Goal: Information Seeking & Learning: Find specific fact

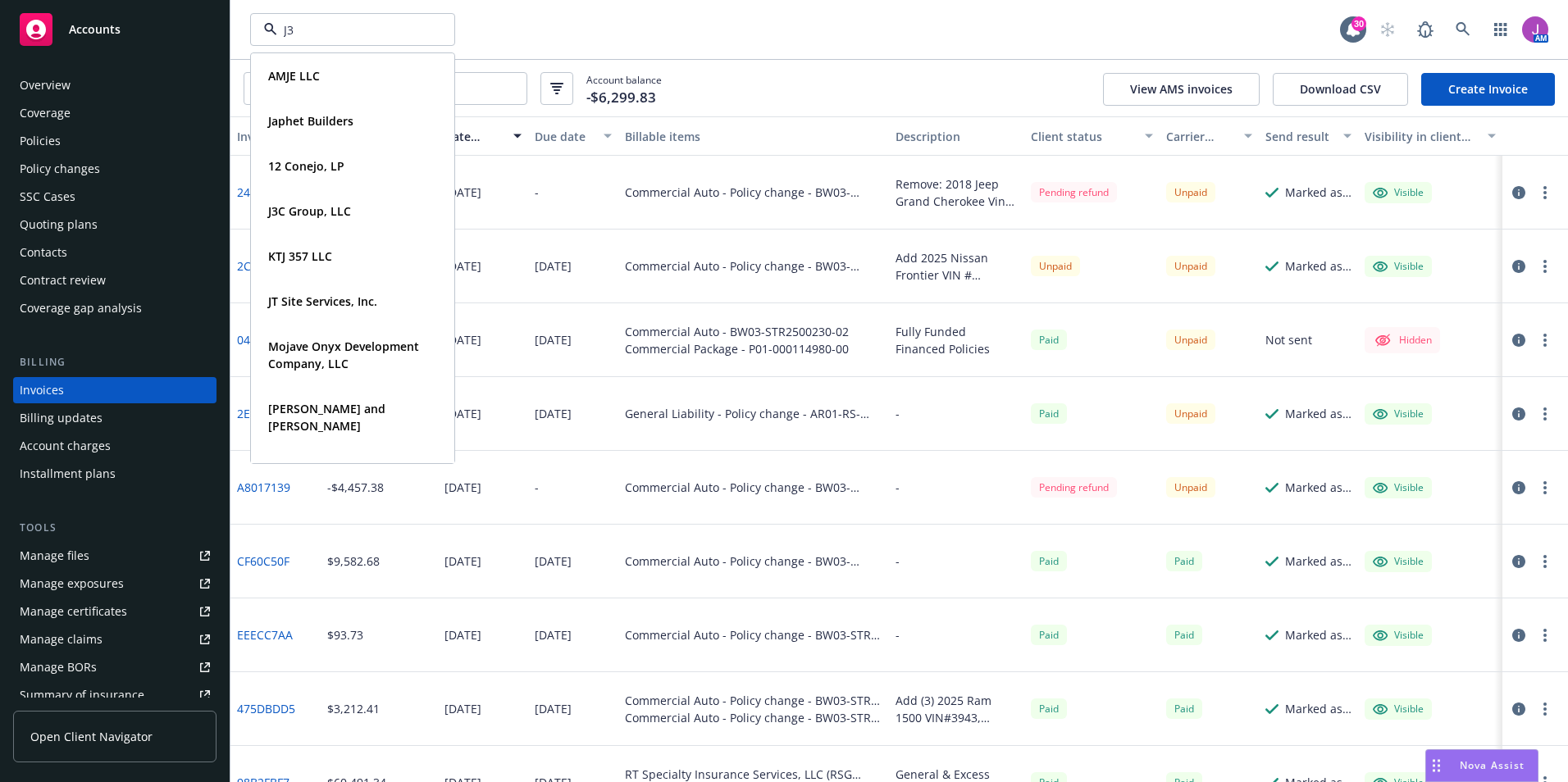
type input "J3C"
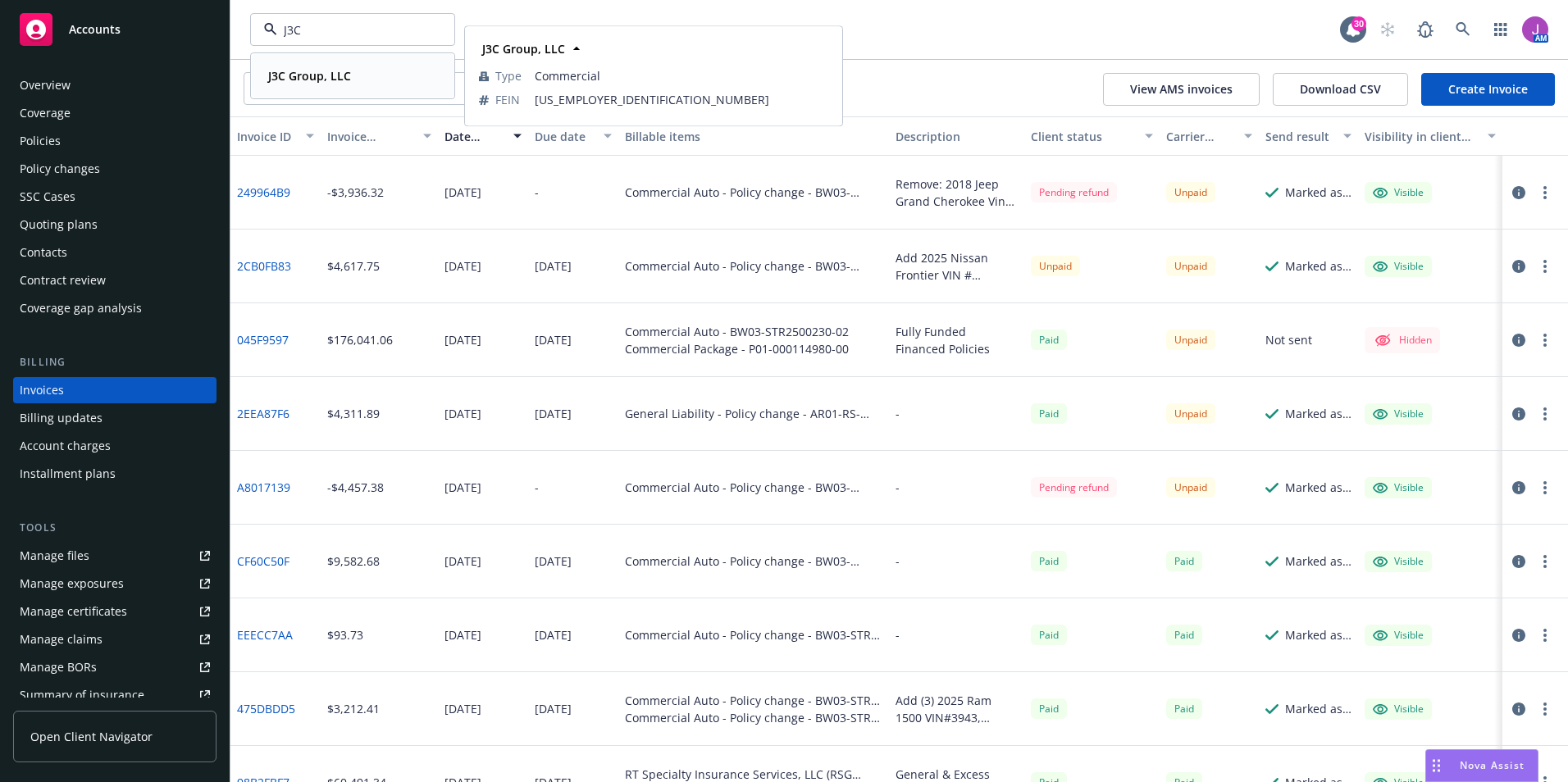
click at [311, 91] on div "J3C Group, LLC Type Commercial FEIN 45-4545341" at bounding box center [353, 75] width 202 height 44
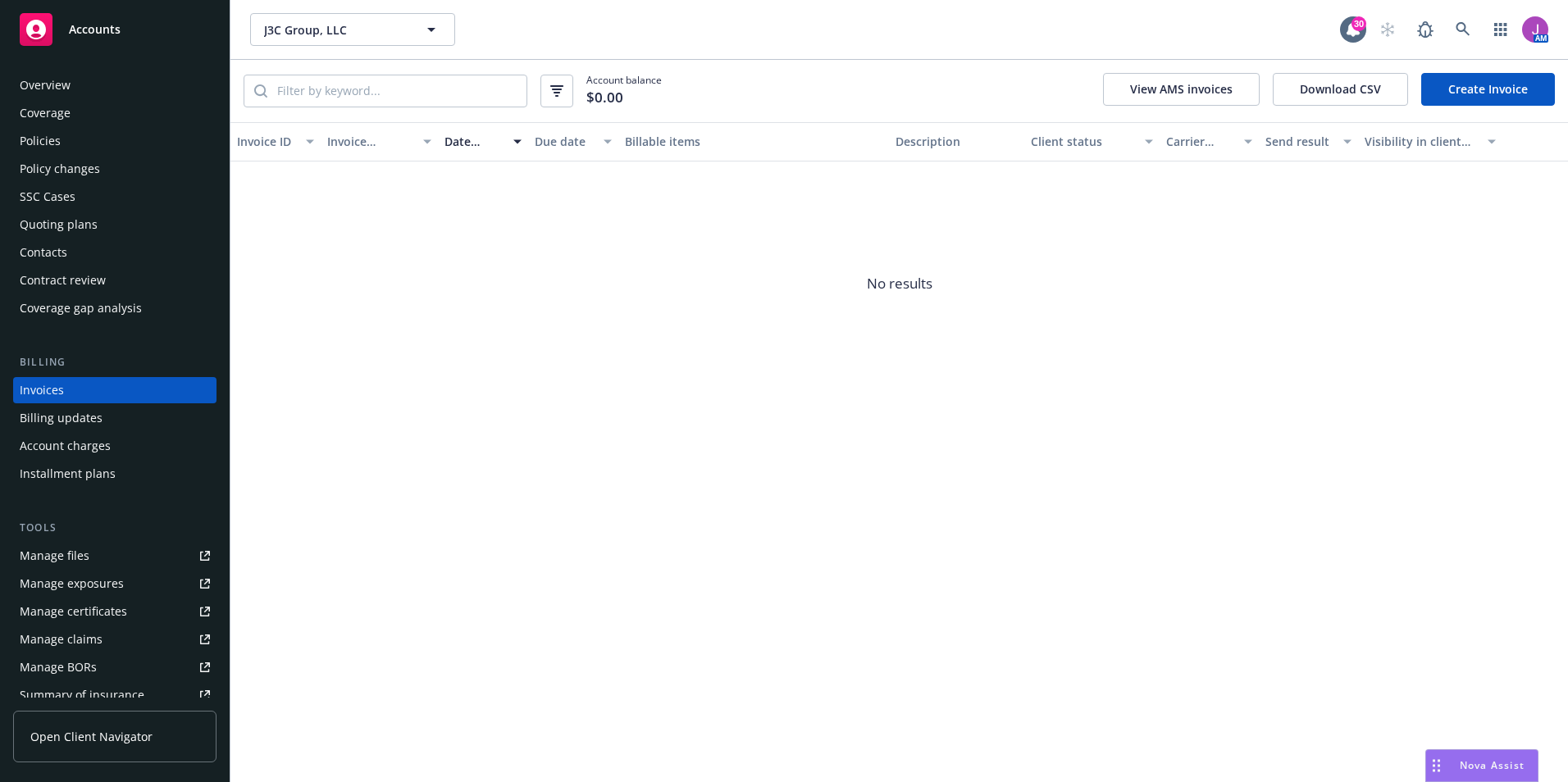
click at [72, 226] on div "Quoting plans" at bounding box center [58, 225] width 78 height 27
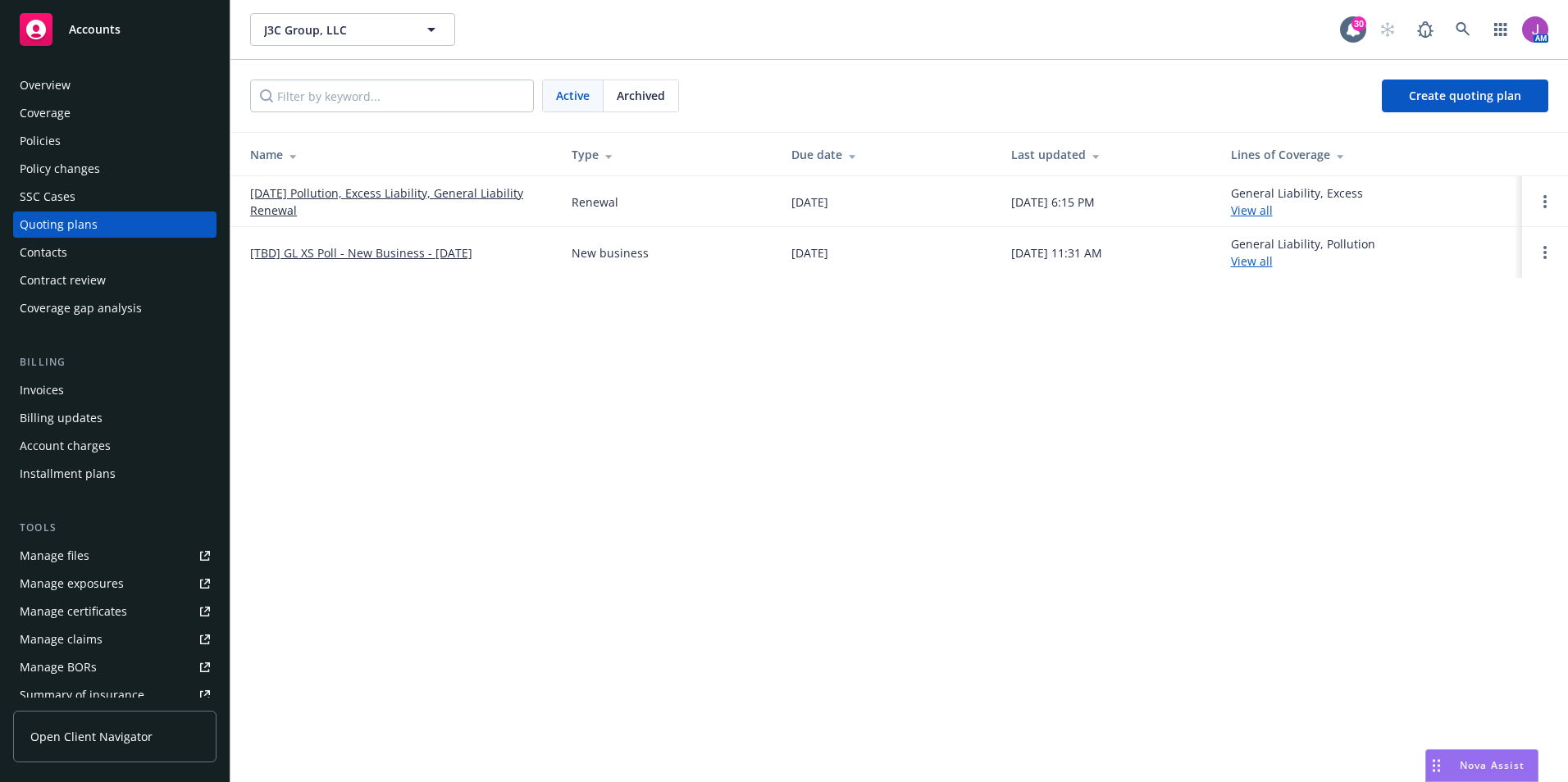
click at [335, 196] on link "08/28/25 Pollution, Excess Liability, General Liability Renewal" at bounding box center [398, 202] width 295 height 34
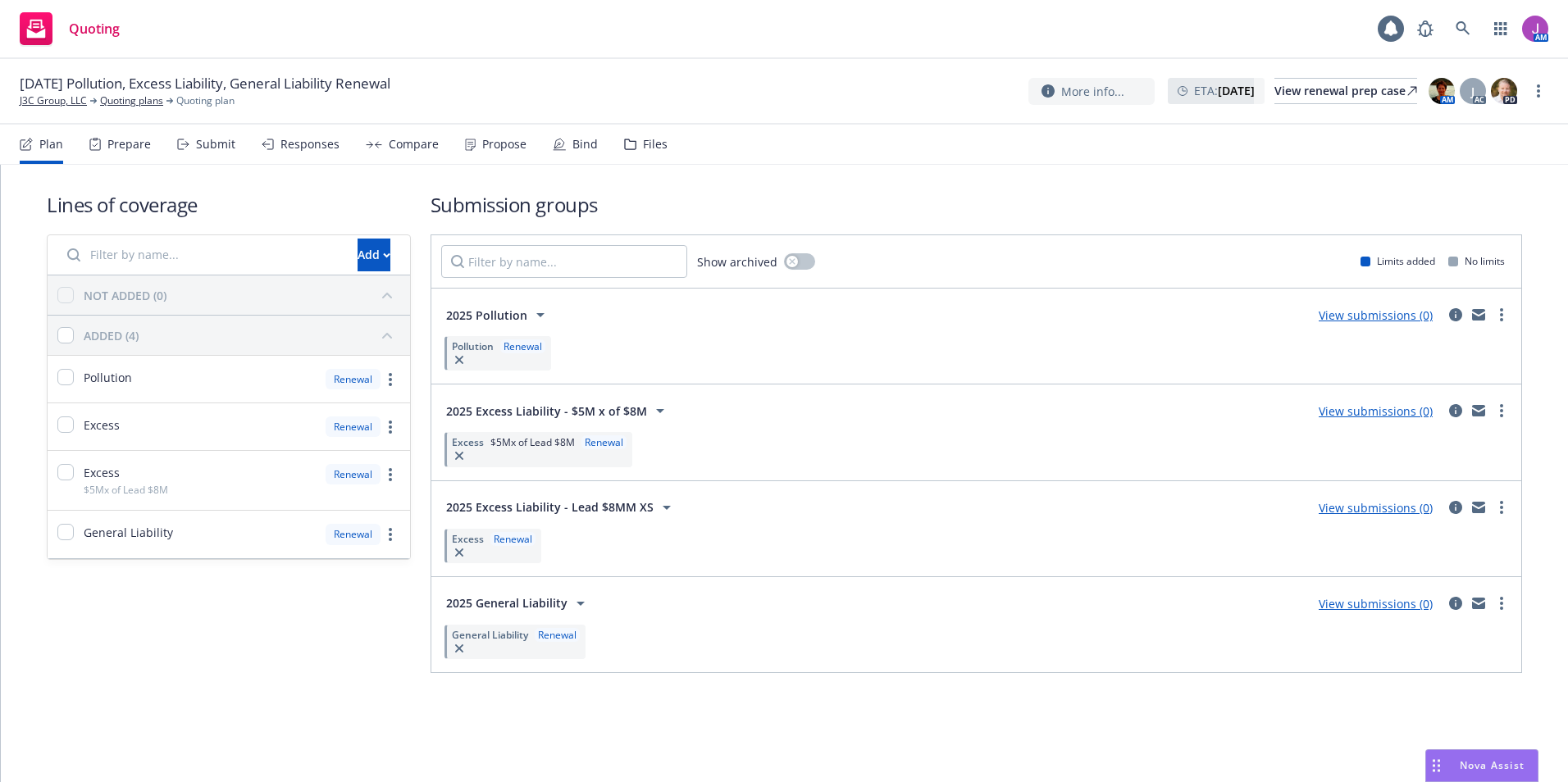
click at [646, 141] on div "Files" at bounding box center [655, 144] width 25 height 13
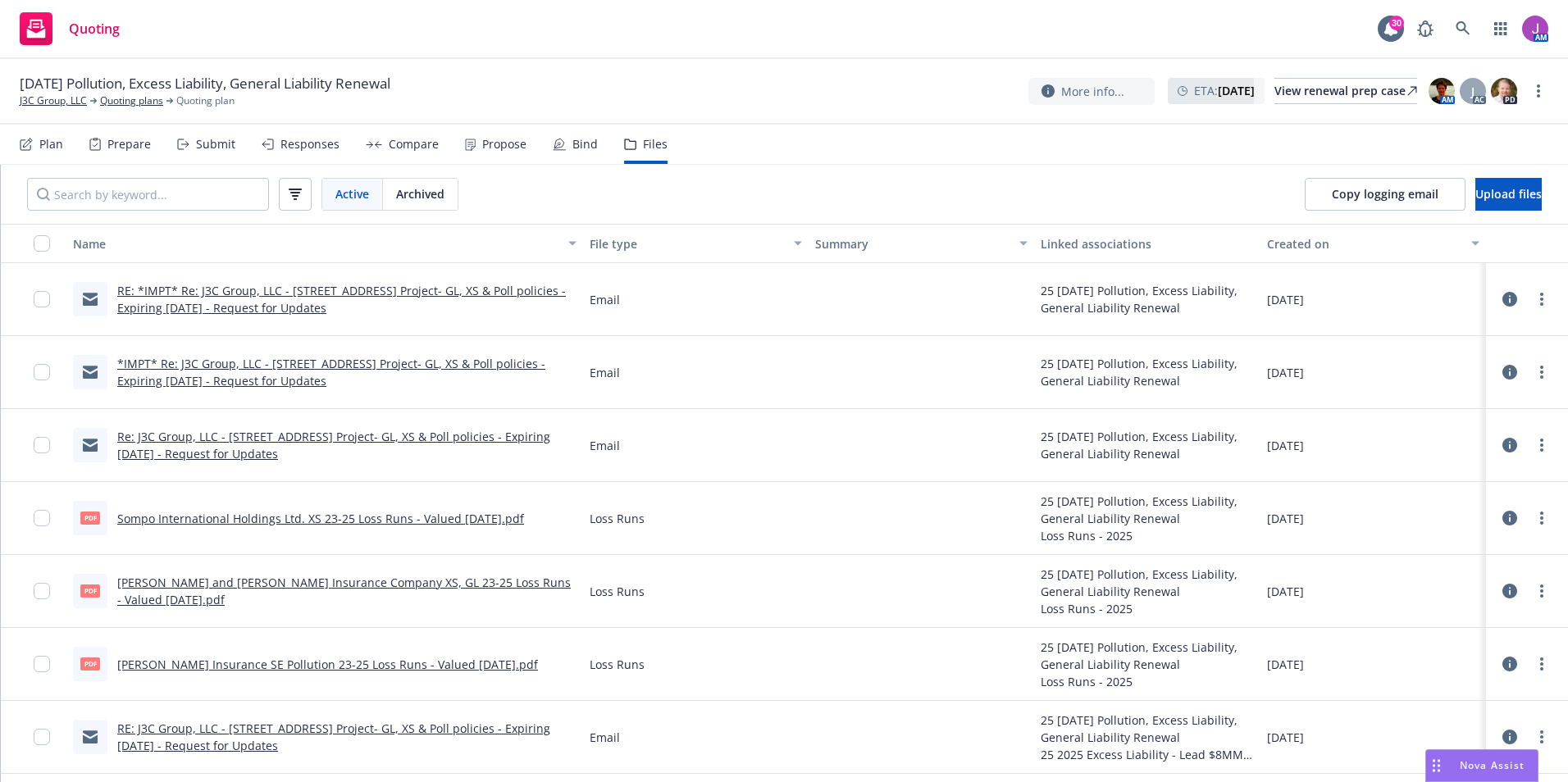
click at [383, 309] on link "RE: *IMPT* Re: J3C Group, LLC - 5630 Soquel Drive, Soquel CA 95073 Project- GL,…" at bounding box center [341, 299] width 449 height 33
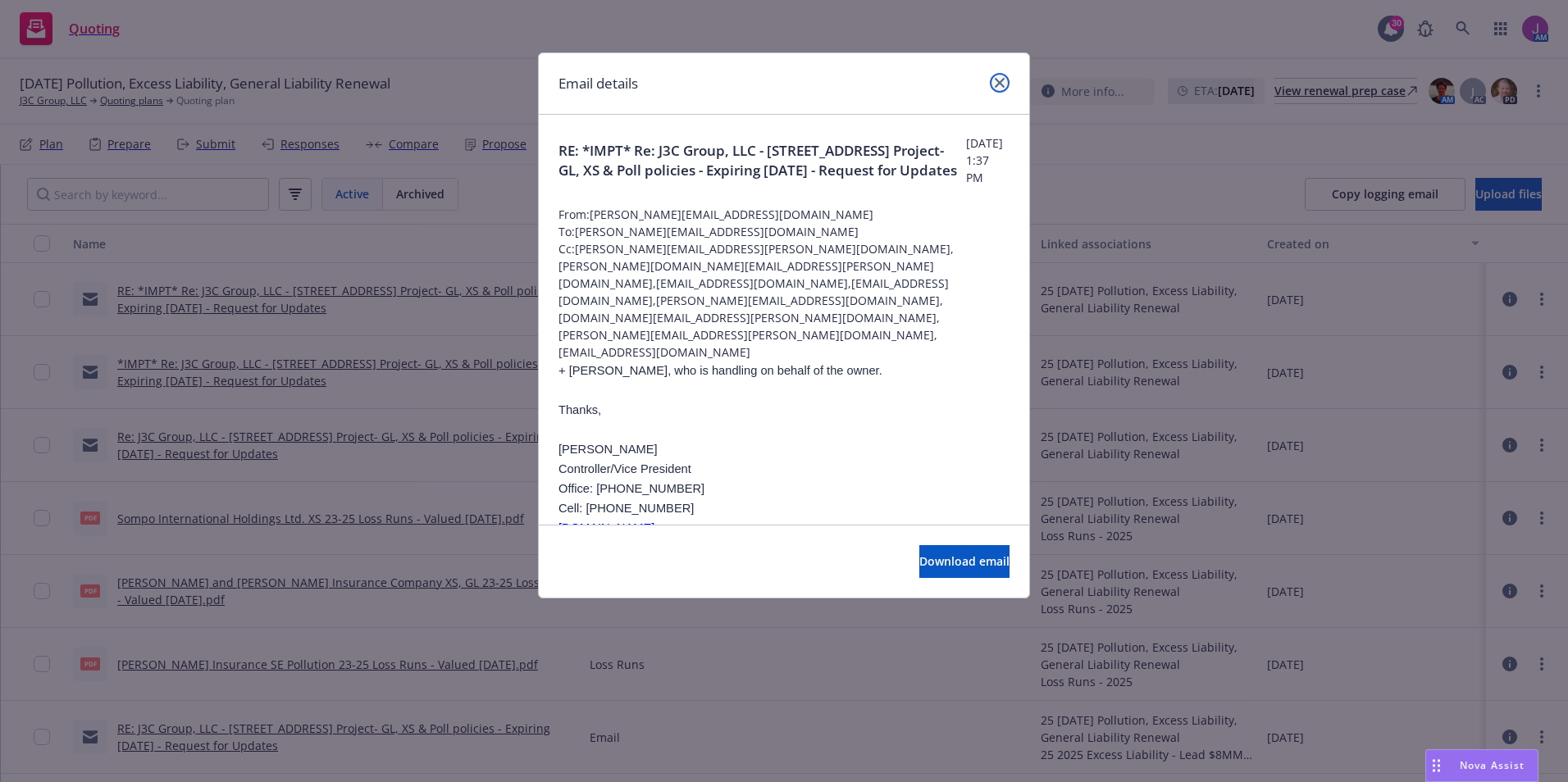
click at [1001, 81] on icon "close" at bounding box center [999, 82] width 9 height 9
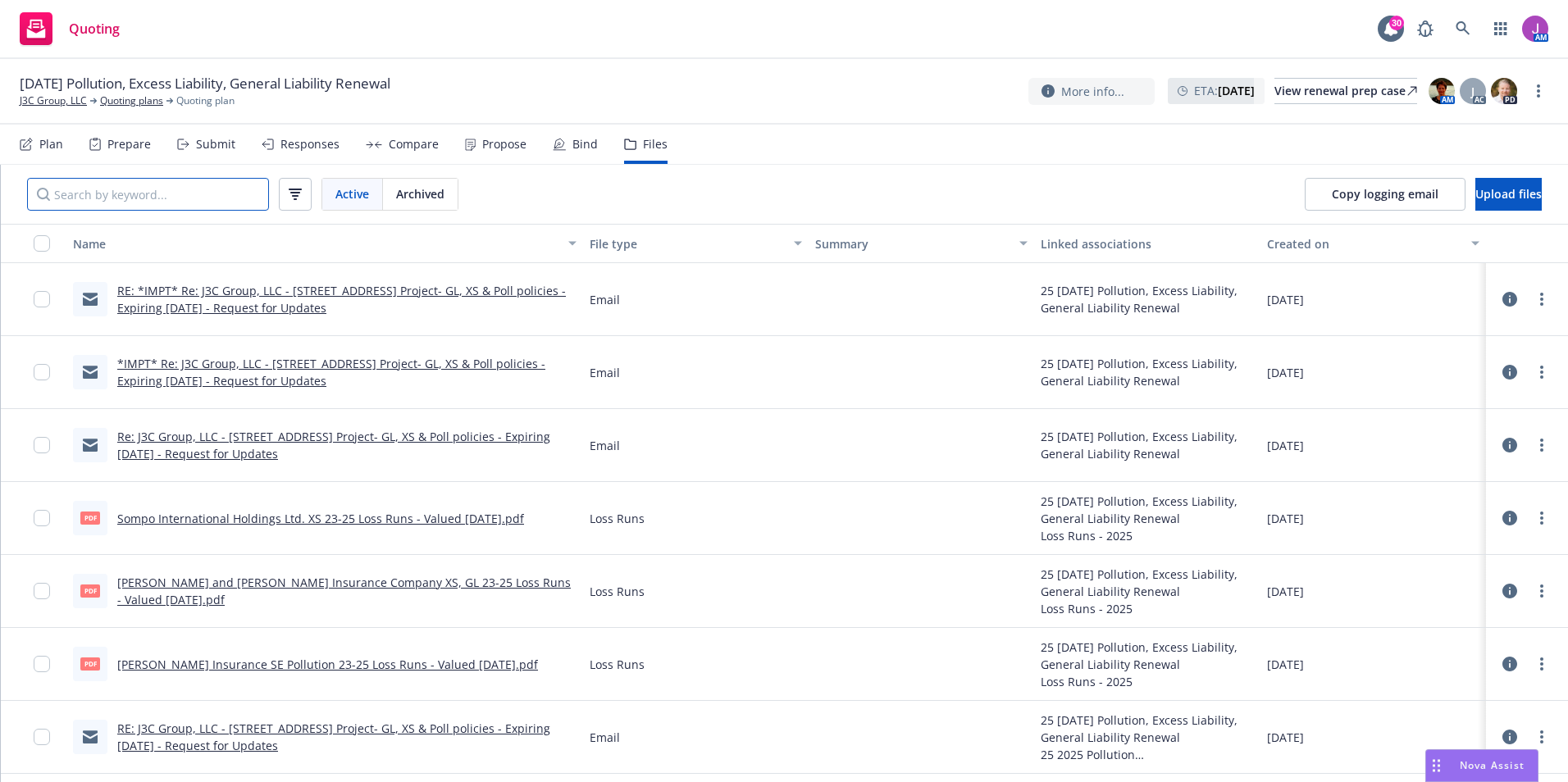
click at [205, 191] on input "Search by keyword..." at bounding box center [148, 194] width 242 height 33
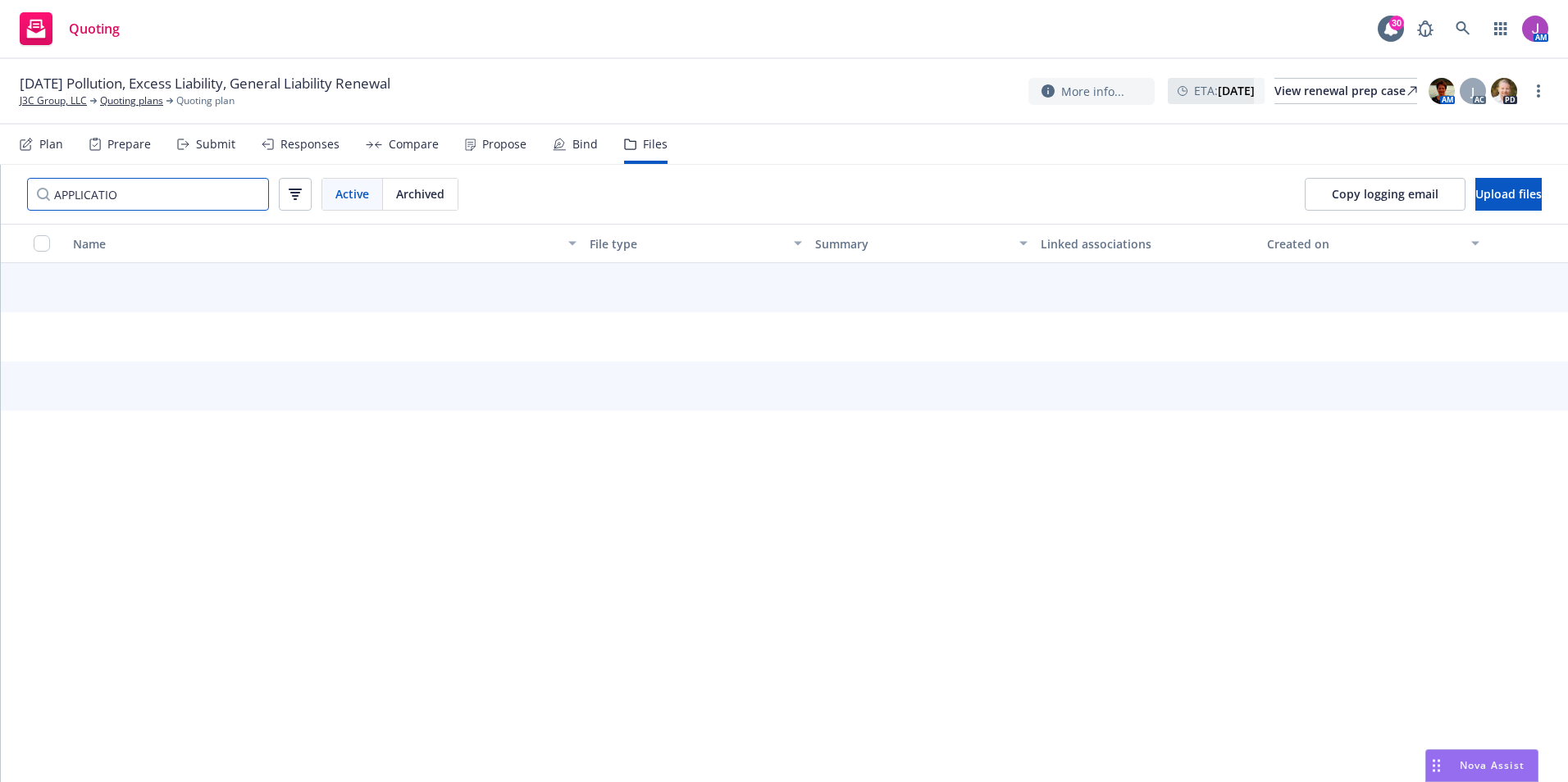
type input "APPLICATION"
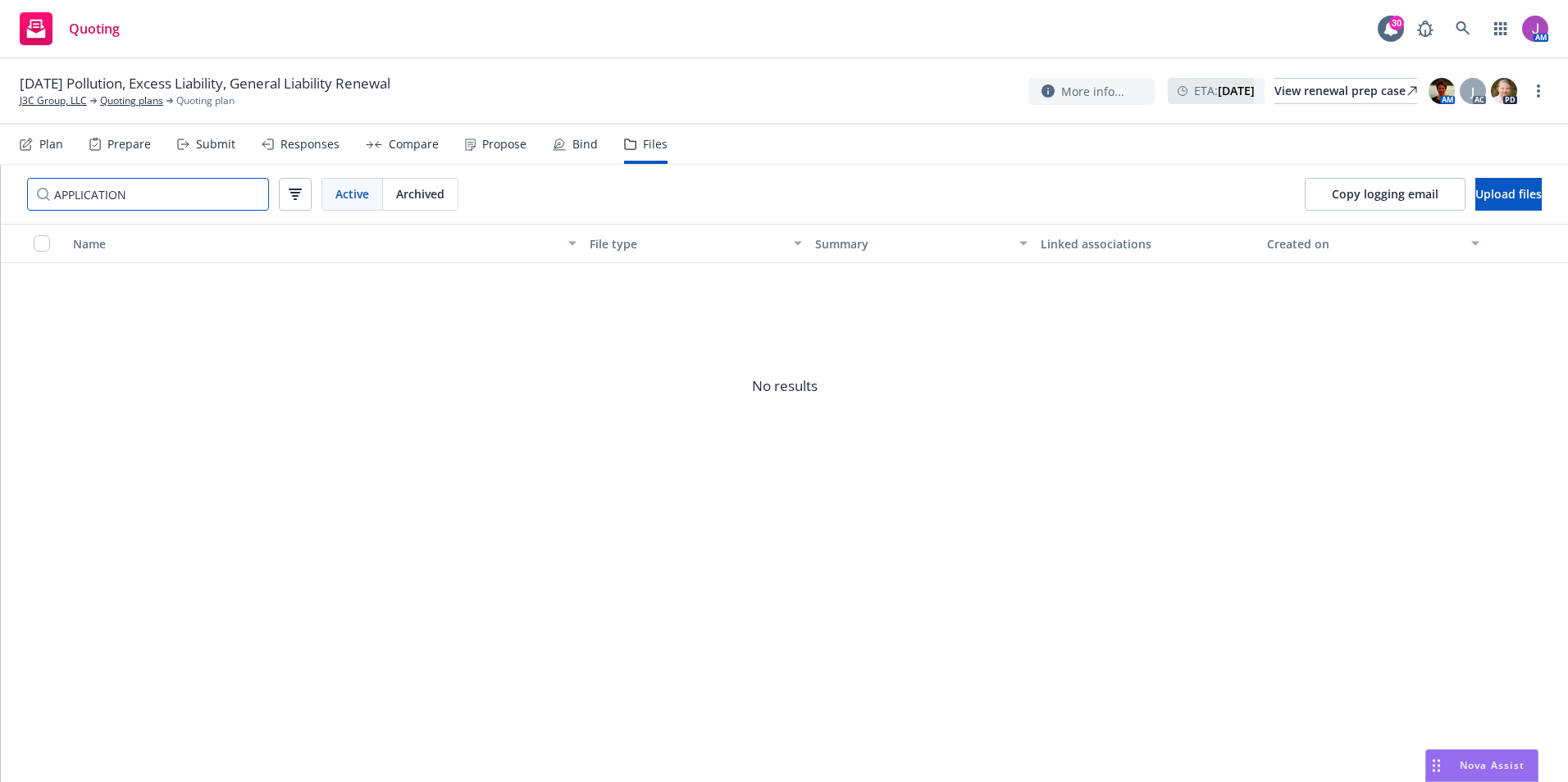
drag, startPoint x: 169, startPoint y: 189, endPoint x: -21, endPoint y: 169, distance: 191.0
click at [0, 169] on html "Quoting 30 AM 08/28/25 Pollution, Excess Liability, General Liability Renewal J…" at bounding box center [784, 391] width 1568 height 782
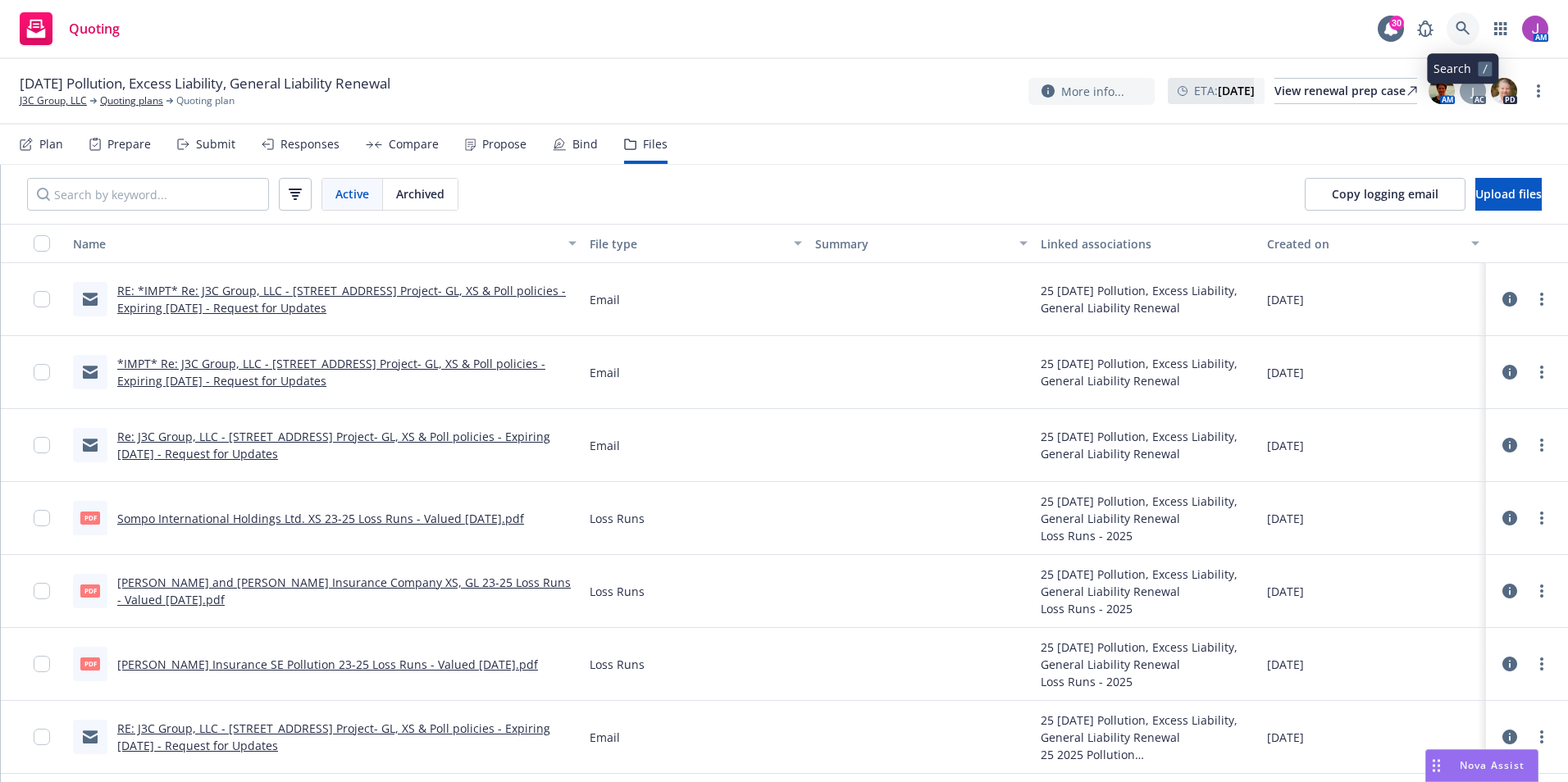
click at [1451, 31] on link at bounding box center [1463, 28] width 33 height 33
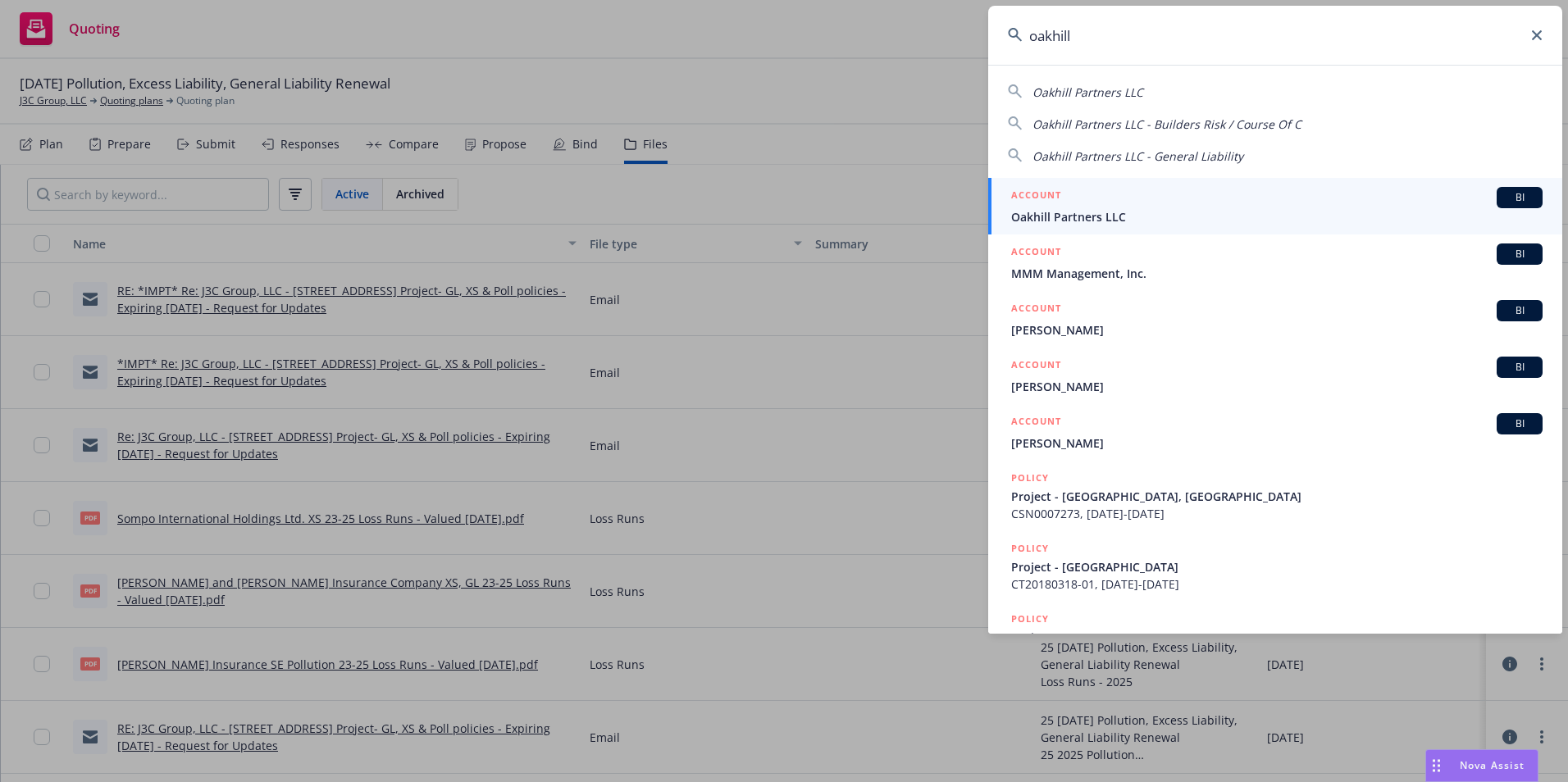
type input "oakhill"
click at [1084, 220] on span "Oakhill Partners LLC" at bounding box center [1277, 217] width 532 height 17
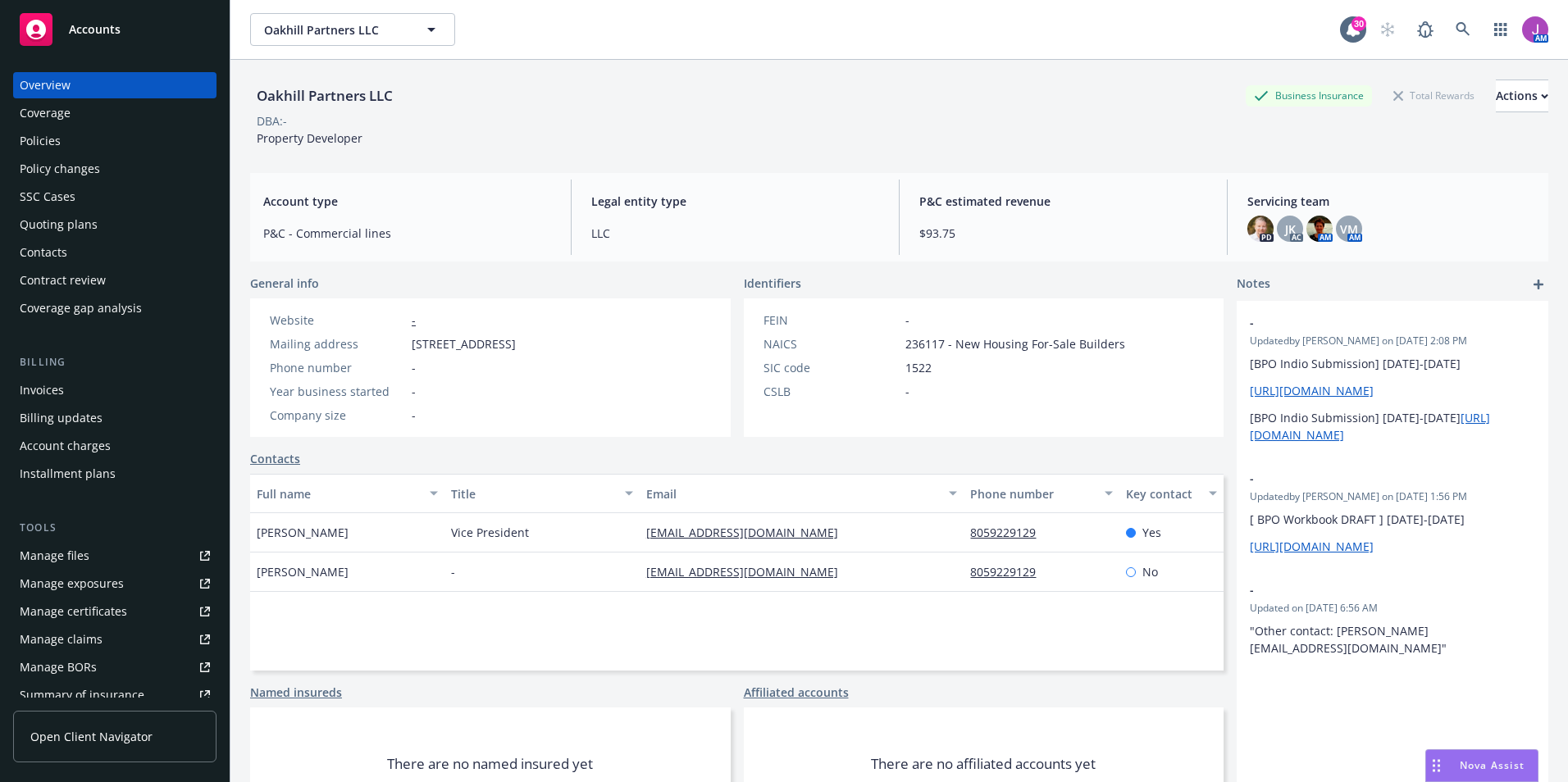
click at [70, 129] on div "Policies" at bounding box center [115, 141] width 190 height 27
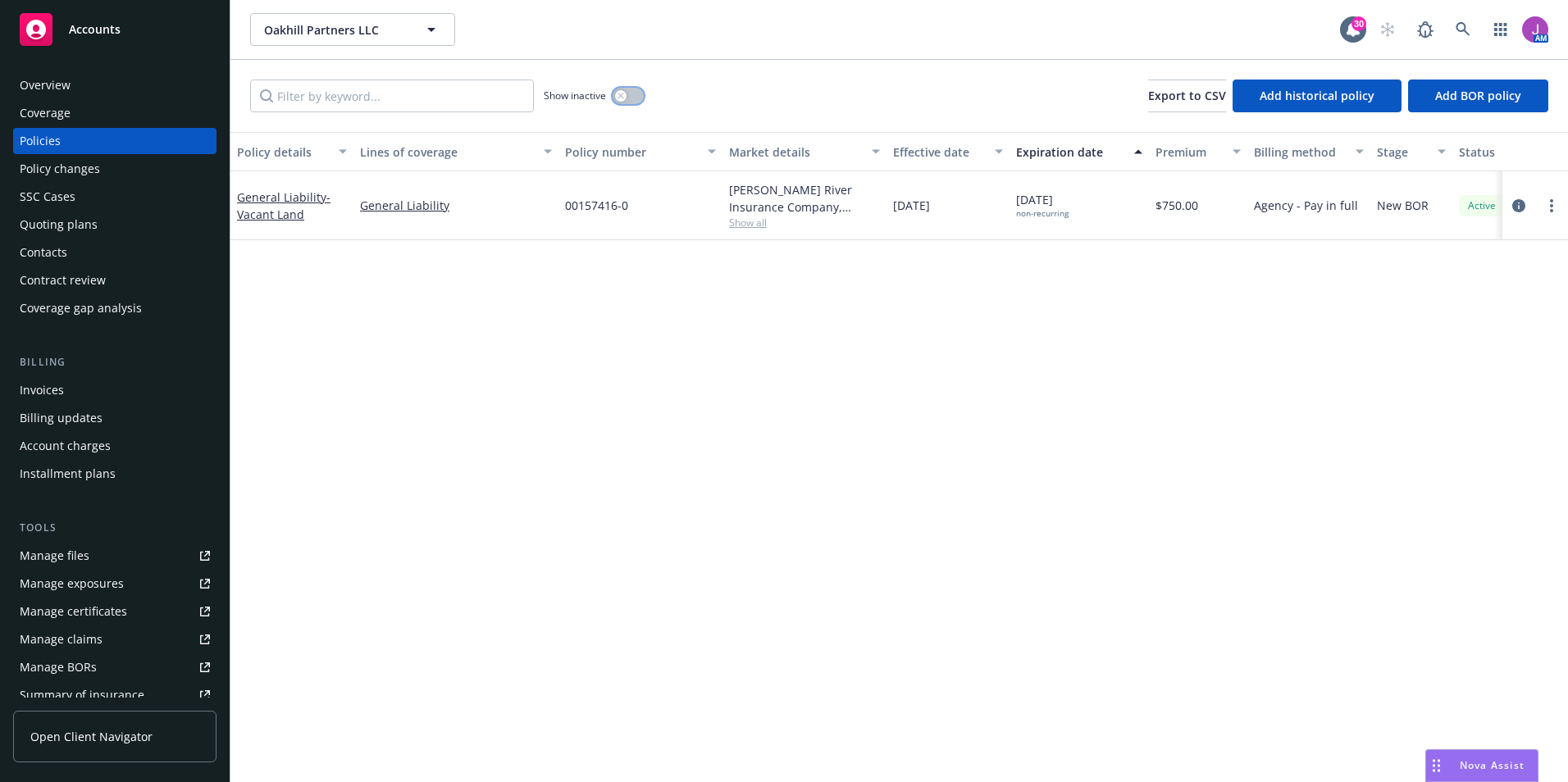
click at [612, 99] on button "button" at bounding box center [628, 95] width 31 height 16
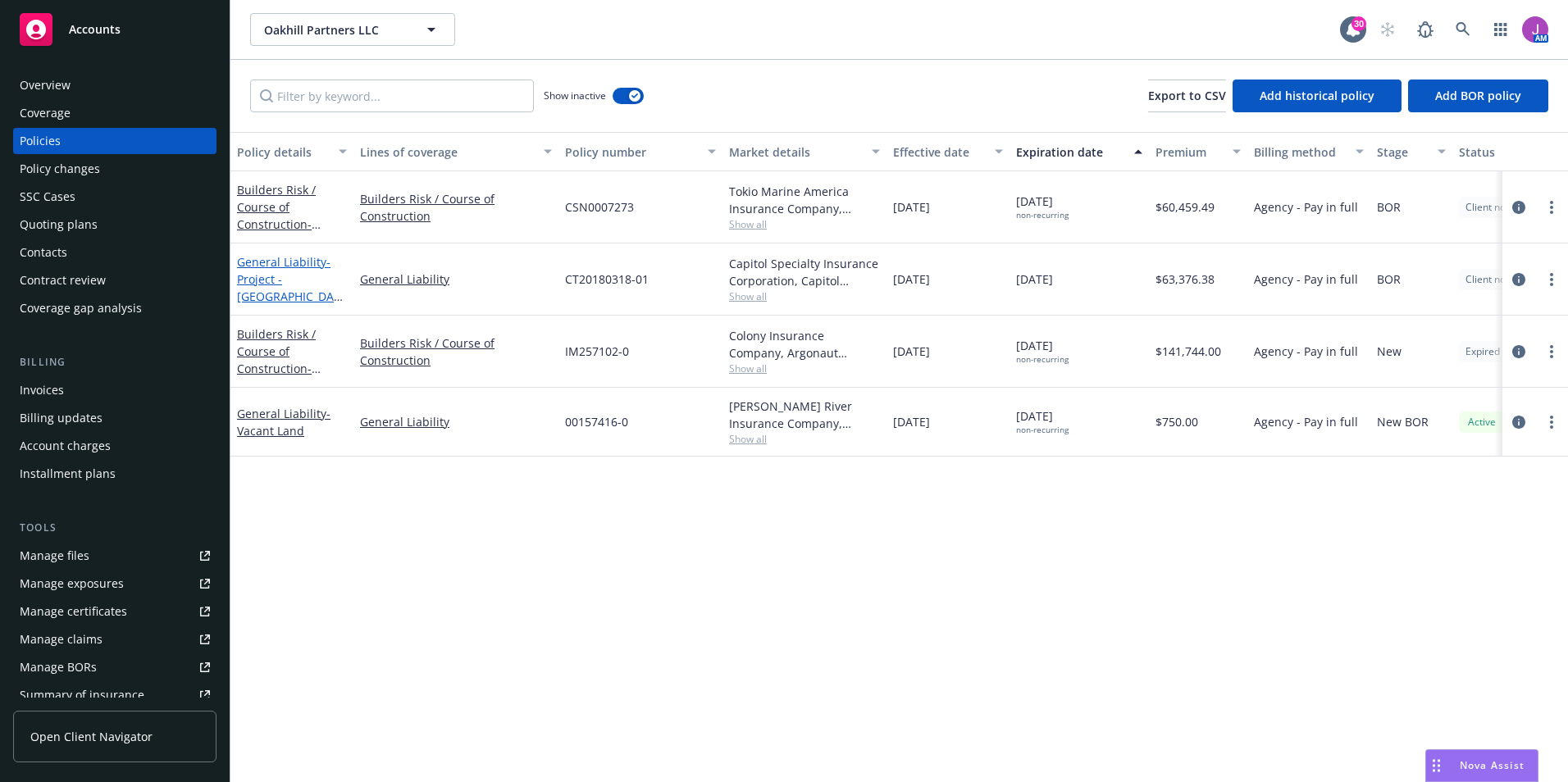
click at [299, 298] on span "- Project - Oakhill Drive, Lompoc CA 93436" at bounding box center [289, 287] width 106 height 67
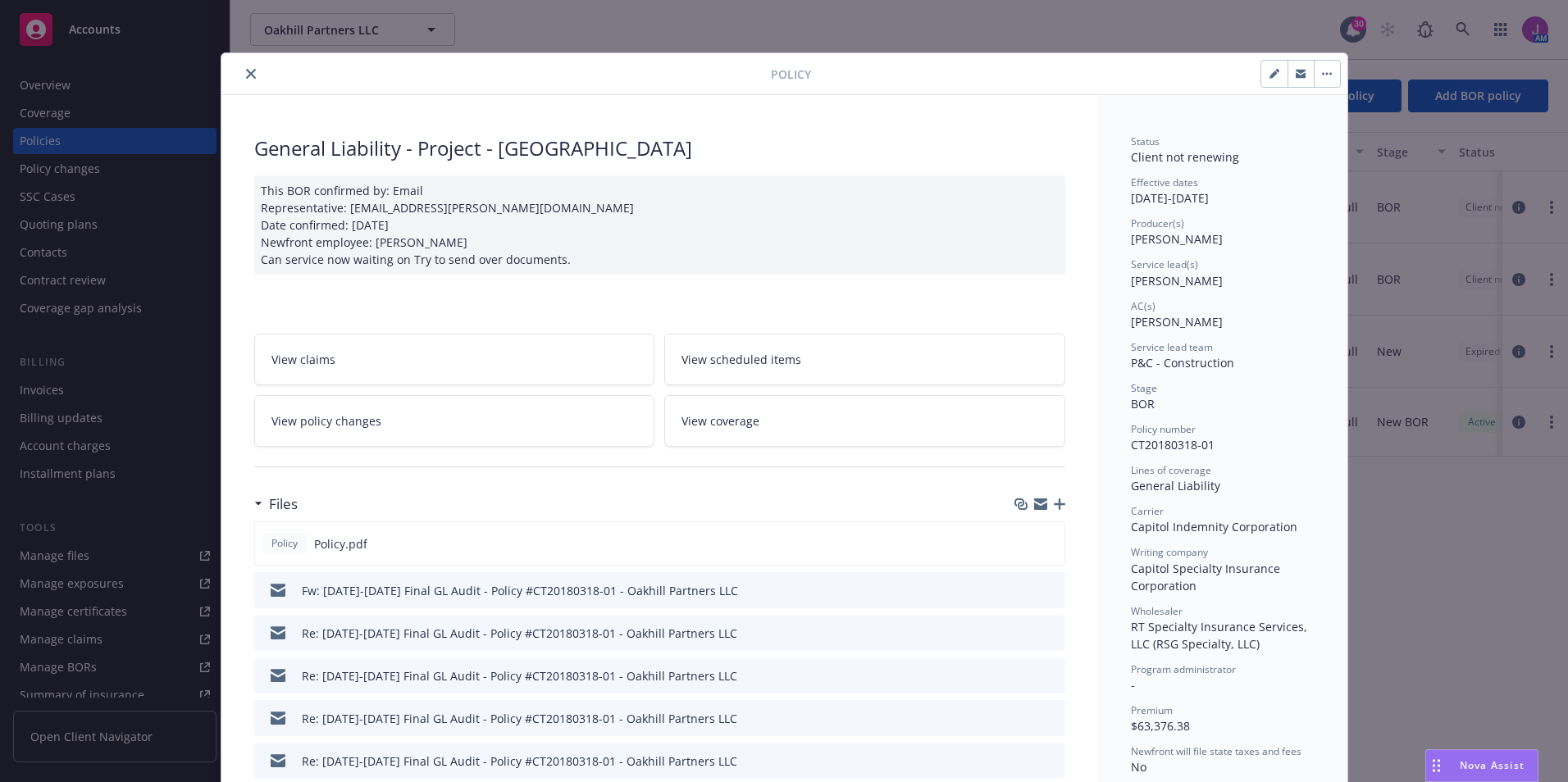
click at [359, 423] on span "View policy changes" at bounding box center [327, 421] width 110 height 17
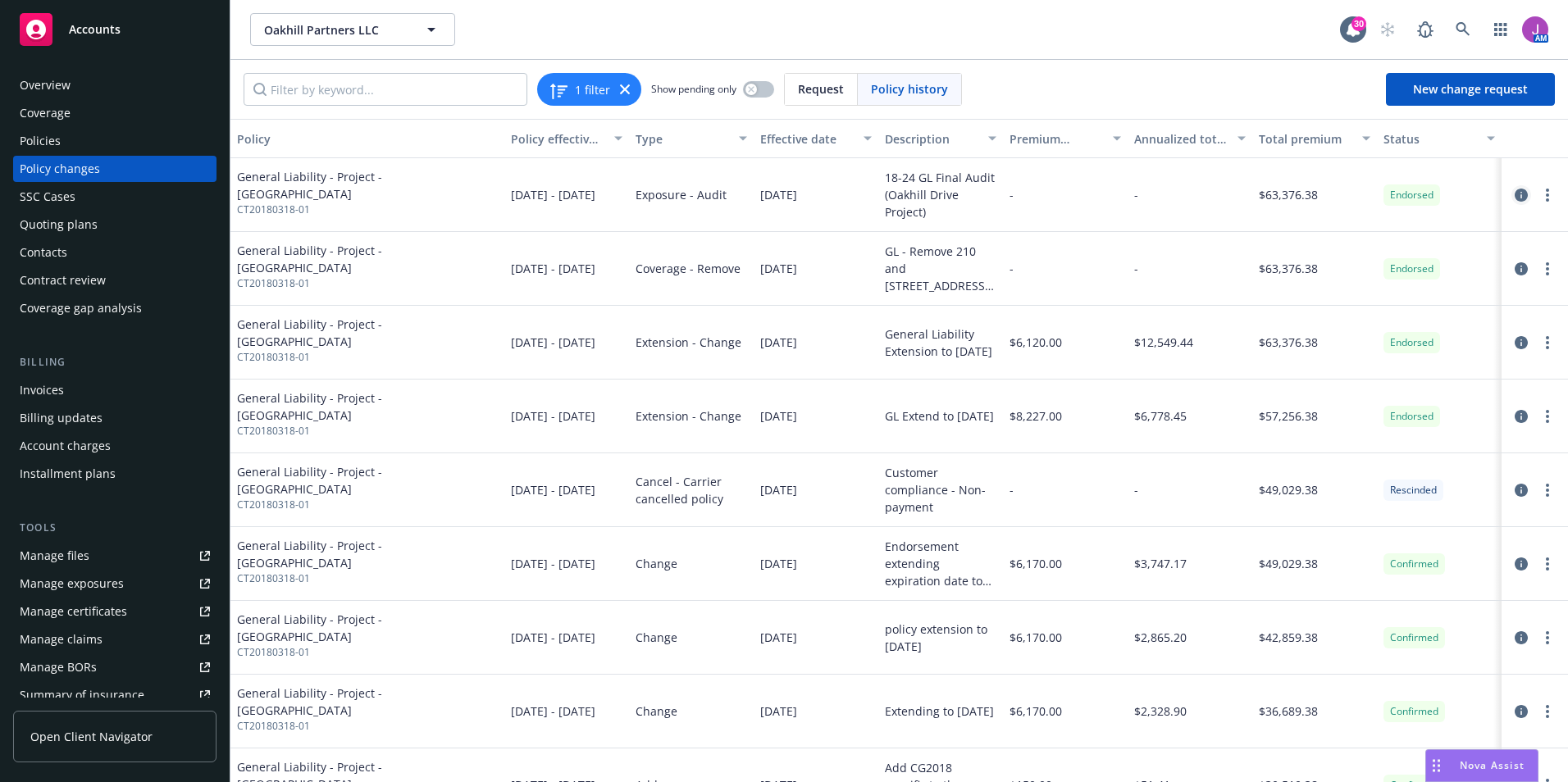
click at [1515, 196] on icon "circleInformation" at bounding box center [1521, 195] width 13 height 13
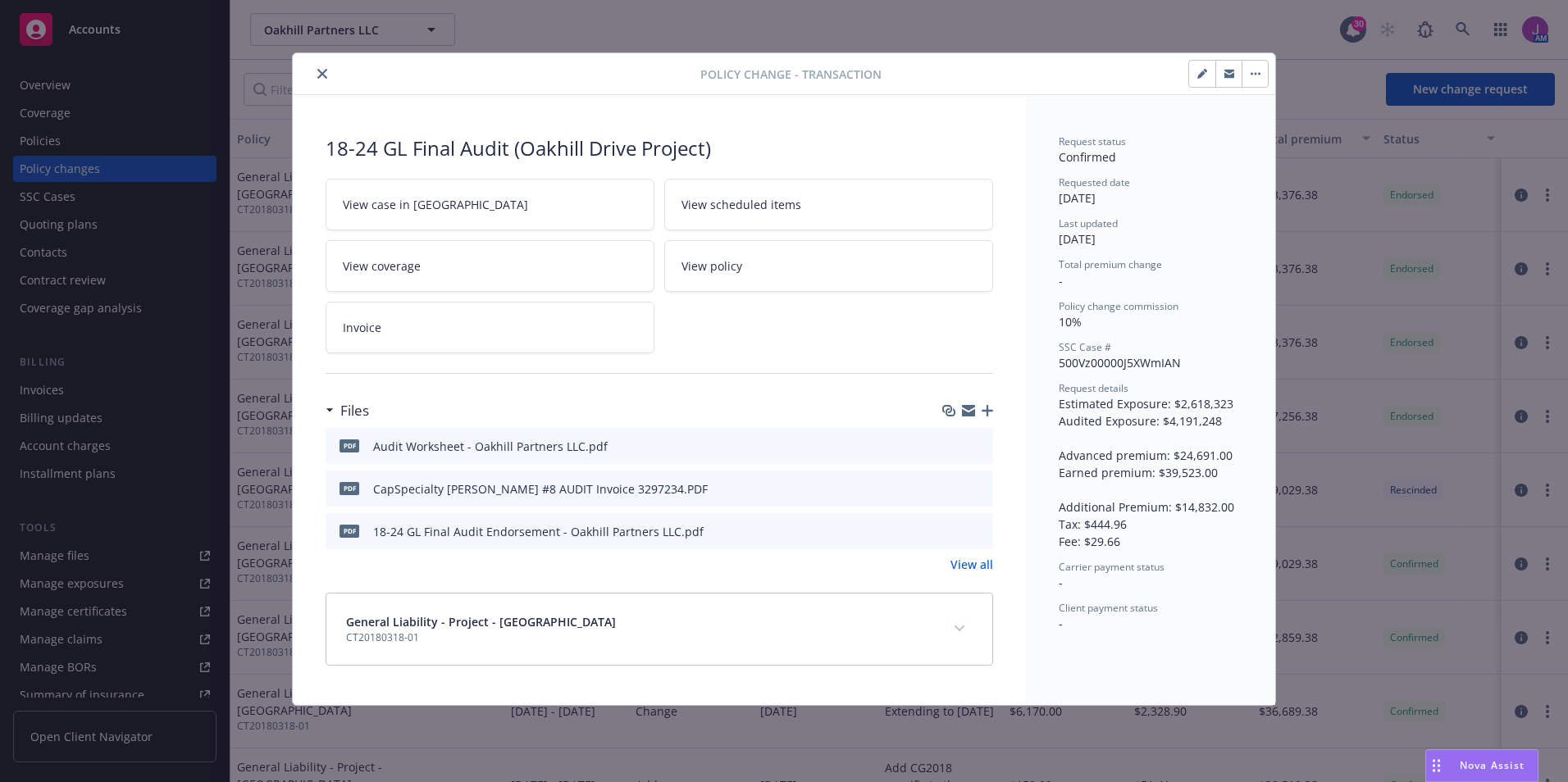
click at [456, 206] on link "View case in SSC" at bounding box center [490, 204] width 329 height 51
click at [979, 447] on icon "preview file" at bounding box center [977, 445] width 15 height 11
click at [974, 559] on link "View all" at bounding box center [972, 564] width 43 height 17
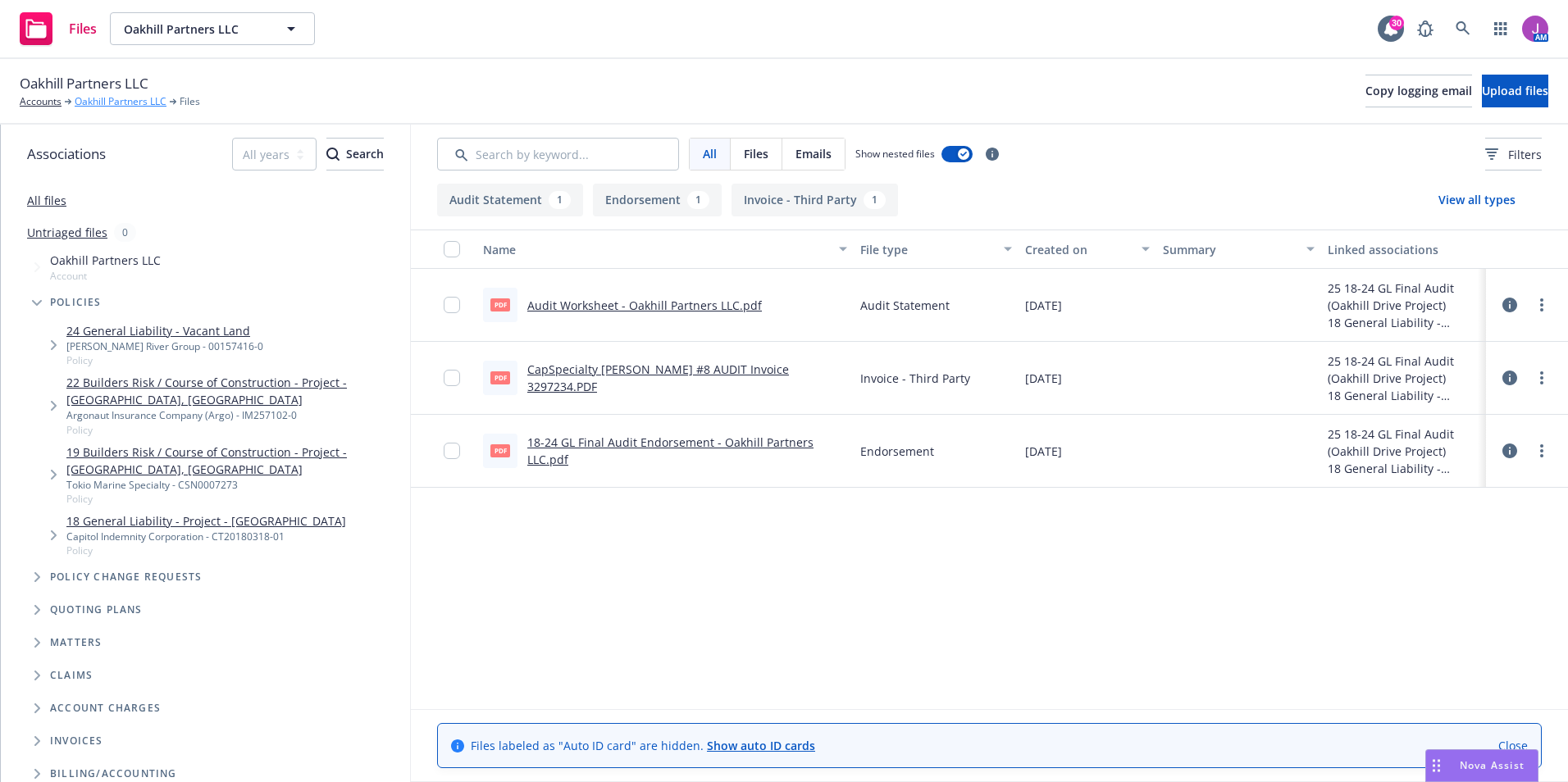
click at [130, 106] on link "Oakhill Partners LLC" at bounding box center [120, 101] width 92 height 15
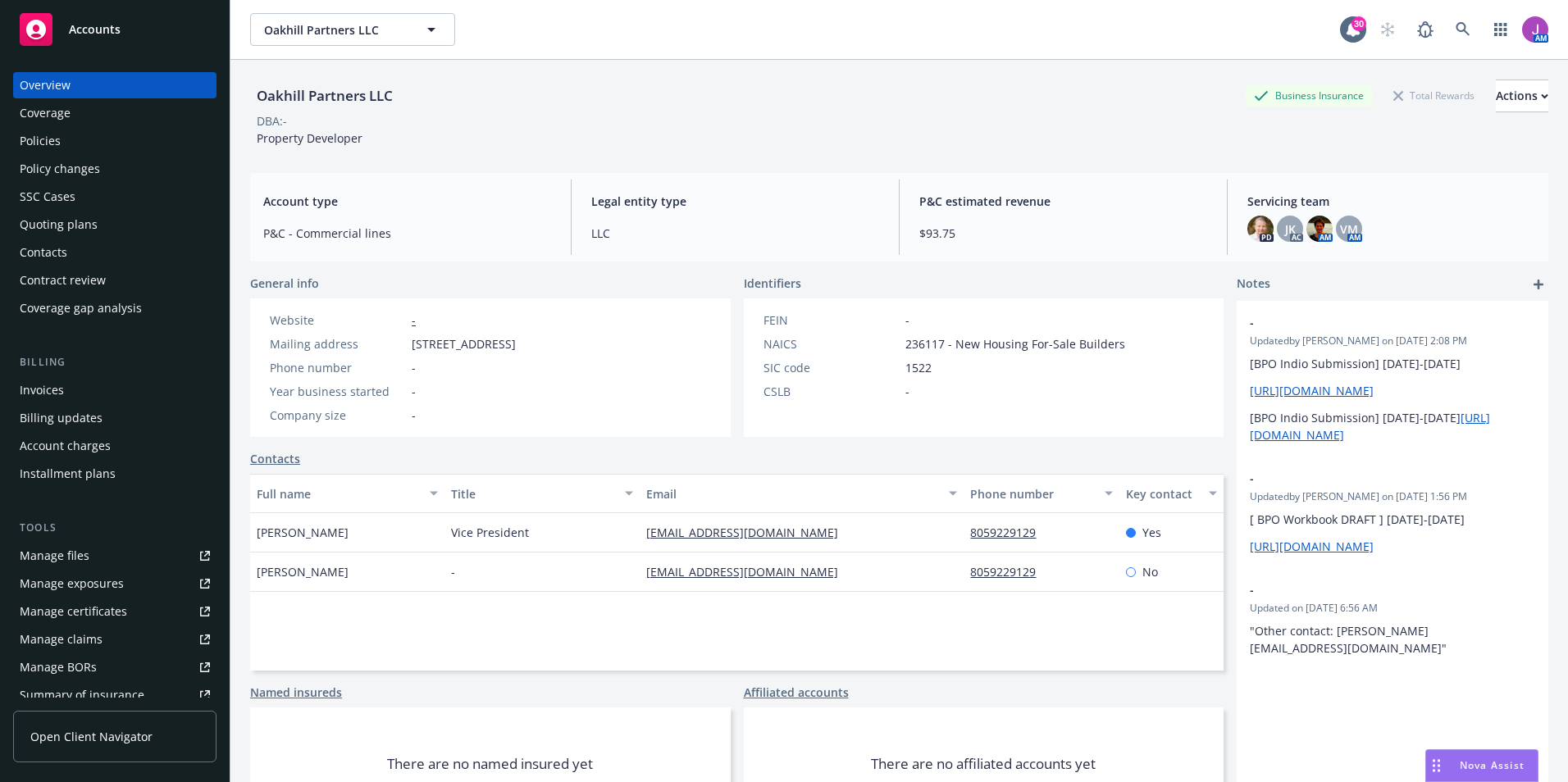
click at [54, 177] on div "Policy changes" at bounding box center [60, 169] width 81 height 27
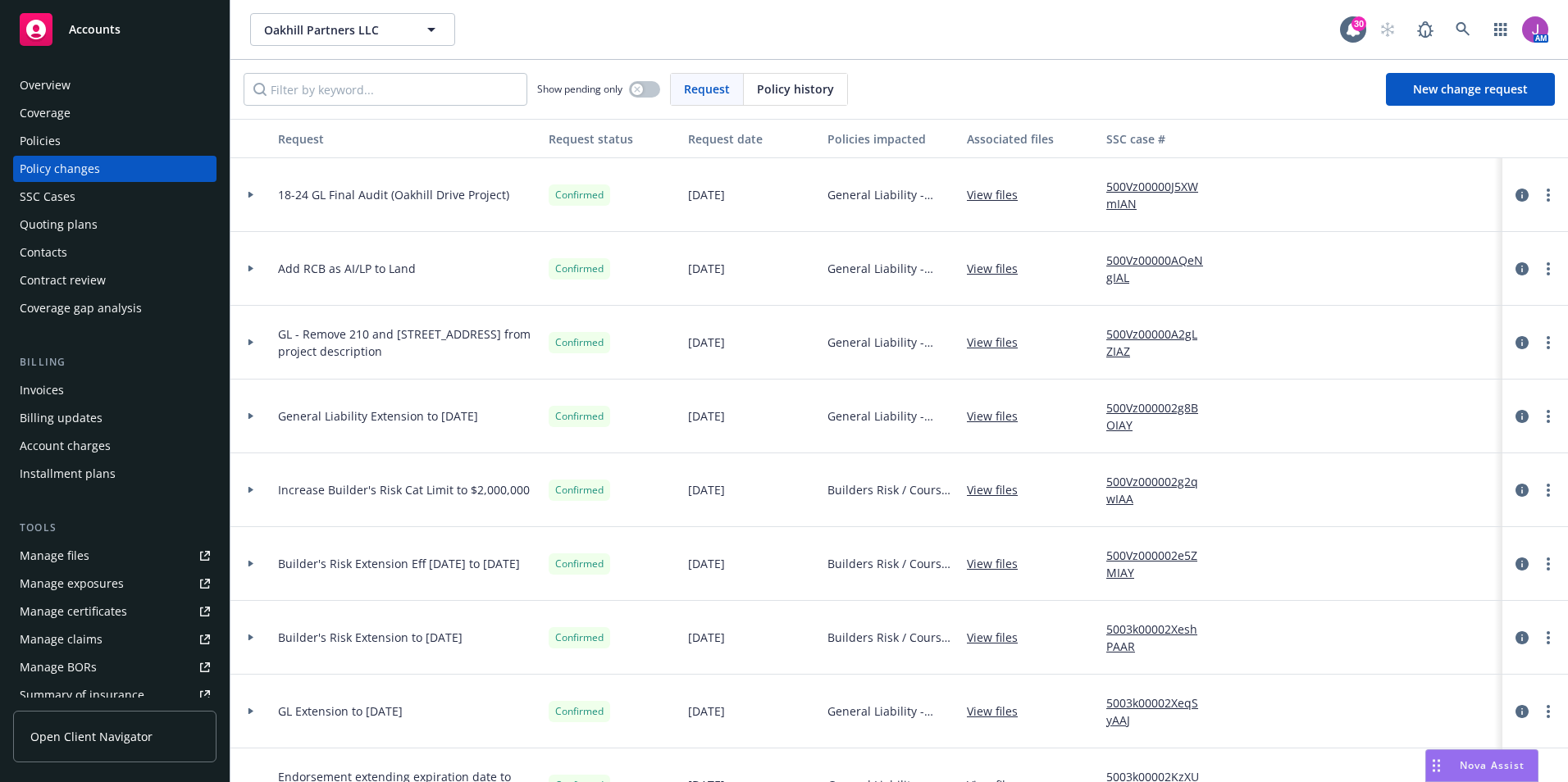
click at [257, 344] on div at bounding box center [250, 342] width 28 height 6
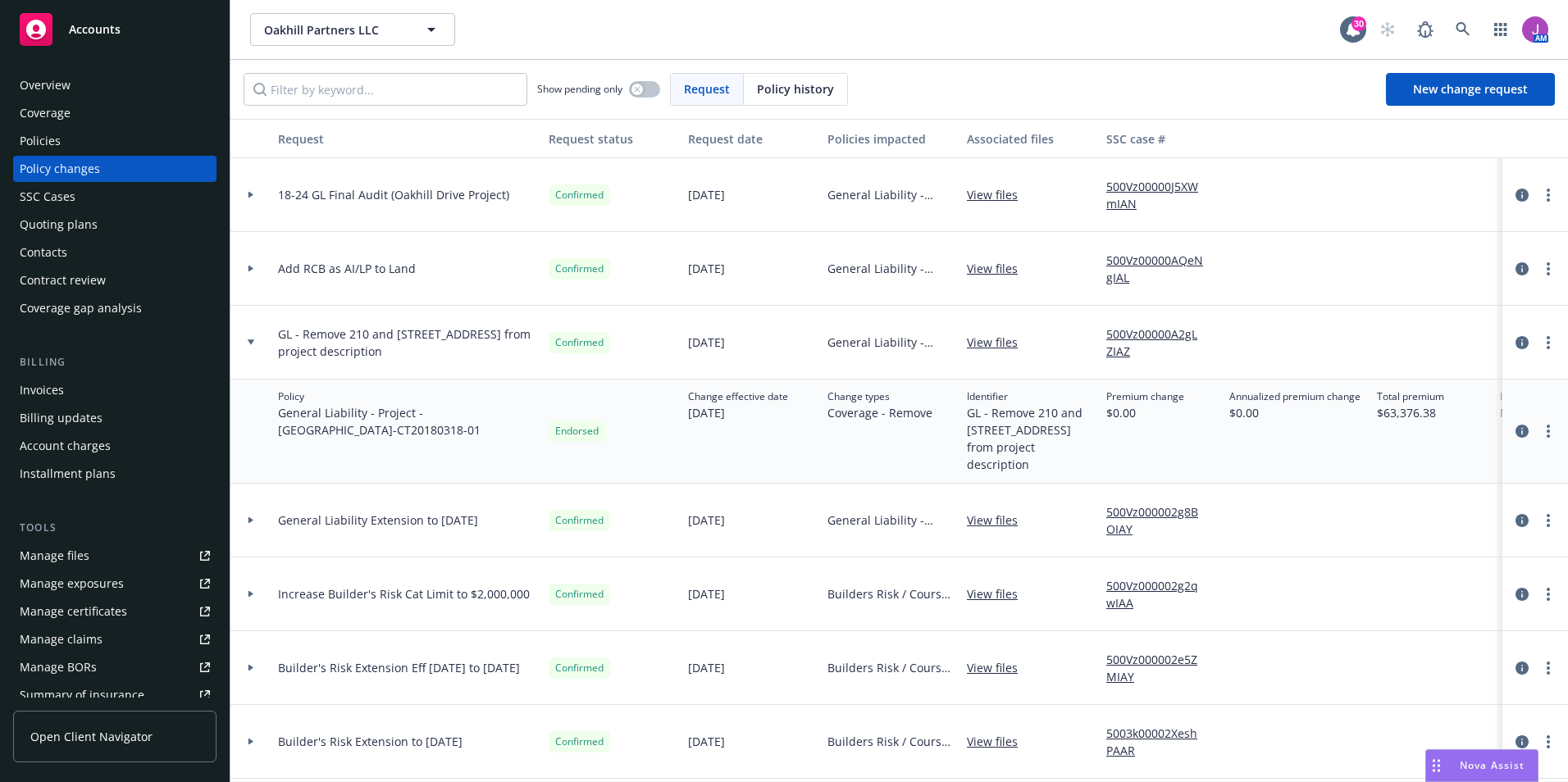
click at [1004, 338] on link "View files" at bounding box center [998, 342] width 64 height 17
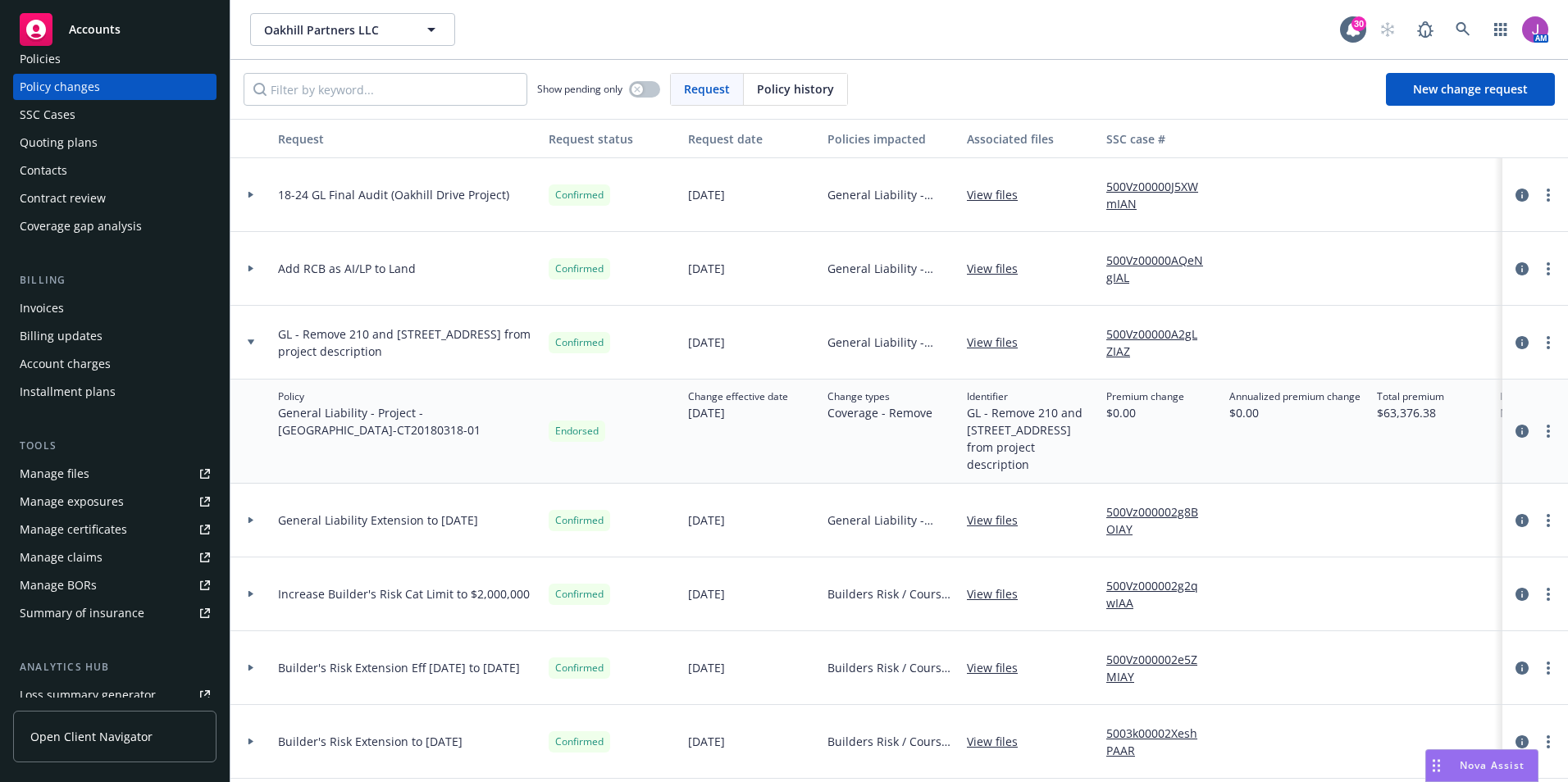
click at [60, 474] on div "Manage files" at bounding box center [54, 473] width 69 height 27
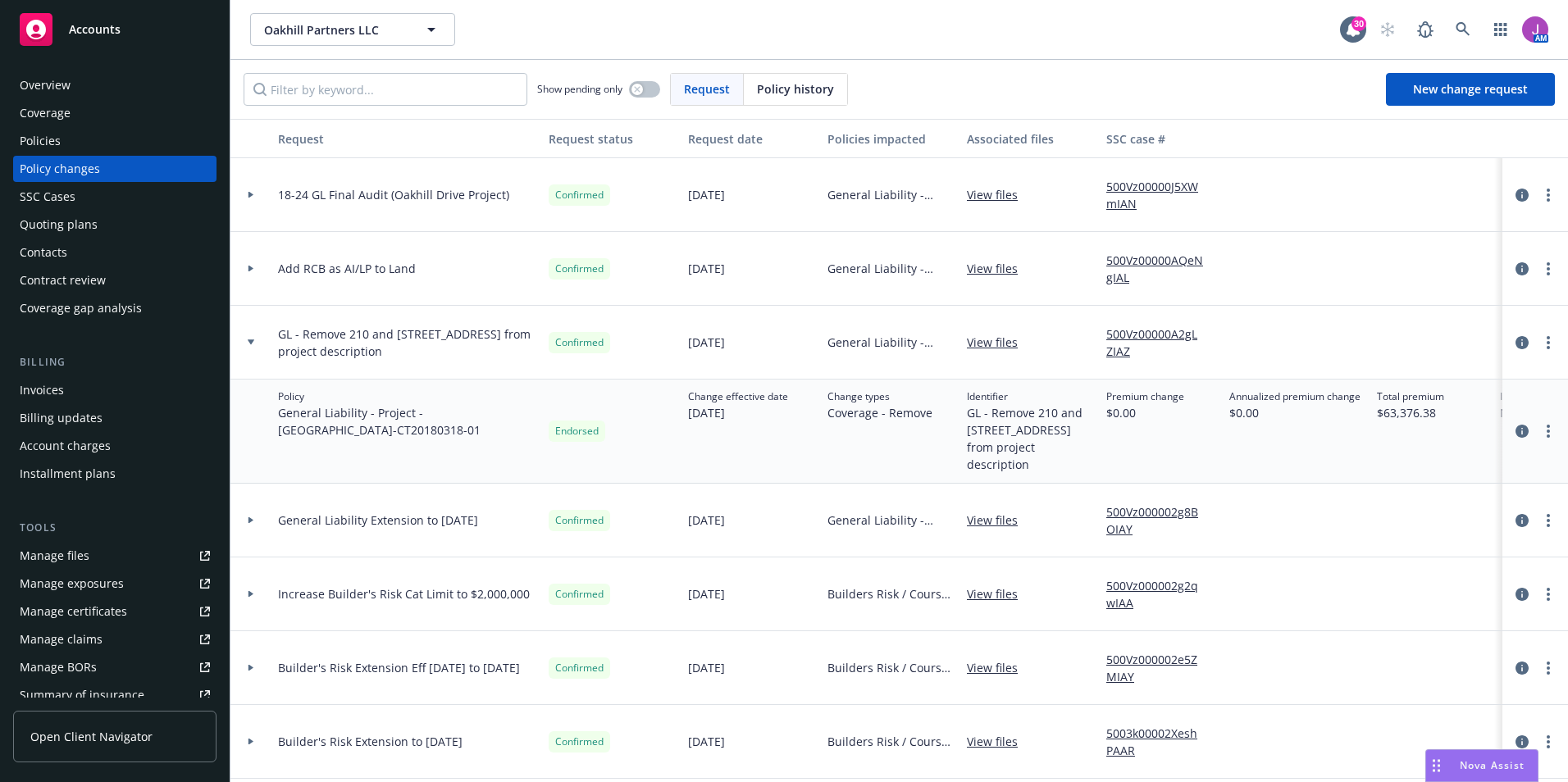
click at [63, 256] on div "Contacts" at bounding box center [43, 252] width 47 height 27
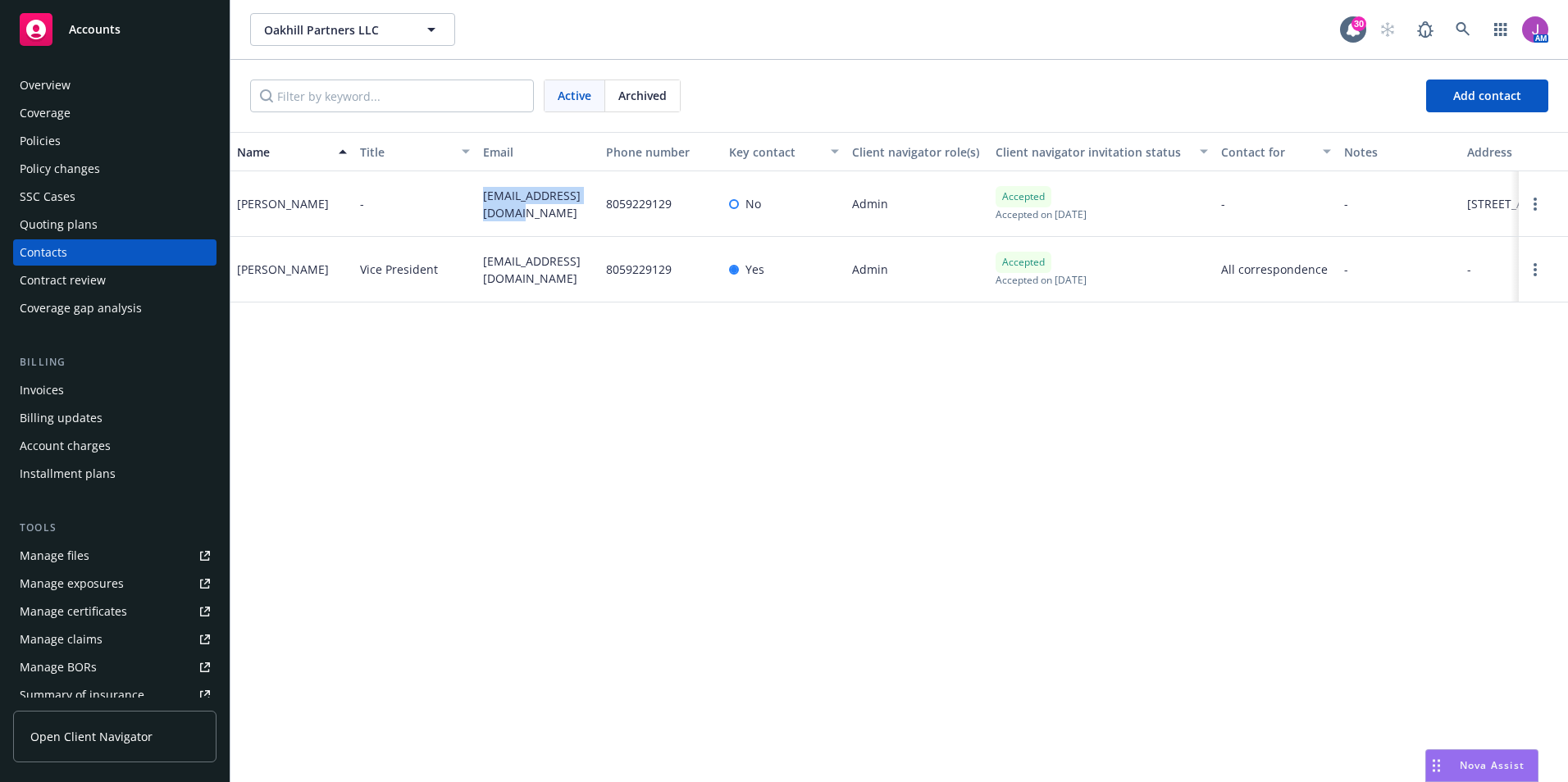
drag, startPoint x: 477, startPoint y: 193, endPoint x: 523, endPoint y: 221, distance: 53.9
click at [523, 221] on div "aewells2003@yahoo.com" at bounding box center [538, 204] width 123 height 65
copy span "aewells2003@yahoo.com"
click at [341, 33] on span "Oakhill Partners LLC" at bounding box center [335, 30] width 142 height 17
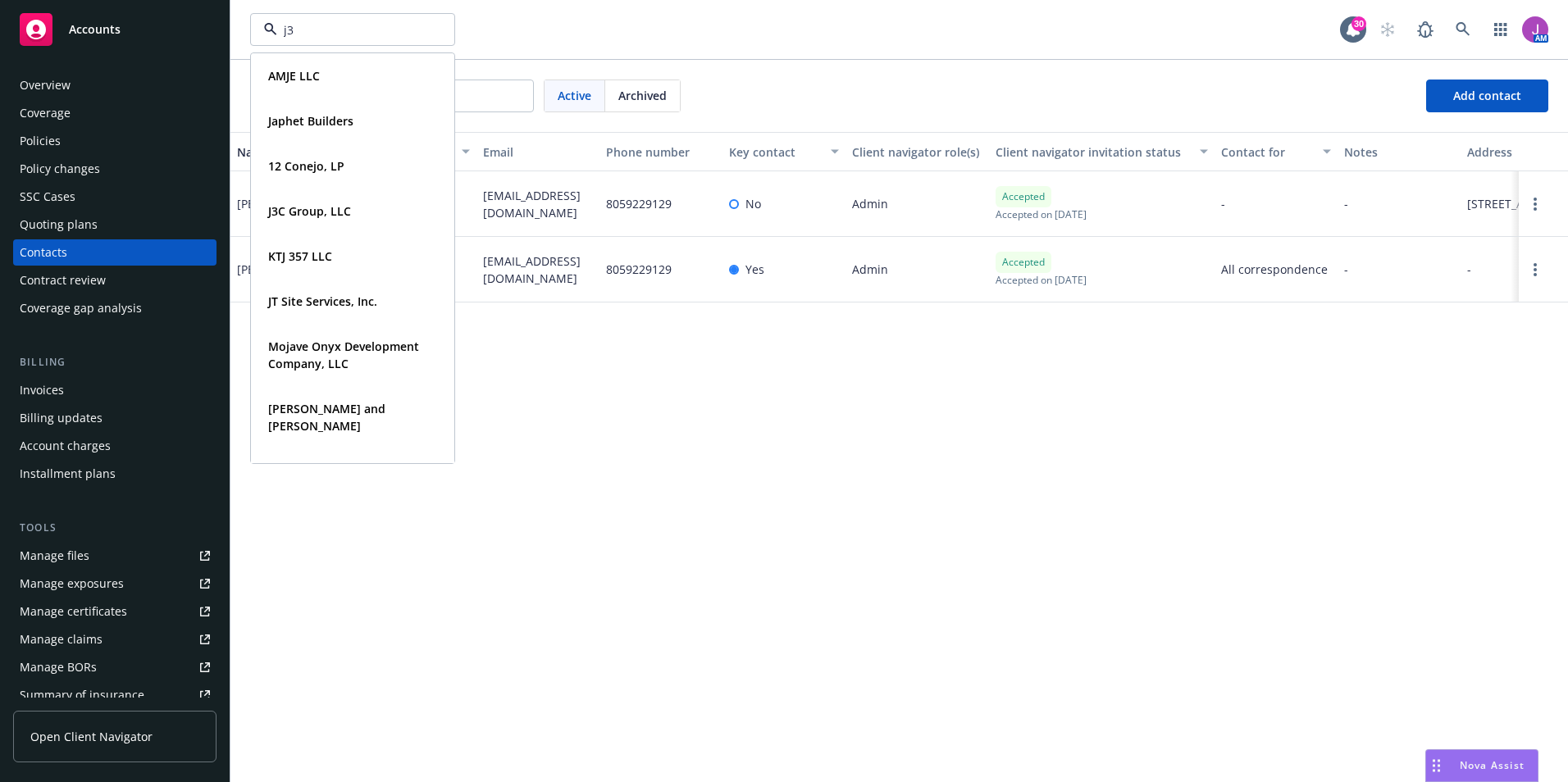
type input "j3c"
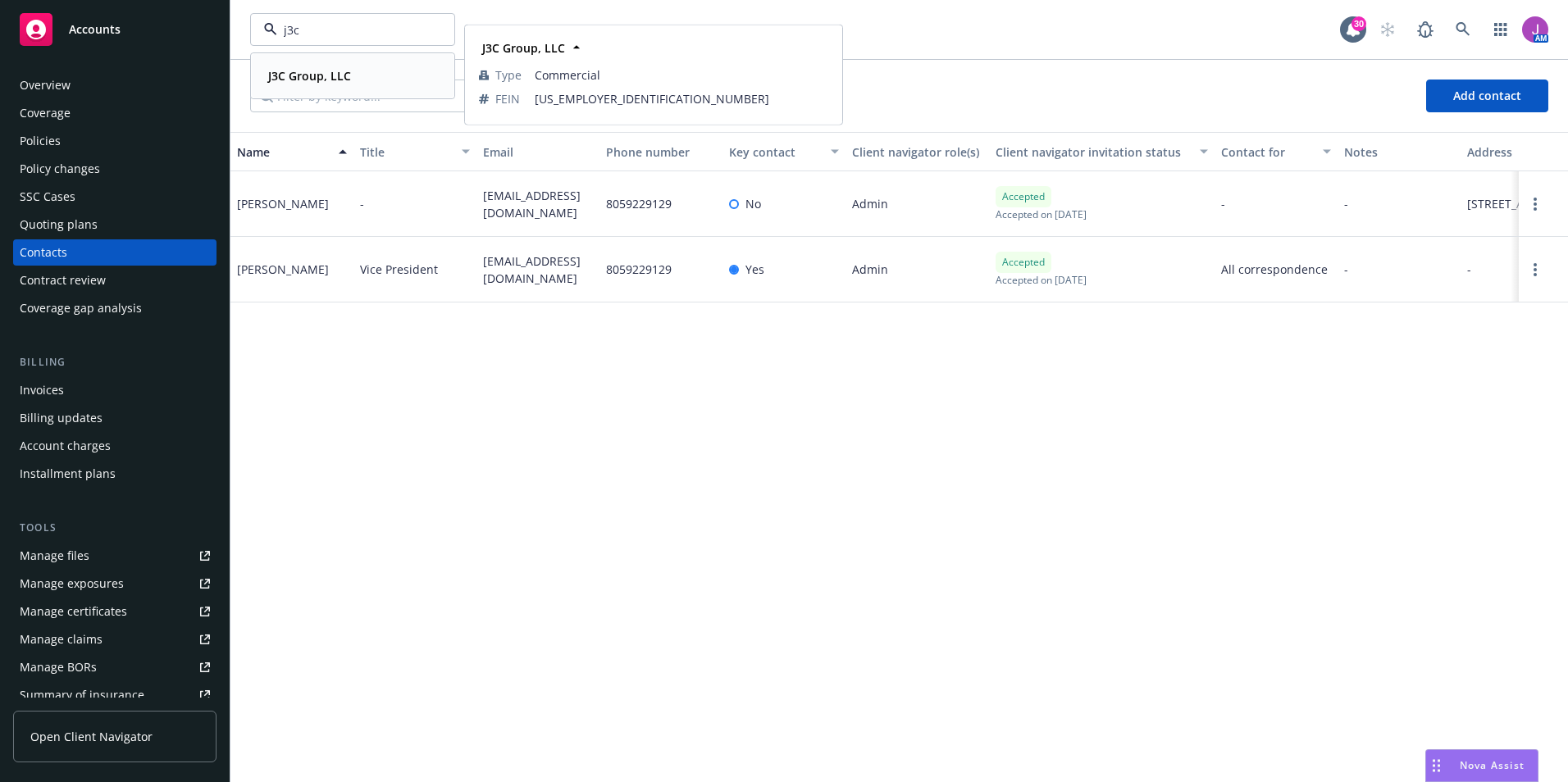
click at [314, 76] on strong "J3C Group, LLC" at bounding box center [310, 75] width 83 height 15
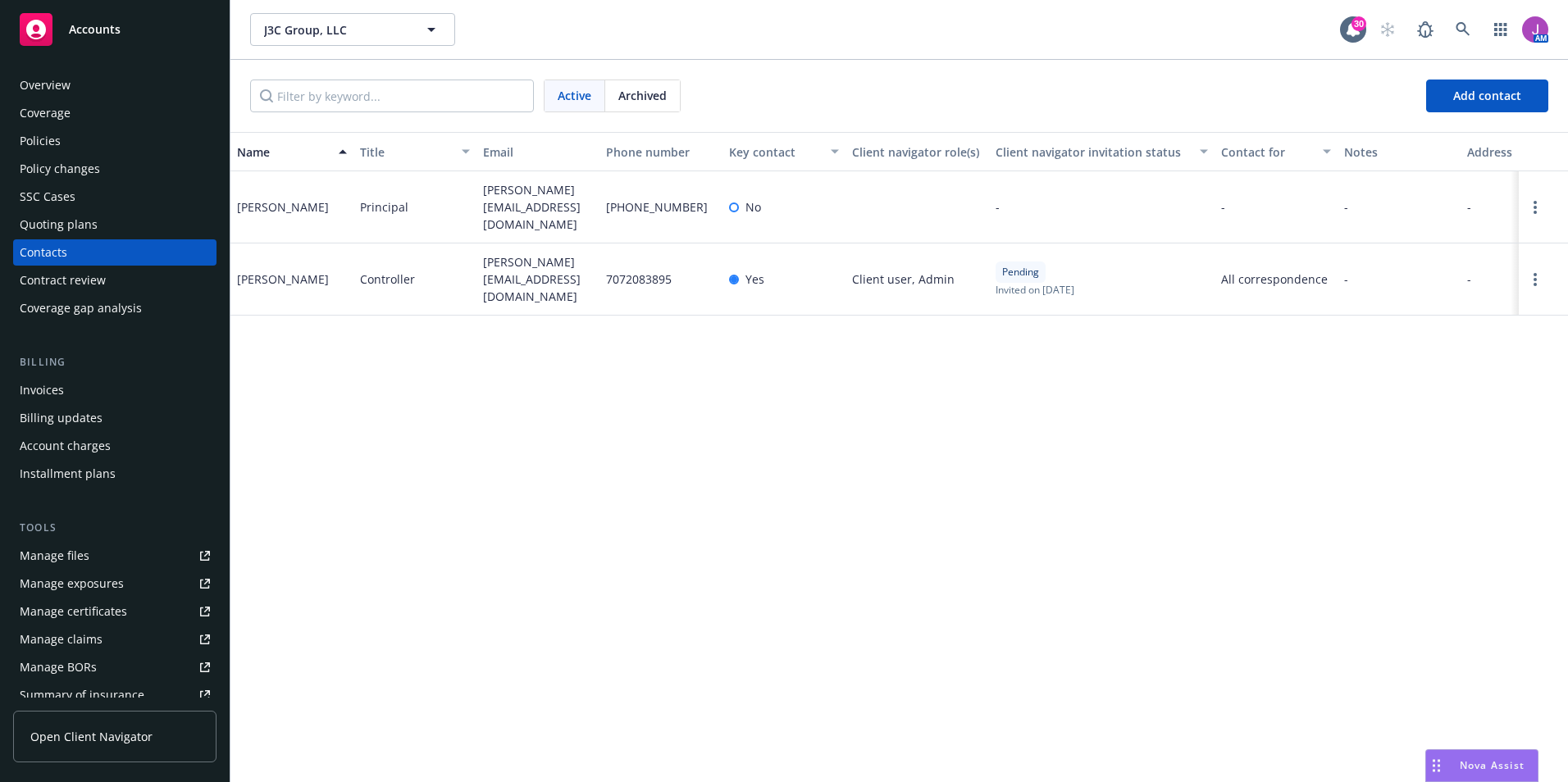
click at [76, 228] on div "Quoting plans" at bounding box center [58, 225] width 78 height 27
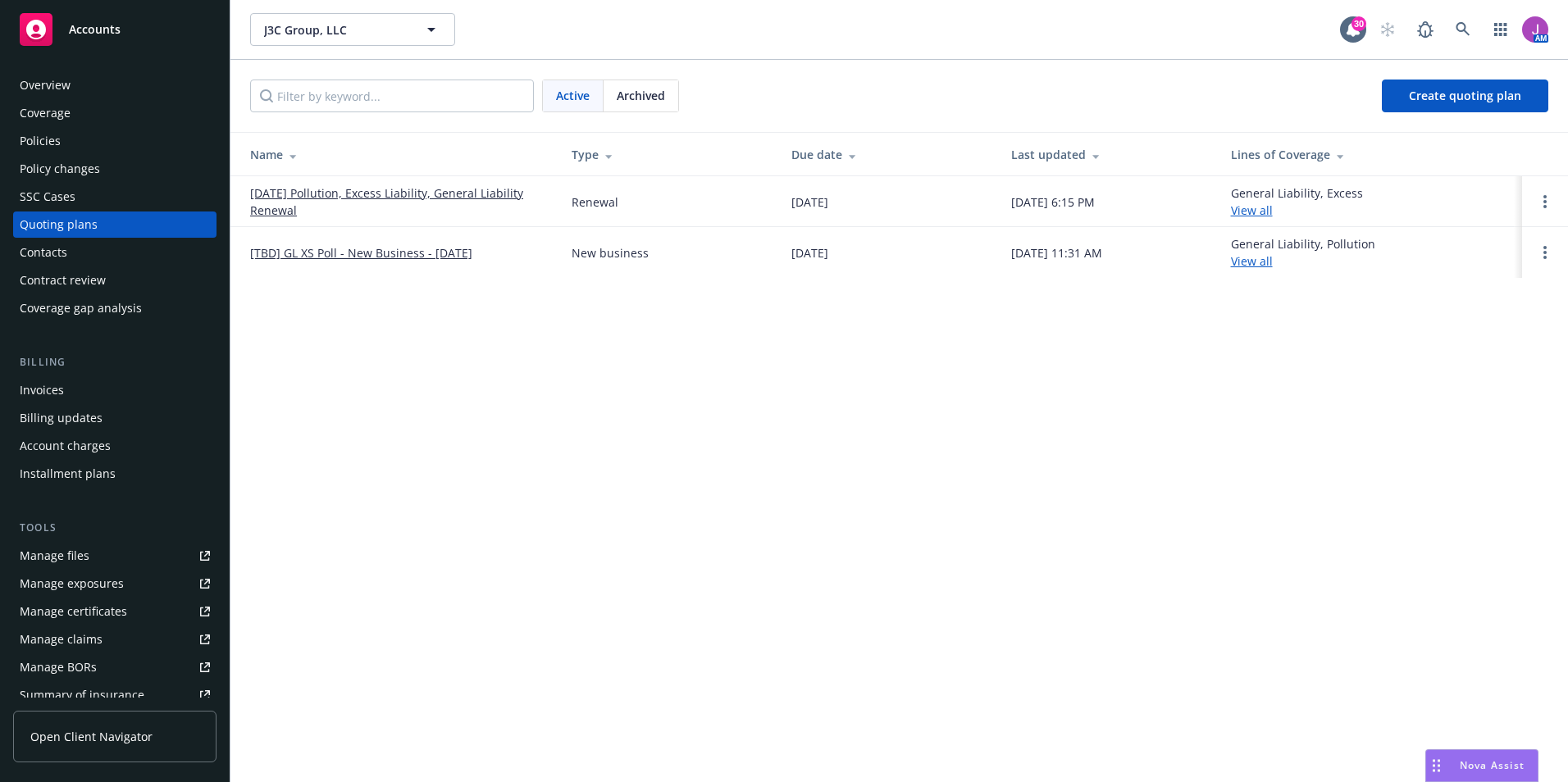
click at [292, 197] on link "08/28/25 Pollution, Excess Liability, General Liability Renewal" at bounding box center [398, 202] width 295 height 34
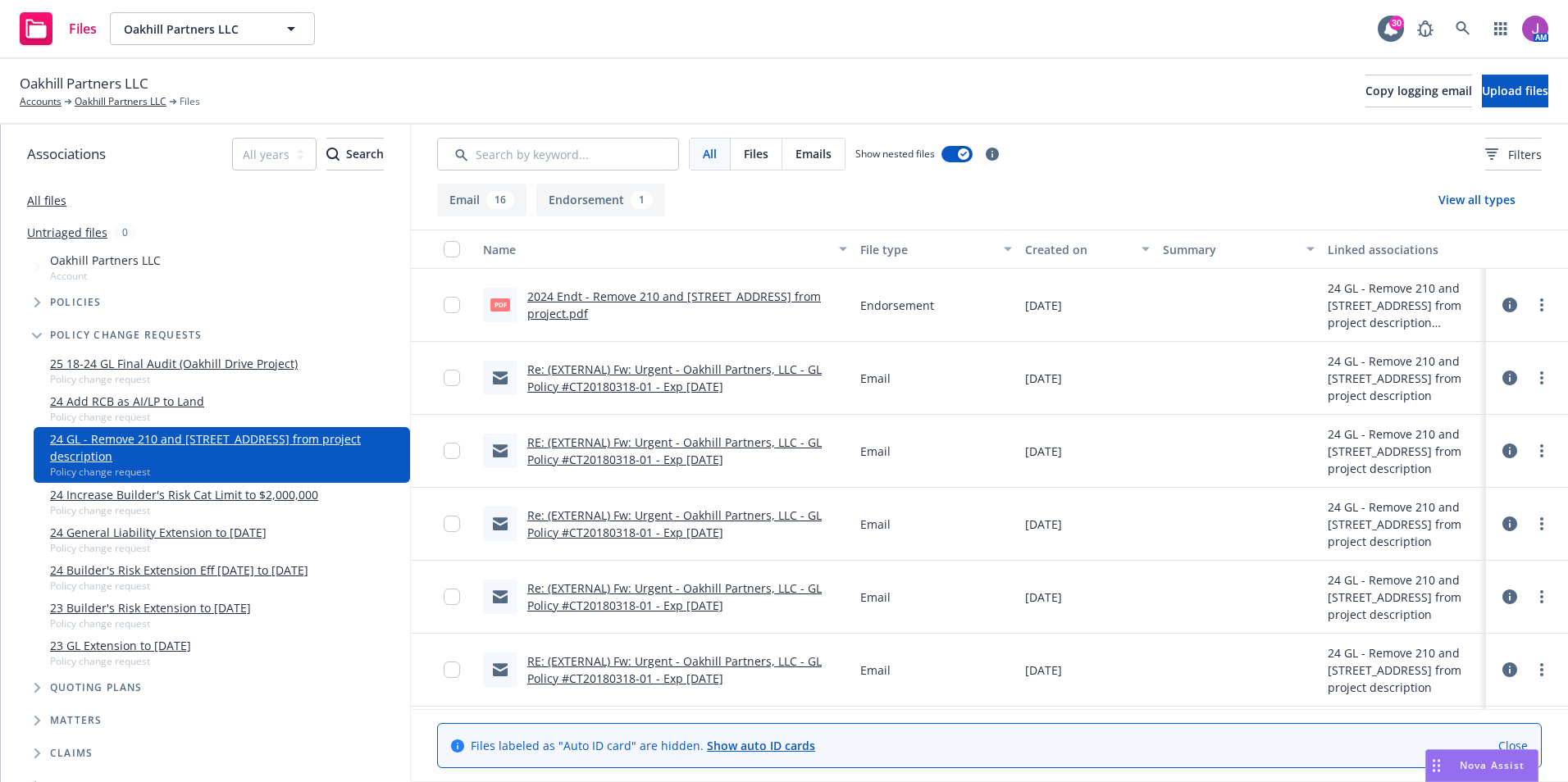
click at [714, 373] on link "Re: (EXTERNAL) Fw: Urgent - Oakhill Partners, LLC - GL Policy #CT20180318-01 - …" at bounding box center [674, 378] width 294 height 33
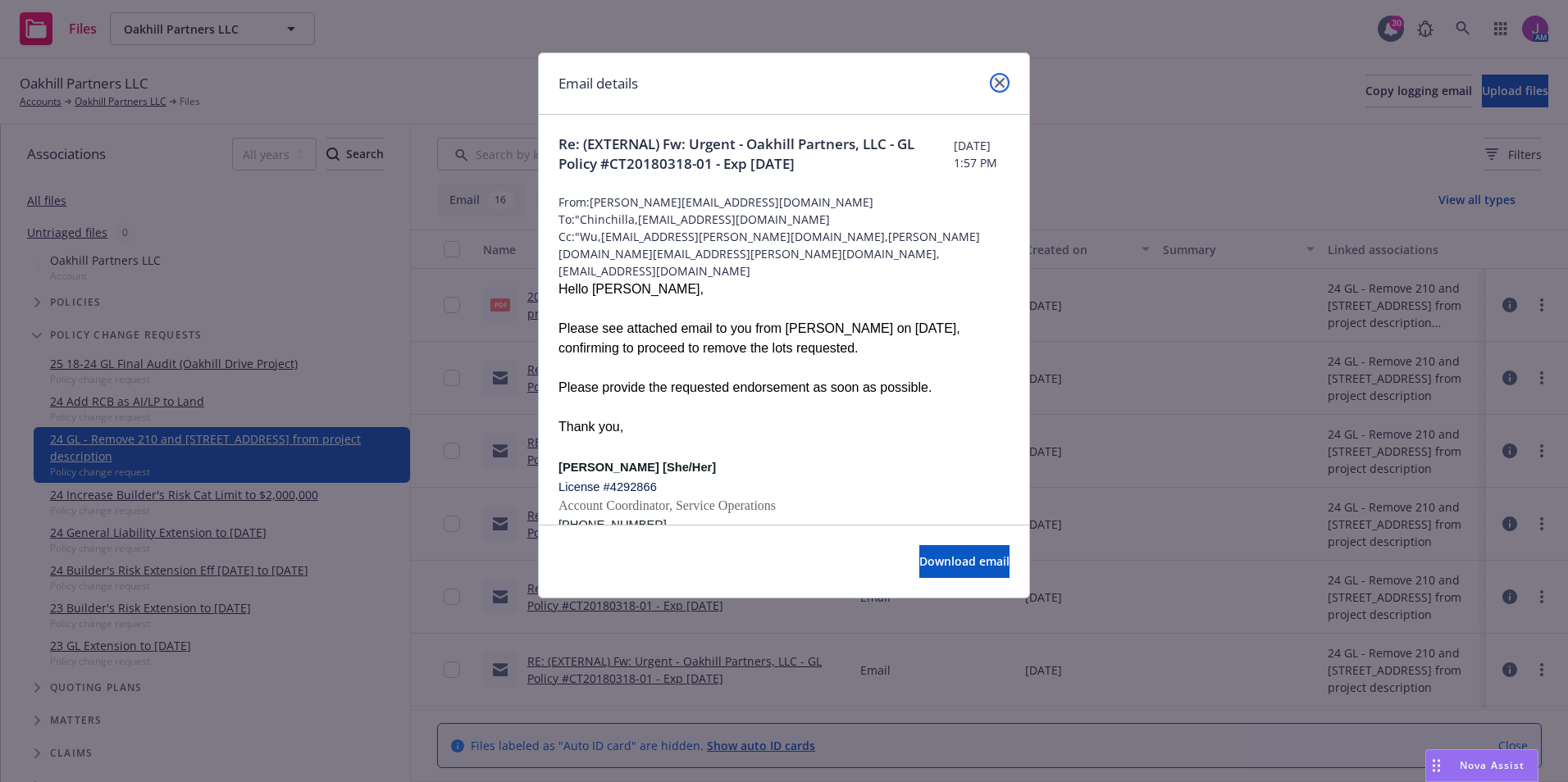
click at [998, 84] on icon "close" at bounding box center [999, 82] width 9 height 9
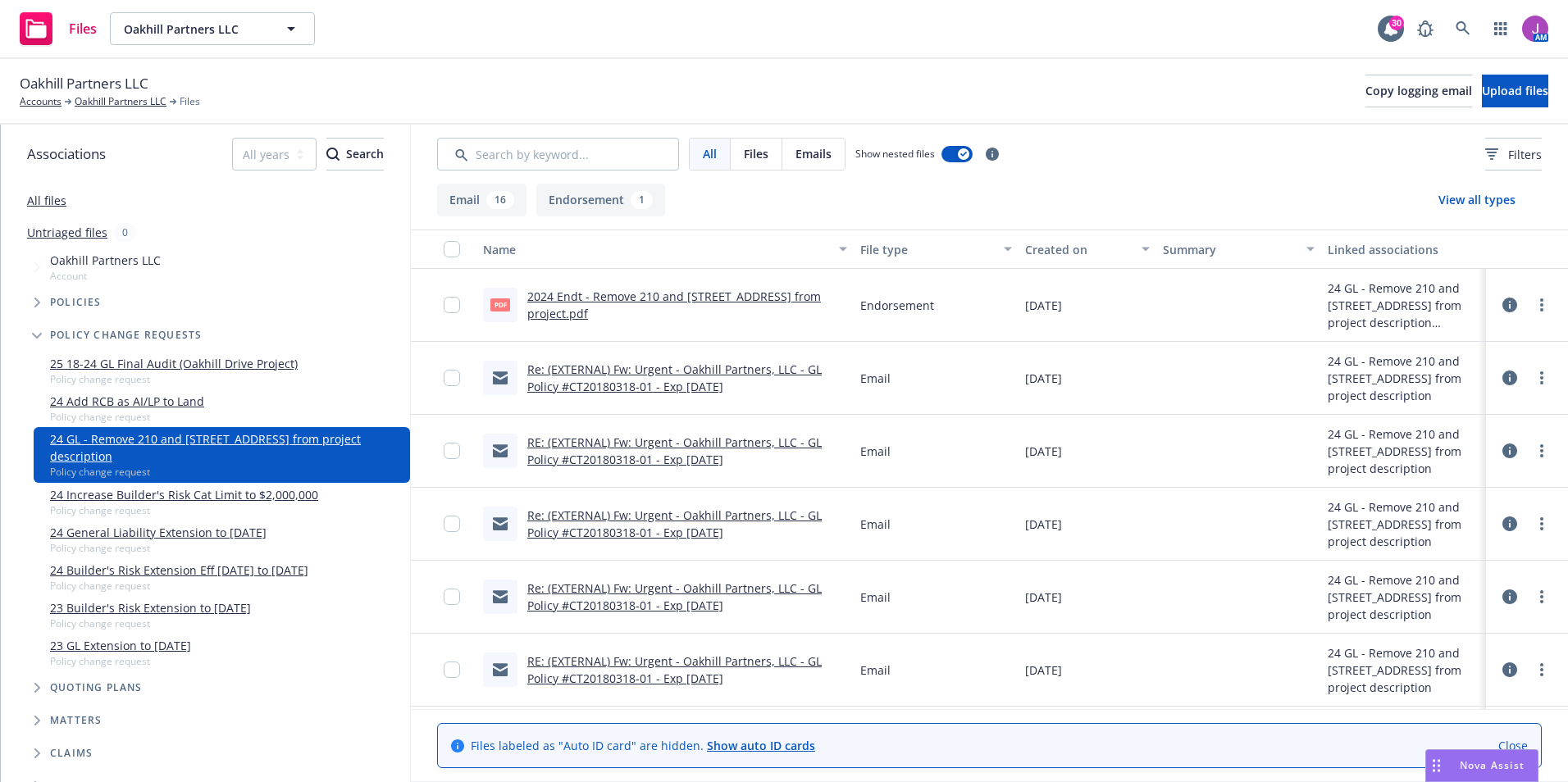
drag, startPoint x: 525, startPoint y: 298, endPoint x: 611, endPoint y: 320, distance: 88.8
click at [611, 320] on div "pdf 2024 Endt - Remove 210 and 220 Oak Hill Drive, Lompoc, CA from project.pdf" at bounding box center [665, 305] width 365 height 34
copy link "2024 Endt - Remove 210 and 220 Oak Hill Drive, Lompoc, CA from project"
drag, startPoint x: 566, startPoint y: 384, endPoint x: 648, endPoint y: 391, distance: 82.3
click at [648, 391] on link "Re: (EXTERNAL) Fw: Urgent - Oakhill Partners, LLC - GL Policy #CT20180318-01 - …" at bounding box center [674, 378] width 294 height 33
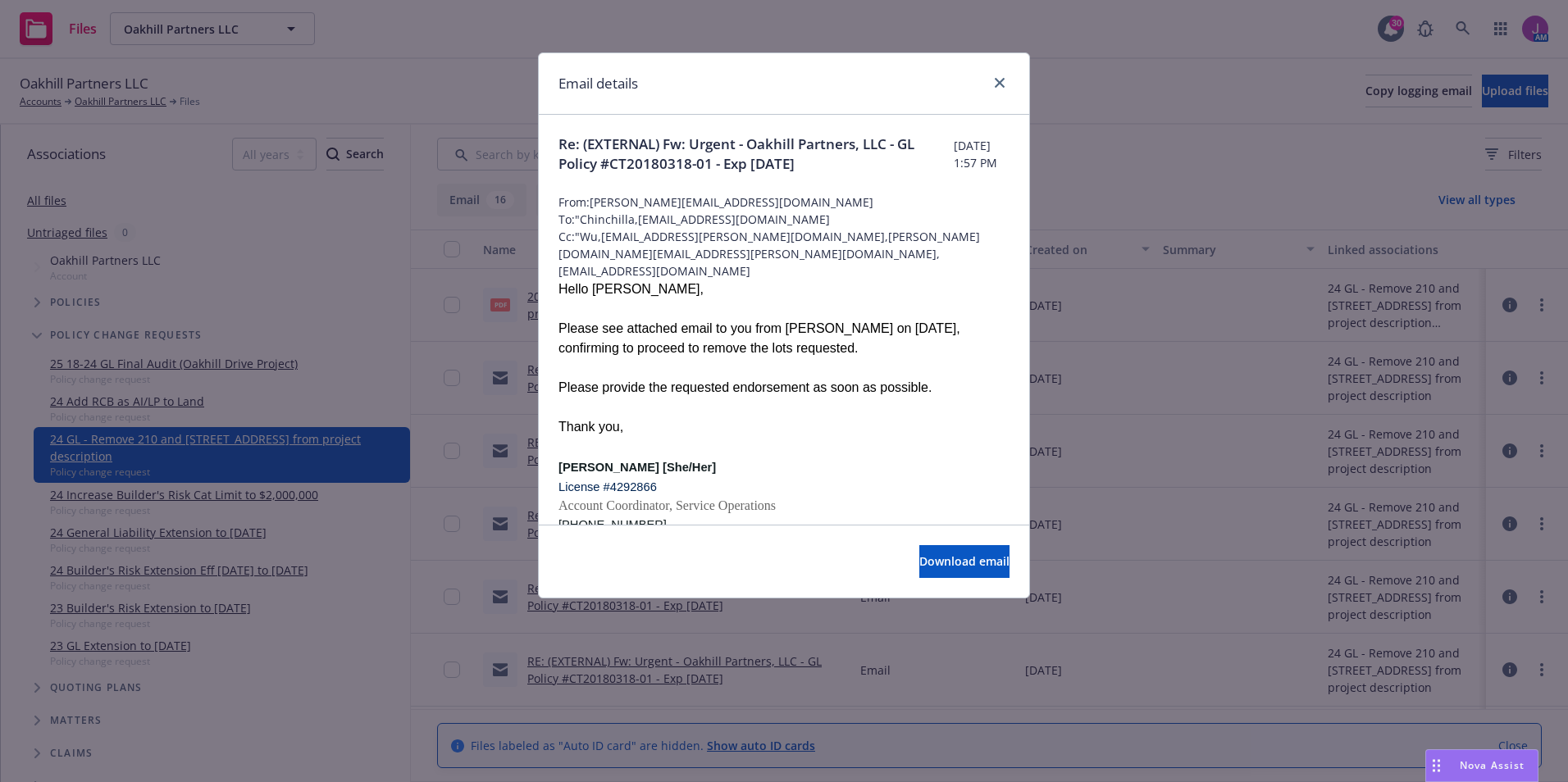
copy link "CT20180318-01"
drag, startPoint x: 669, startPoint y: 162, endPoint x: 765, endPoint y: 167, distance: 96.1
click at [765, 167] on span "Re: (EXTERNAL) Fw: Urgent - Oakhill Partners, LLC - GL Policy #CT20180318-01 - …" at bounding box center [756, 154] width 395 height 39
copy span "CT20180318-01"
click at [998, 87] on link "close" at bounding box center [999, 82] width 20 height 20
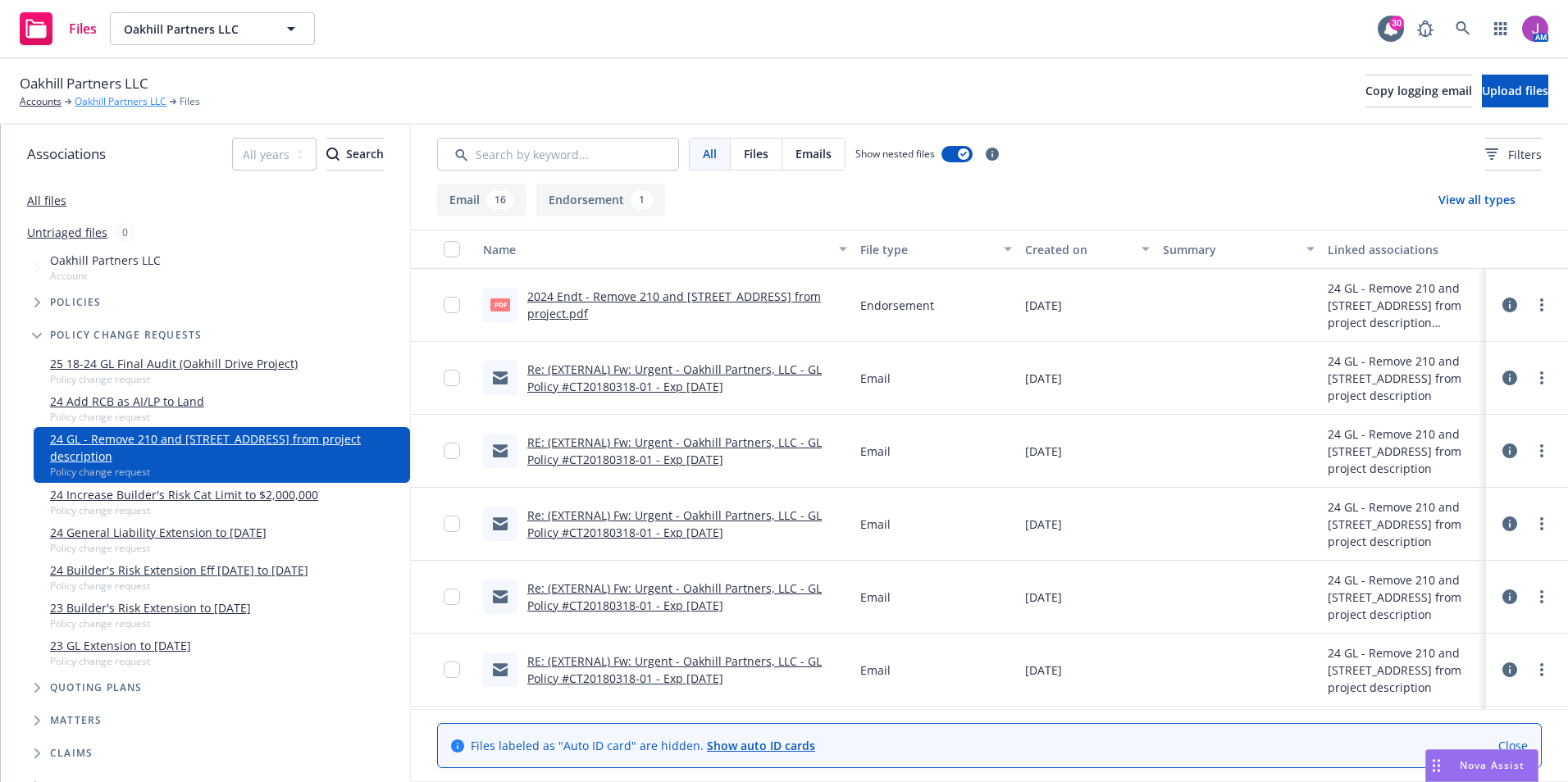
click at [144, 101] on link "Oakhill Partners LLC" at bounding box center [120, 101] width 92 height 15
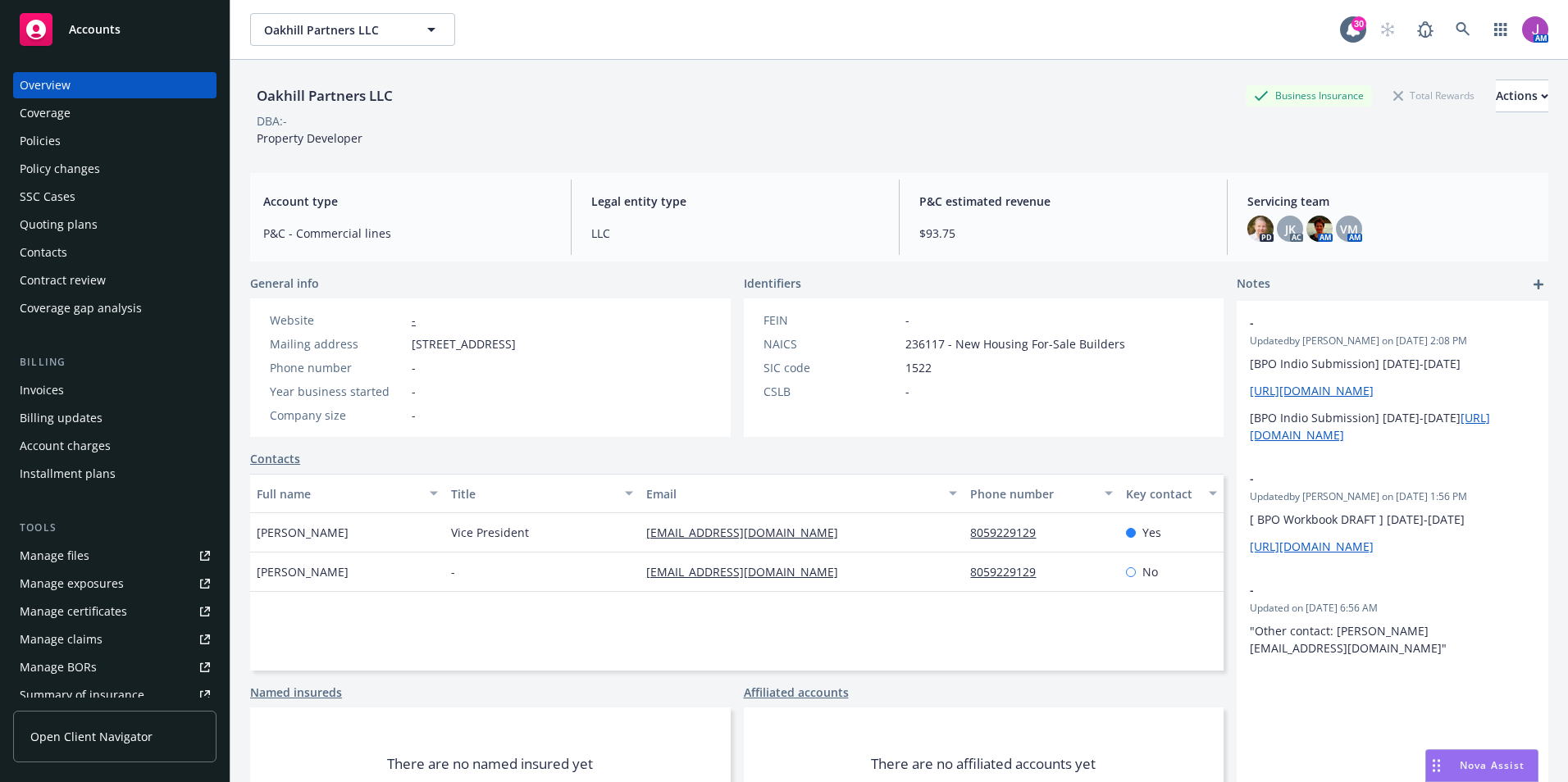
click at [27, 149] on div "Policies" at bounding box center [40, 141] width 41 height 27
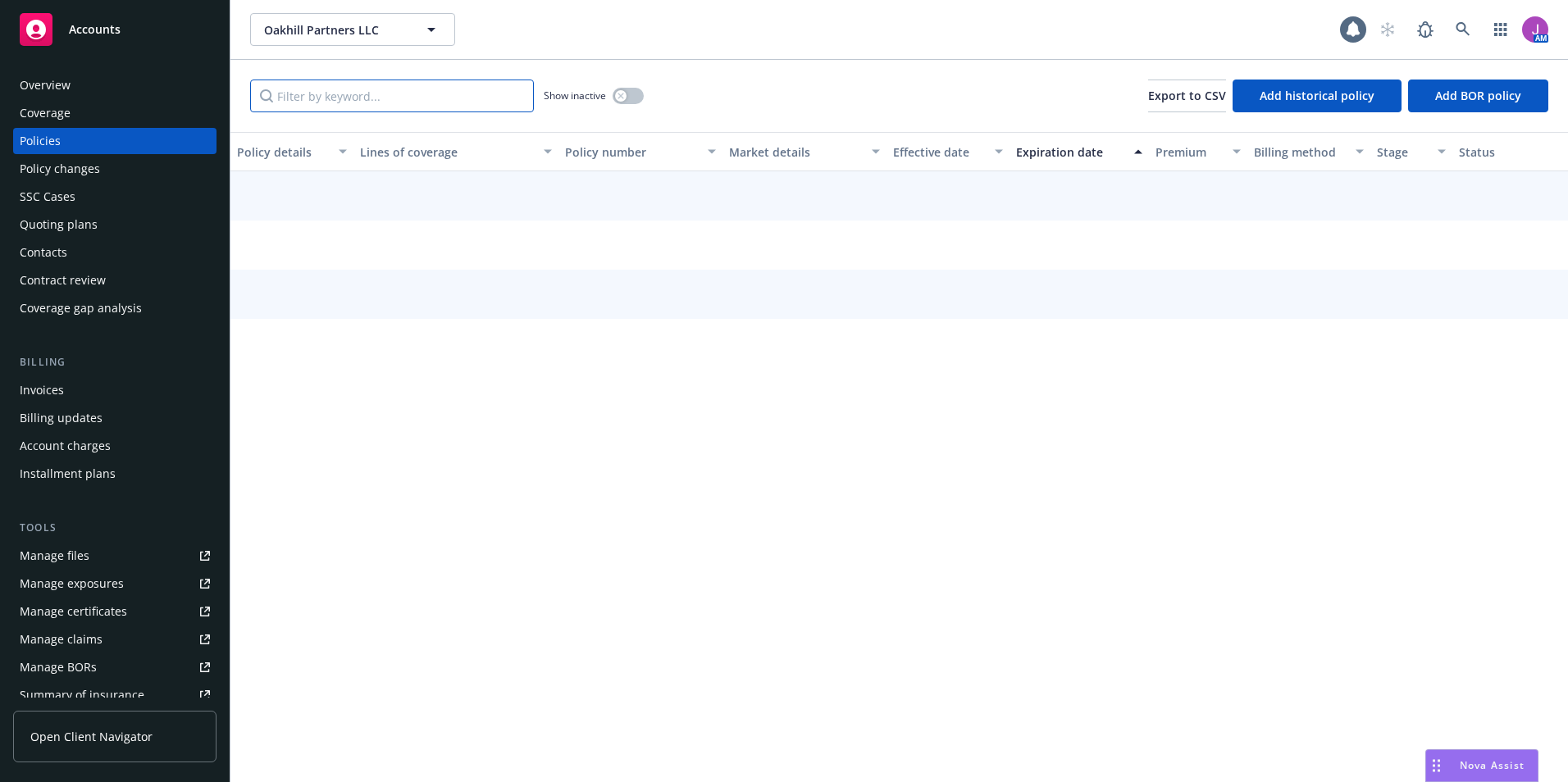
click at [347, 96] on input "Filter by keyword..." at bounding box center [392, 96] width 284 height 33
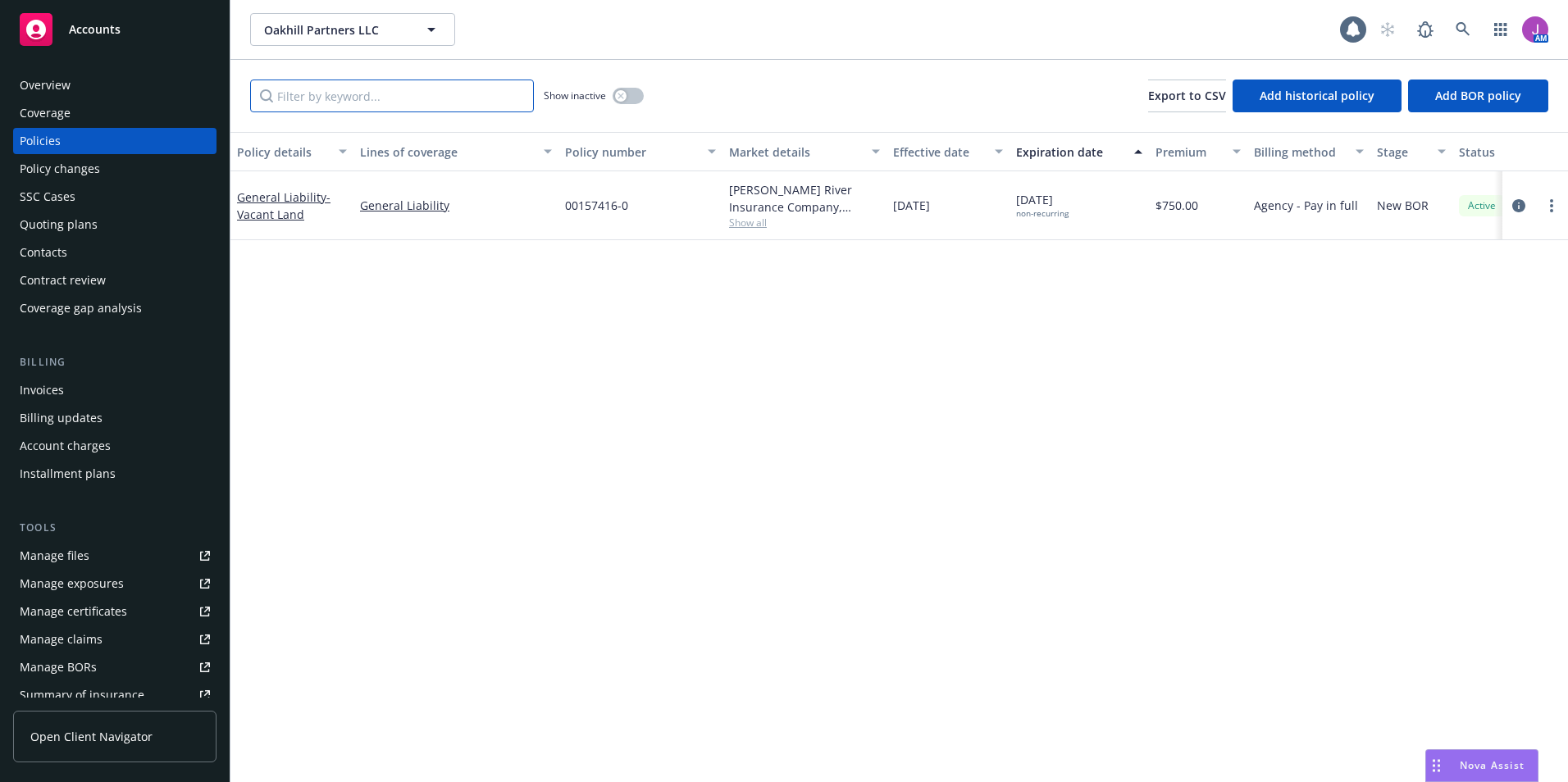
paste input "CT20180318-01"
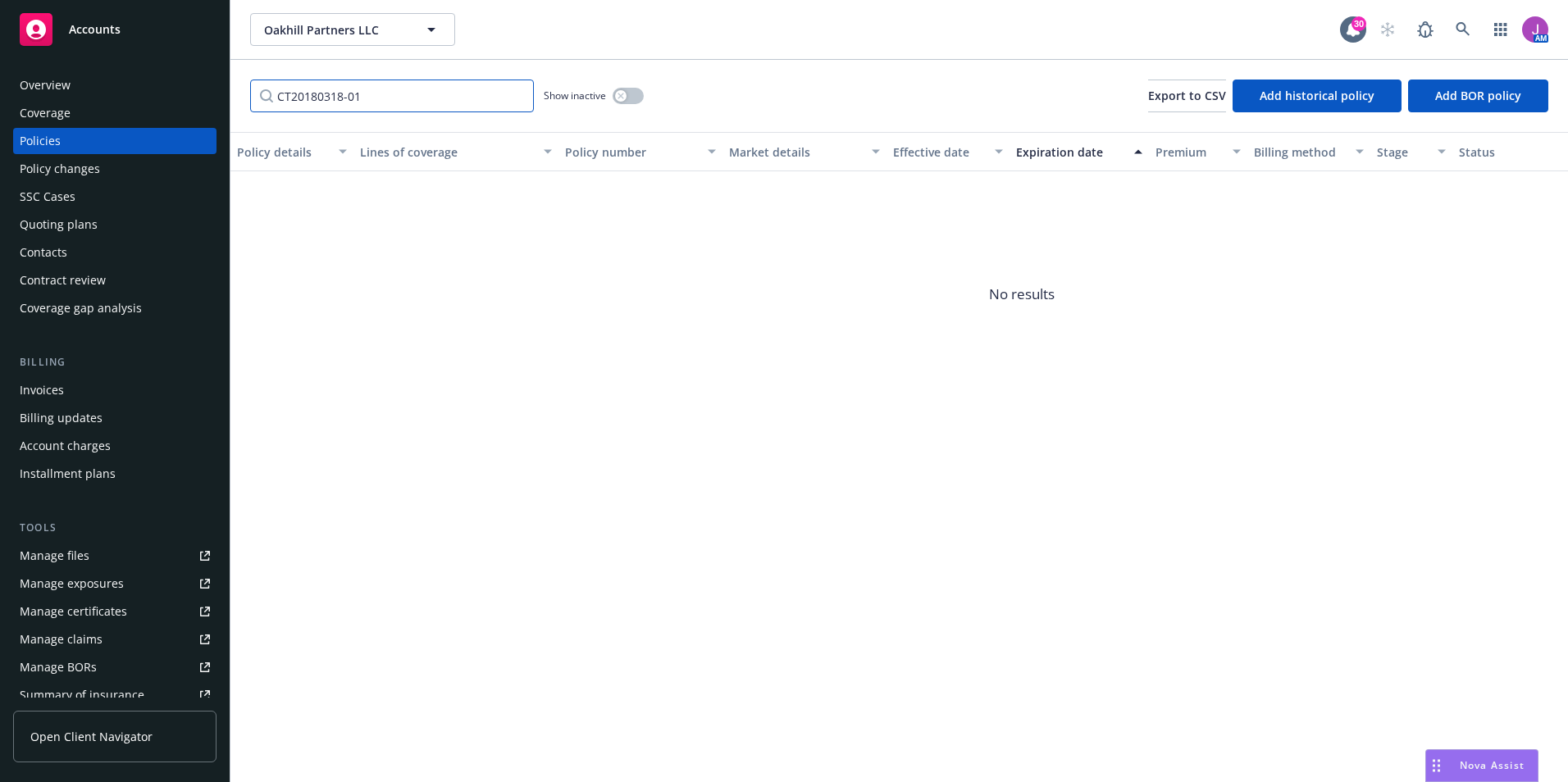
type input "CT20180318-01"
drag, startPoint x: 625, startPoint y: 88, endPoint x: 626, endPoint y: 98, distance: 10.0
click at [626, 97] on div "Show inactive" at bounding box center [594, 96] width 100 height 33
click at [627, 98] on button "button" at bounding box center [628, 95] width 31 height 16
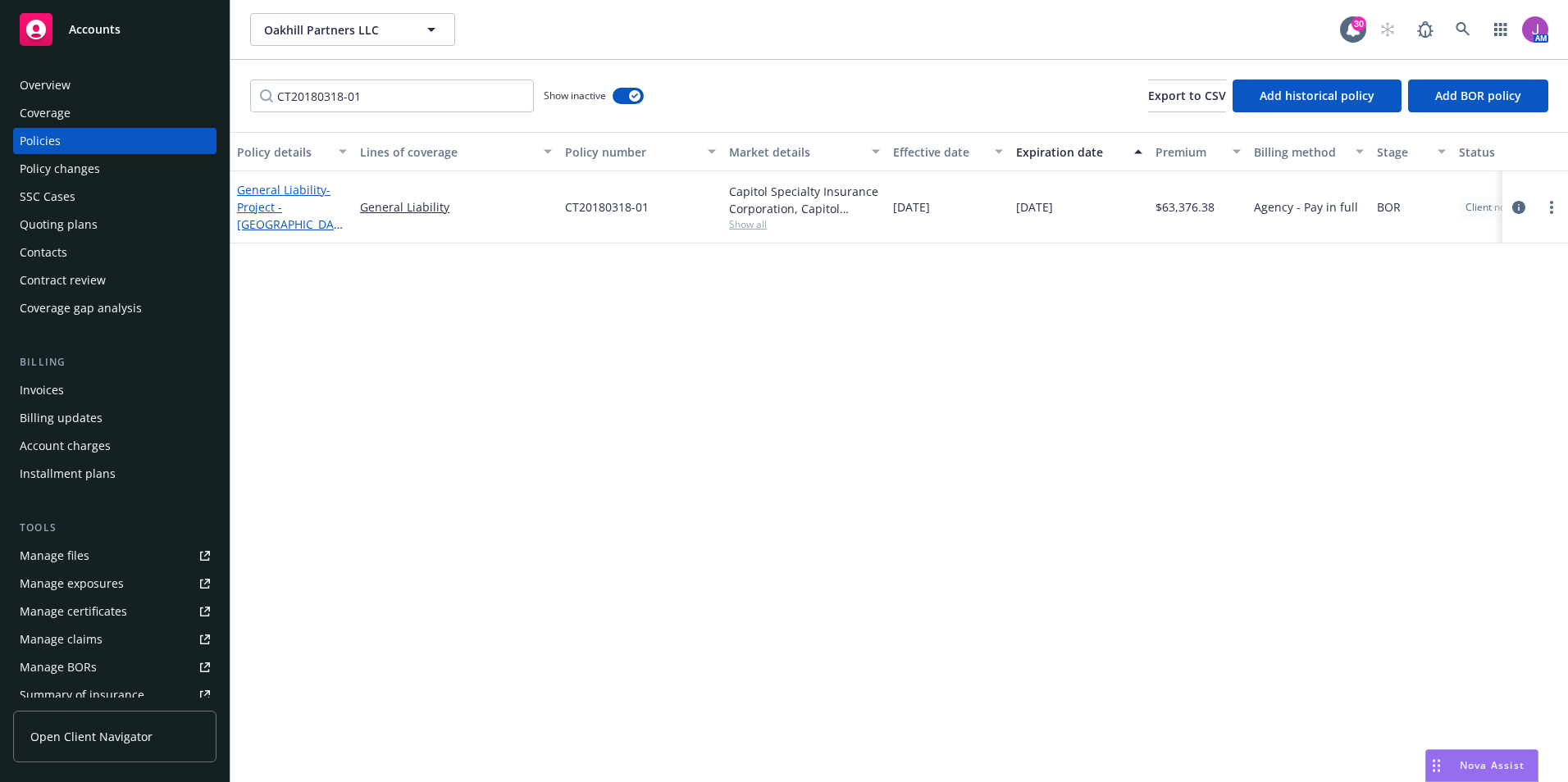
click at [304, 211] on span "- Project - Oakhill Drive, Lompoc CA 93436" at bounding box center [289, 215] width 106 height 67
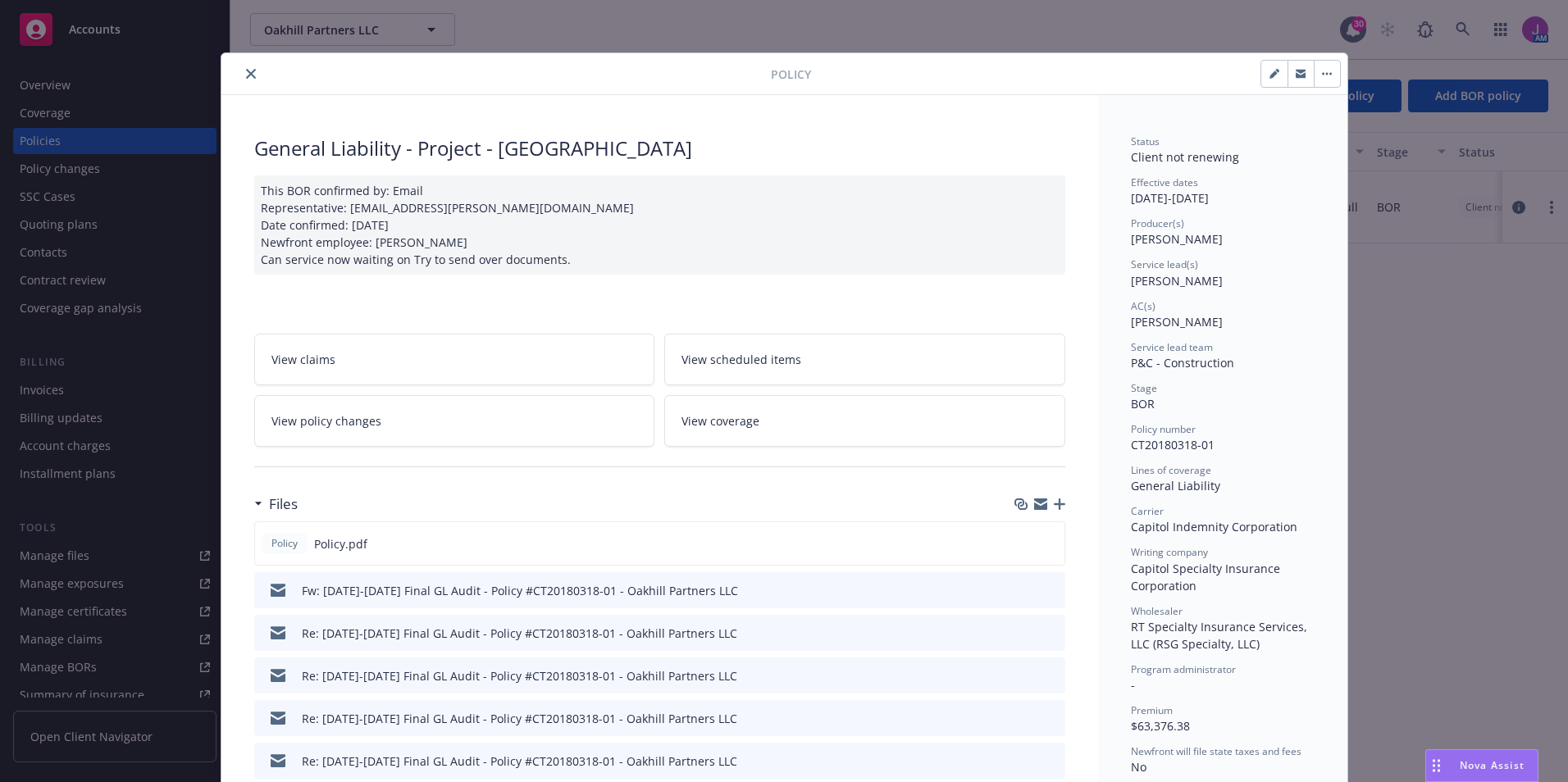
click at [384, 435] on link "View policy changes" at bounding box center [455, 421] width 401 height 51
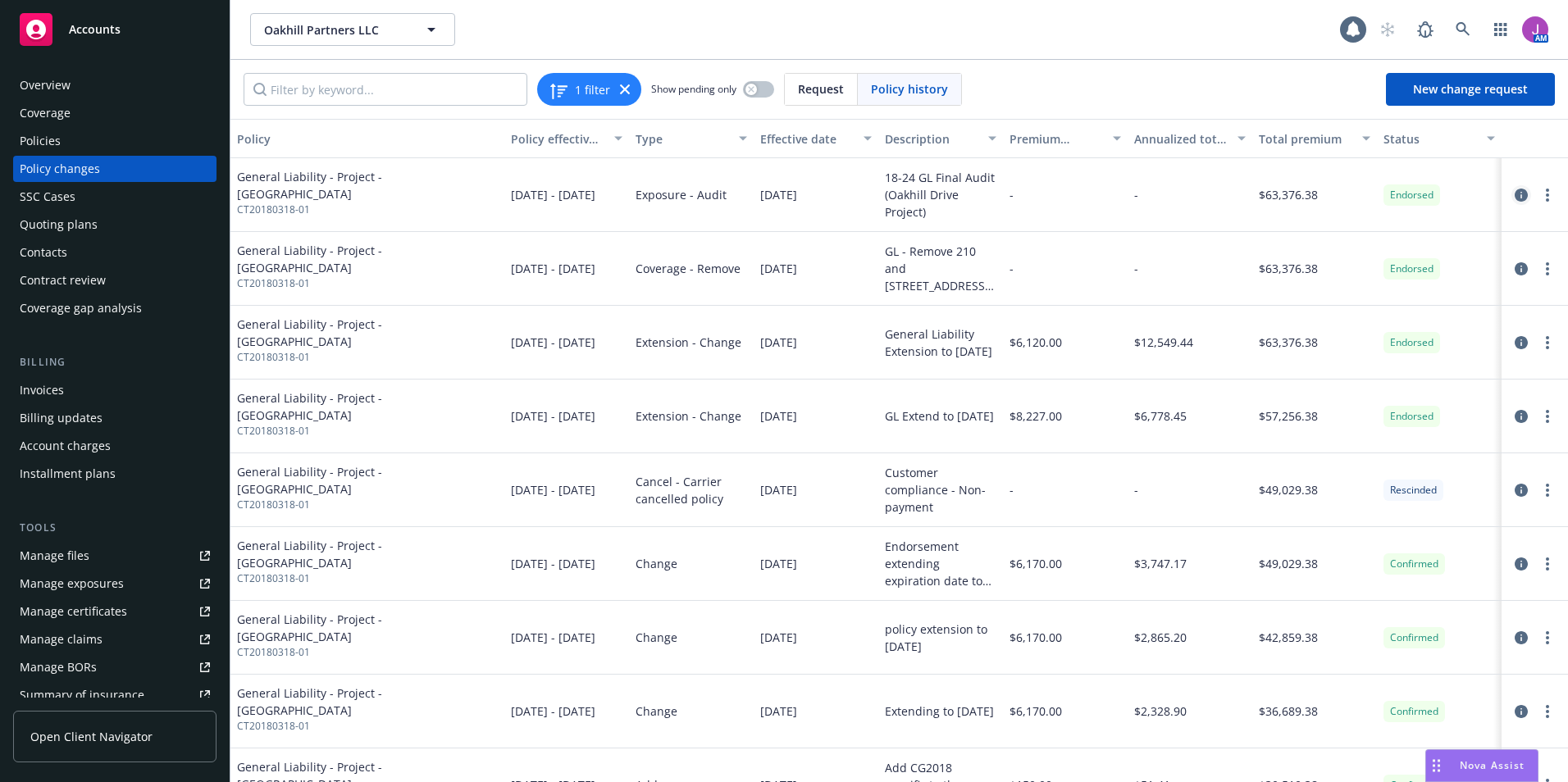
click at [1515, 196] on icon "circleInformation" at bounding box center [1521, 195] width 13 height 13
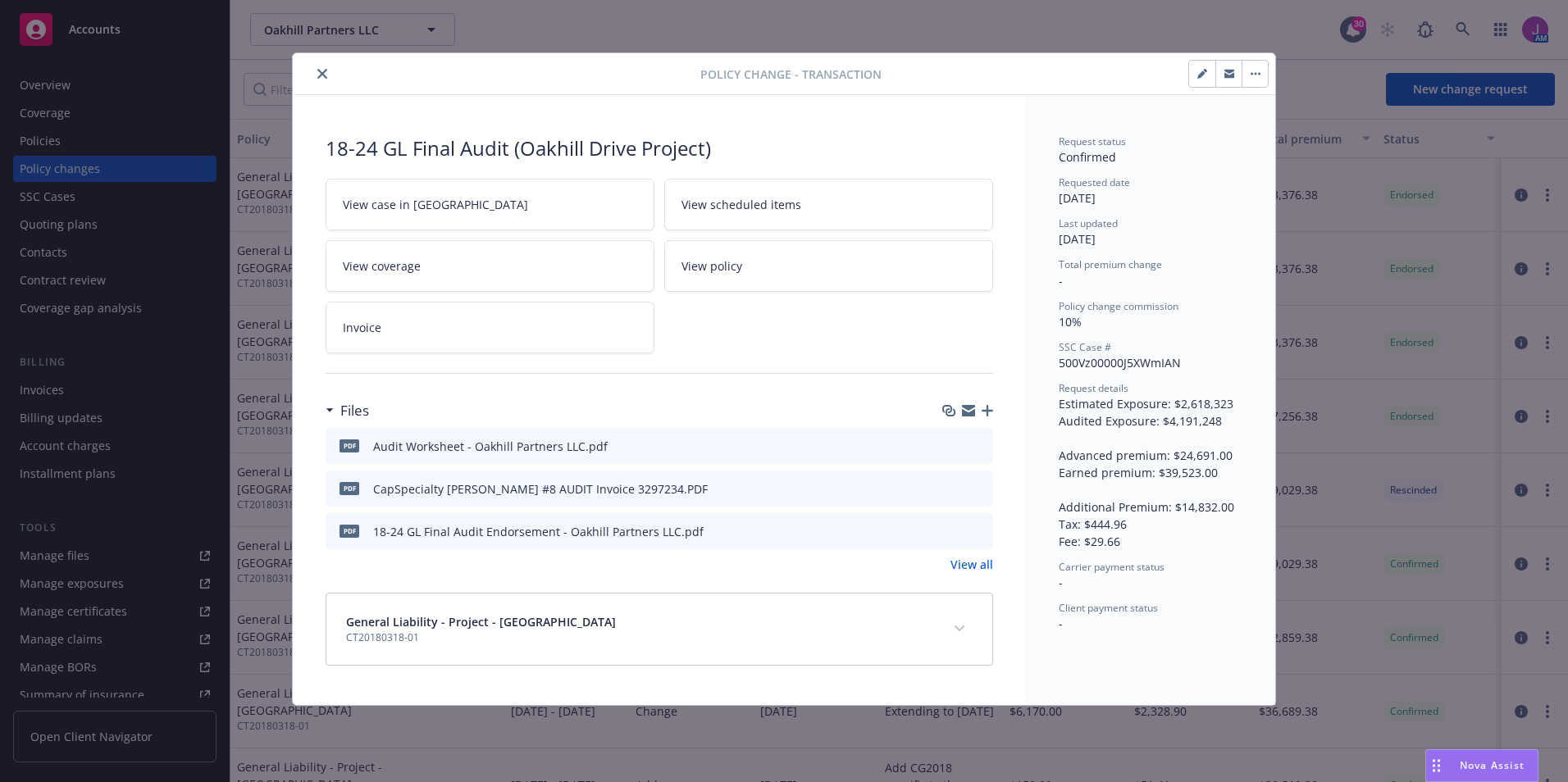
click at [425, 340] on link "Invoice" at bounding box center [490, 328] width 329 height 51
click at [428, 208] on span "View case in SSC" at bounding box center [436, 205] width 185 height 17
click at [318, 67] on button "close" at bounding box center [322, 74] width 20 height 20
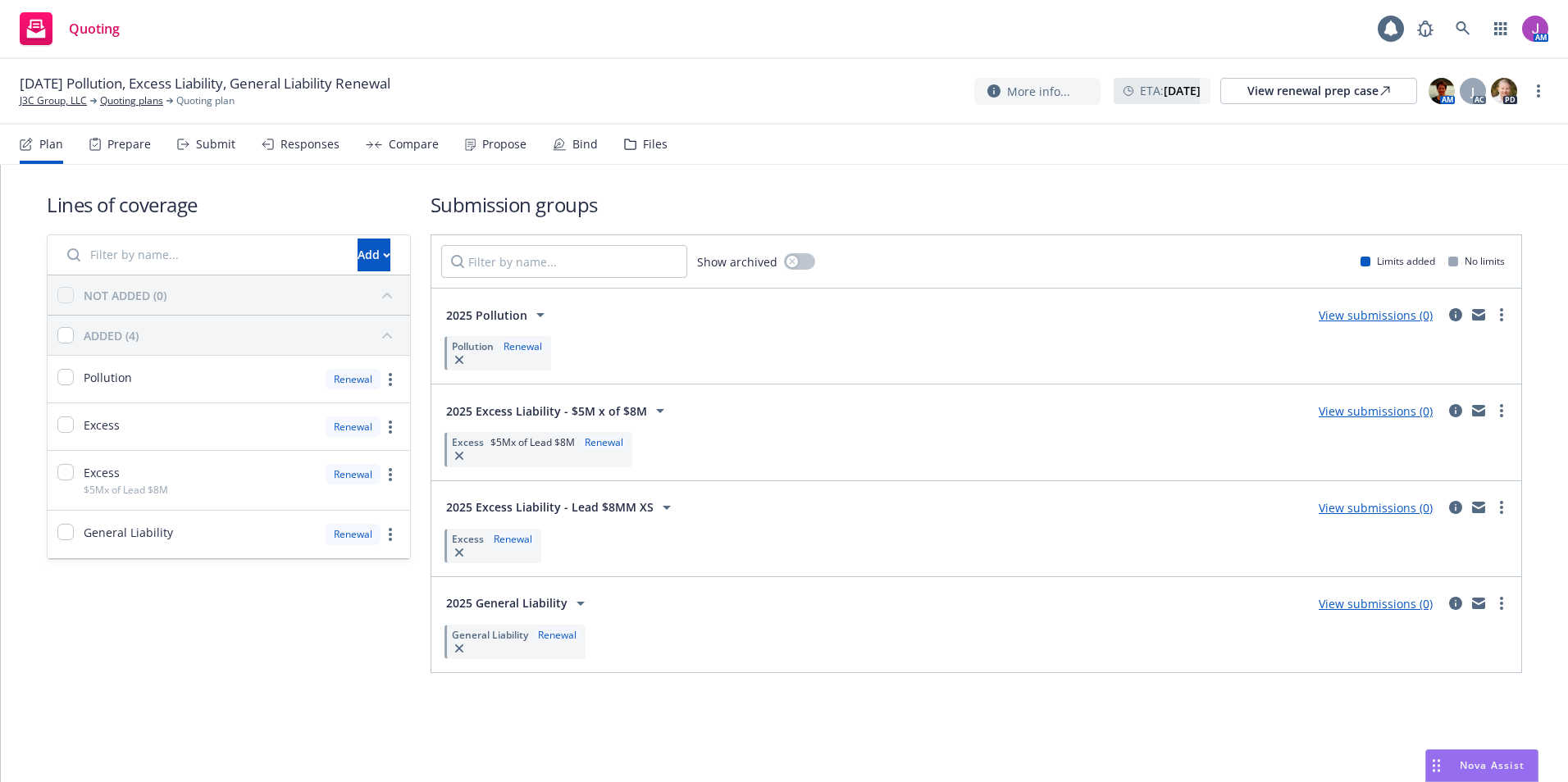
click at [643, 149] on div "Files" at bounding box center [655, 144] width 25 height 13
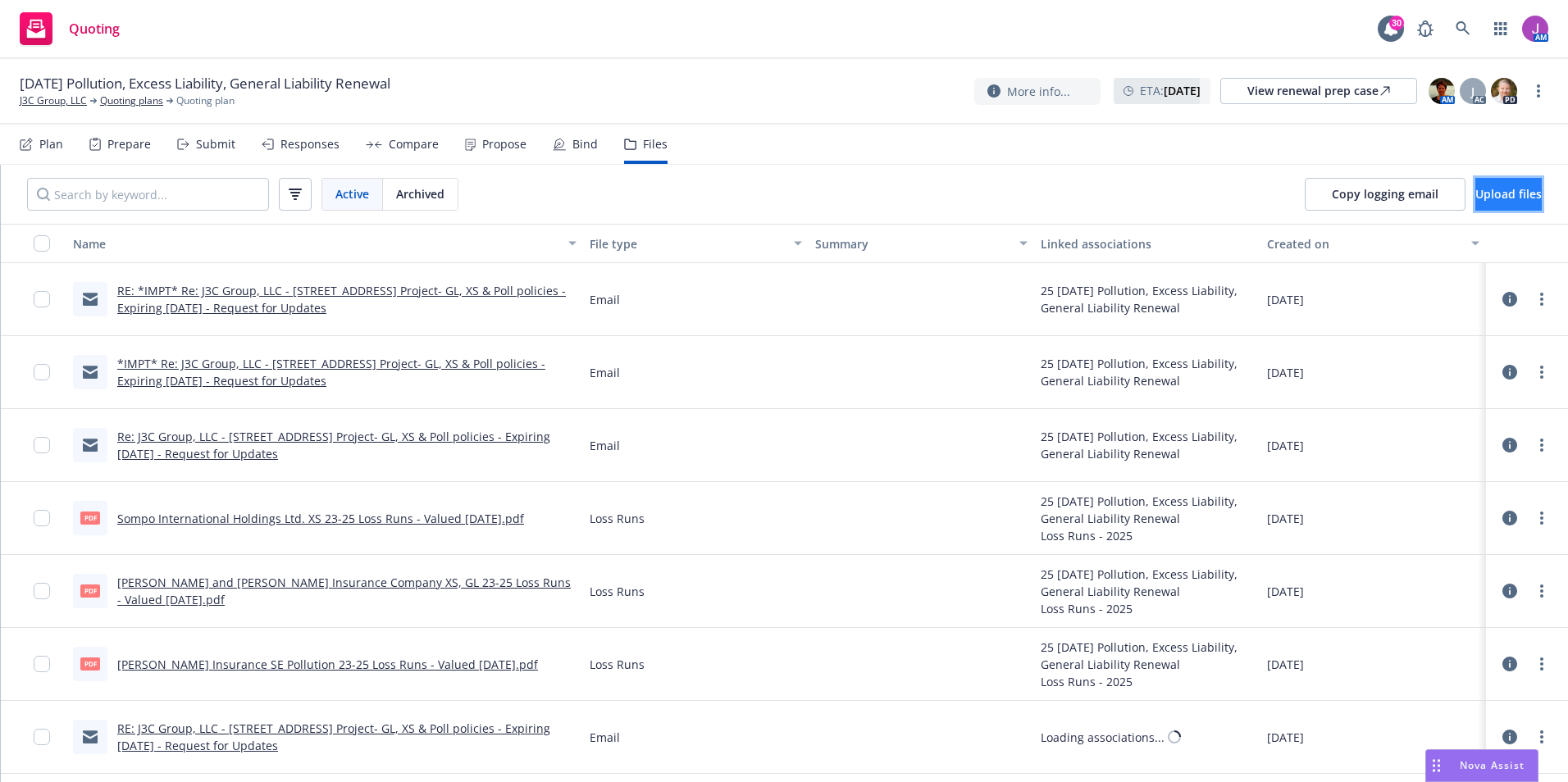
click at [1478, 202] on button "Upload files" at bounding box center [1508, 194] width 66 height 33
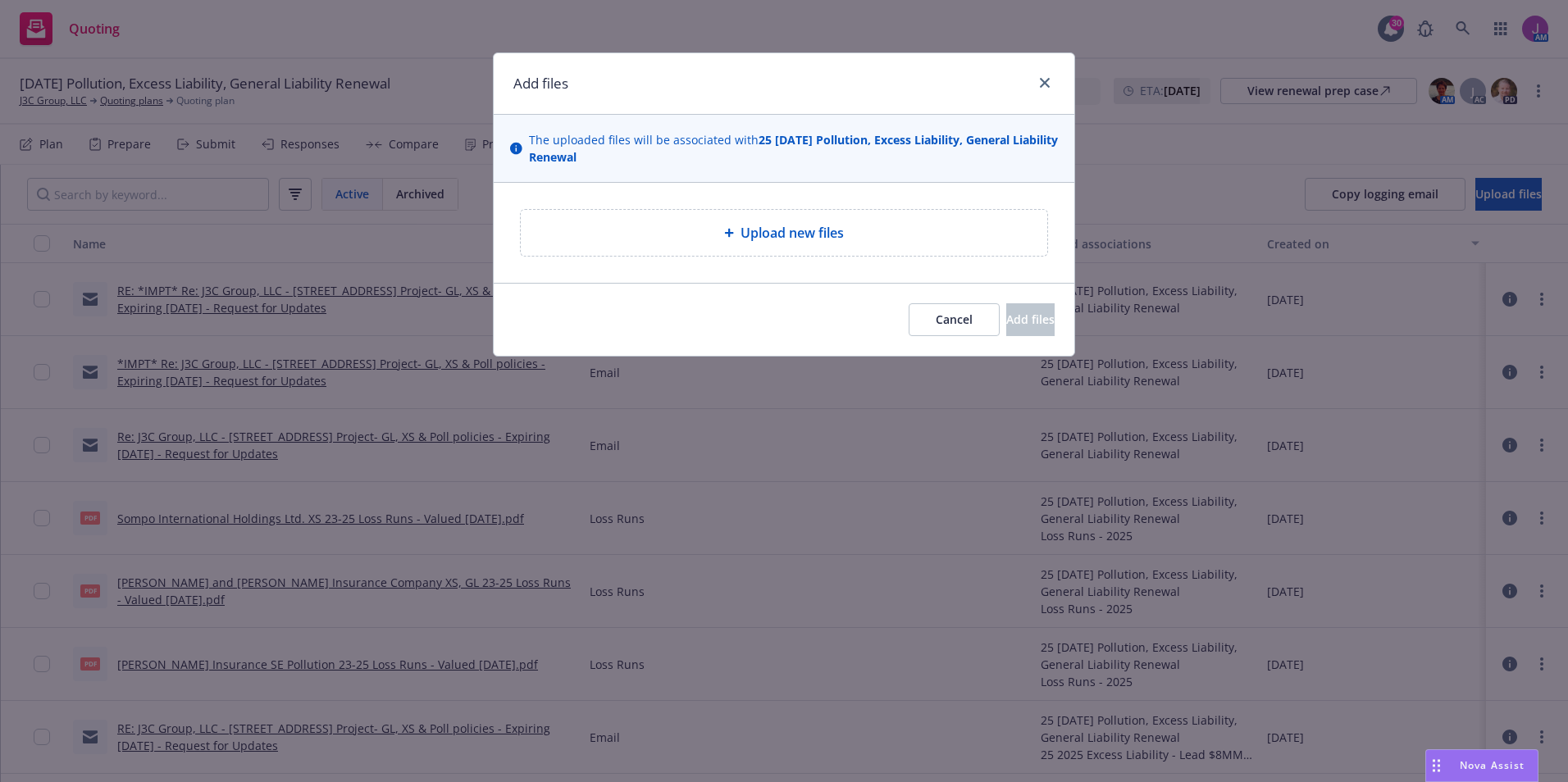
click at [781, 218] on div "Upload new files" at bounding box center [784, 233] width 527 height 46
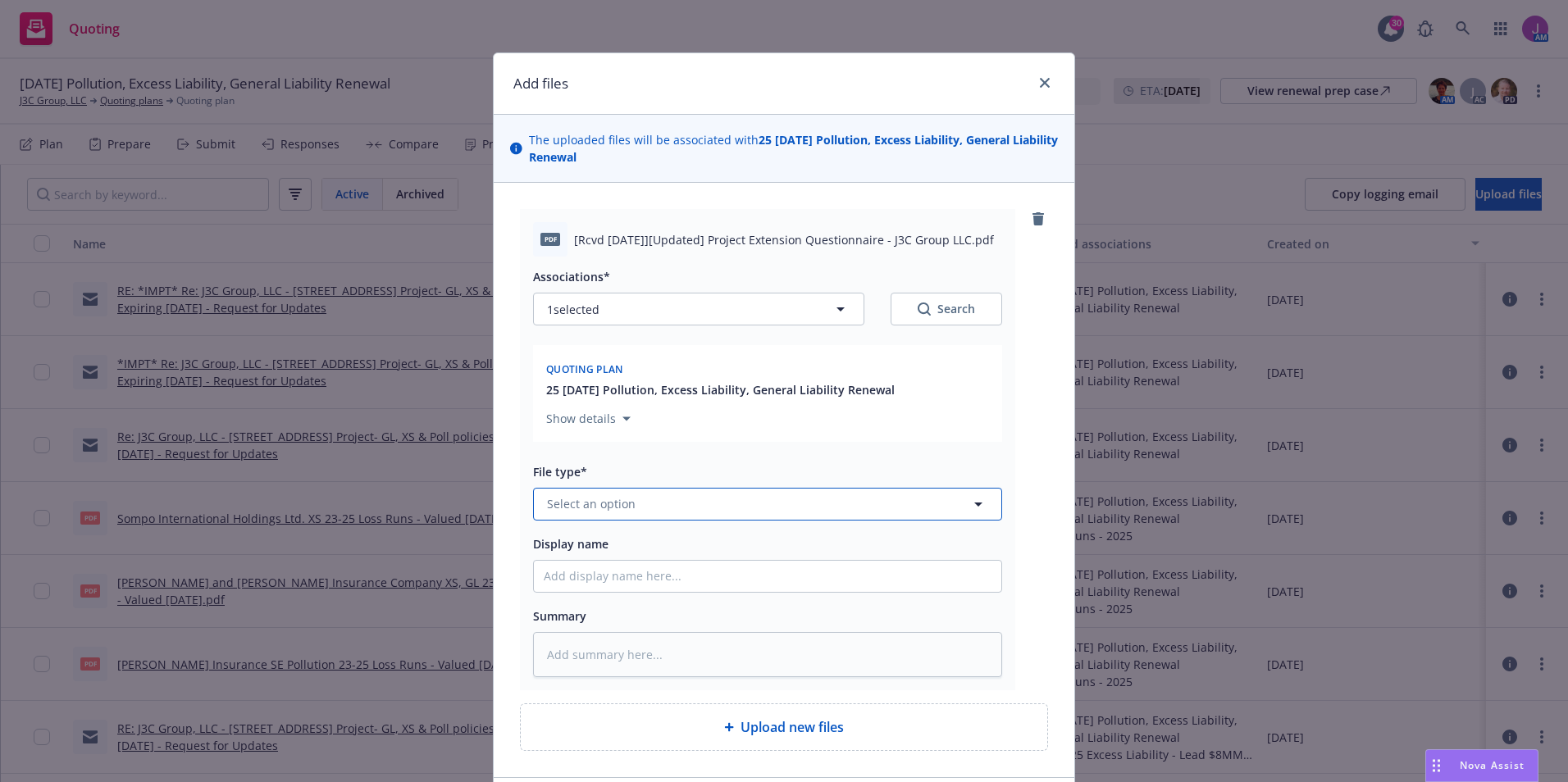
click at [686, 520] on button "Select an option" at bounding box center [768, 504] width 469 height 33
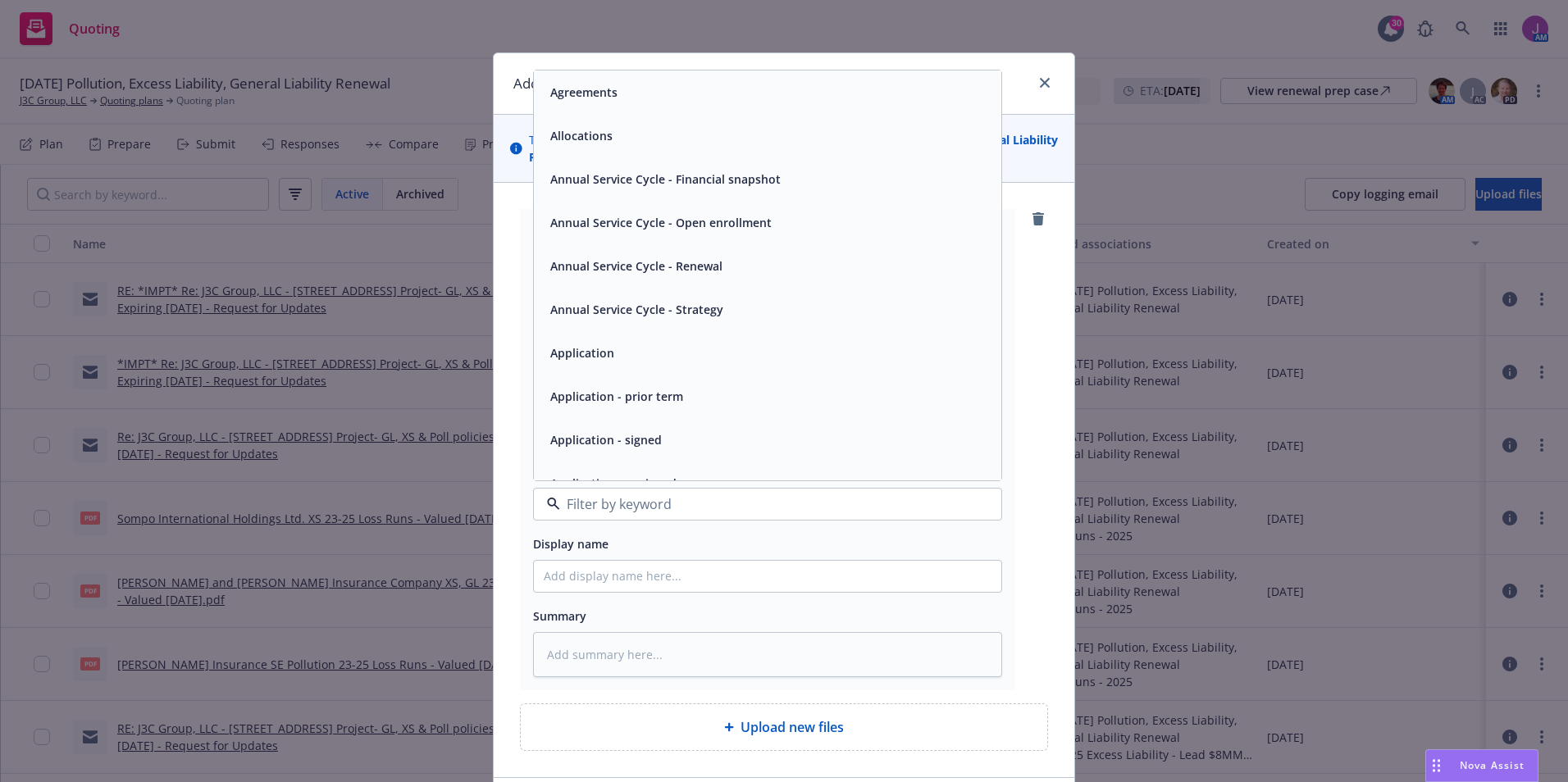
click at [1047, 426] on div "pdf [Rcvd 8-20-25][Updated] Project Extension Questionnaire - J3C Group LLC.pdf…" at bounding box center [784, 479] width 581 height 594
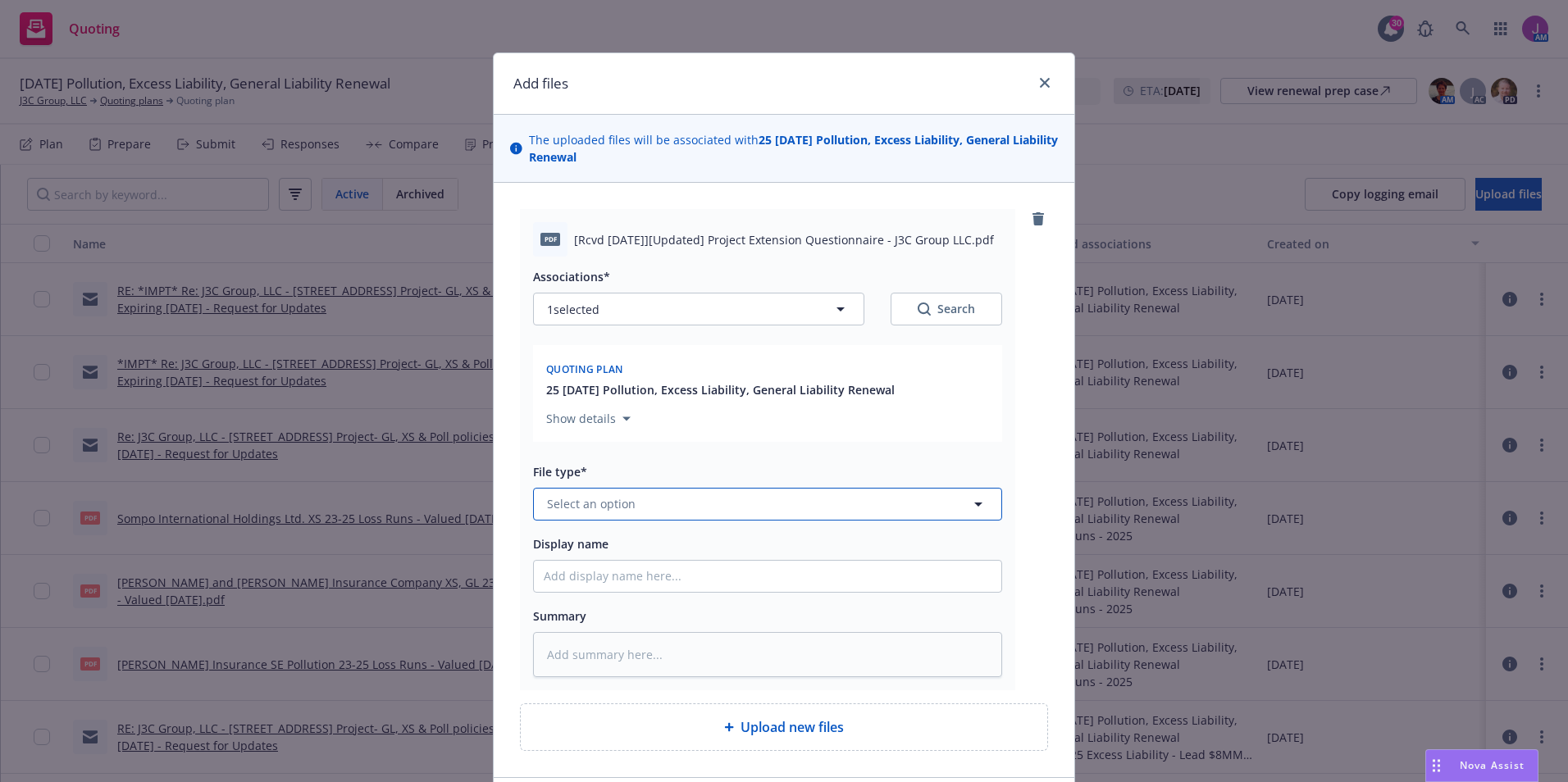
click at [664, 508] on button "Select an option" at bounding box center [768, 504] width 469 height 33
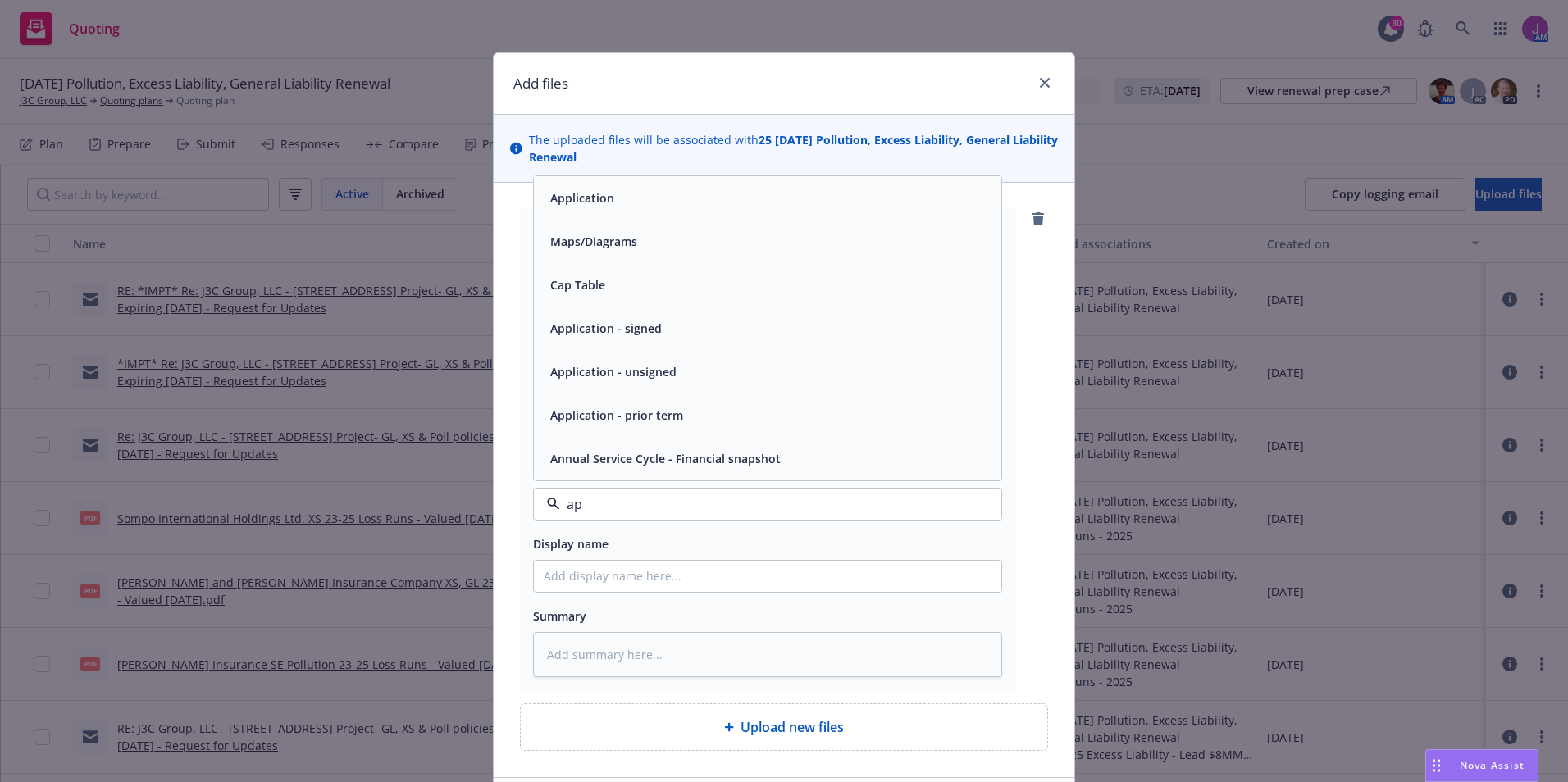
type input "app"
click at [631, 330] on div "Application" at bounding box center [768, 328] width 448 height 24
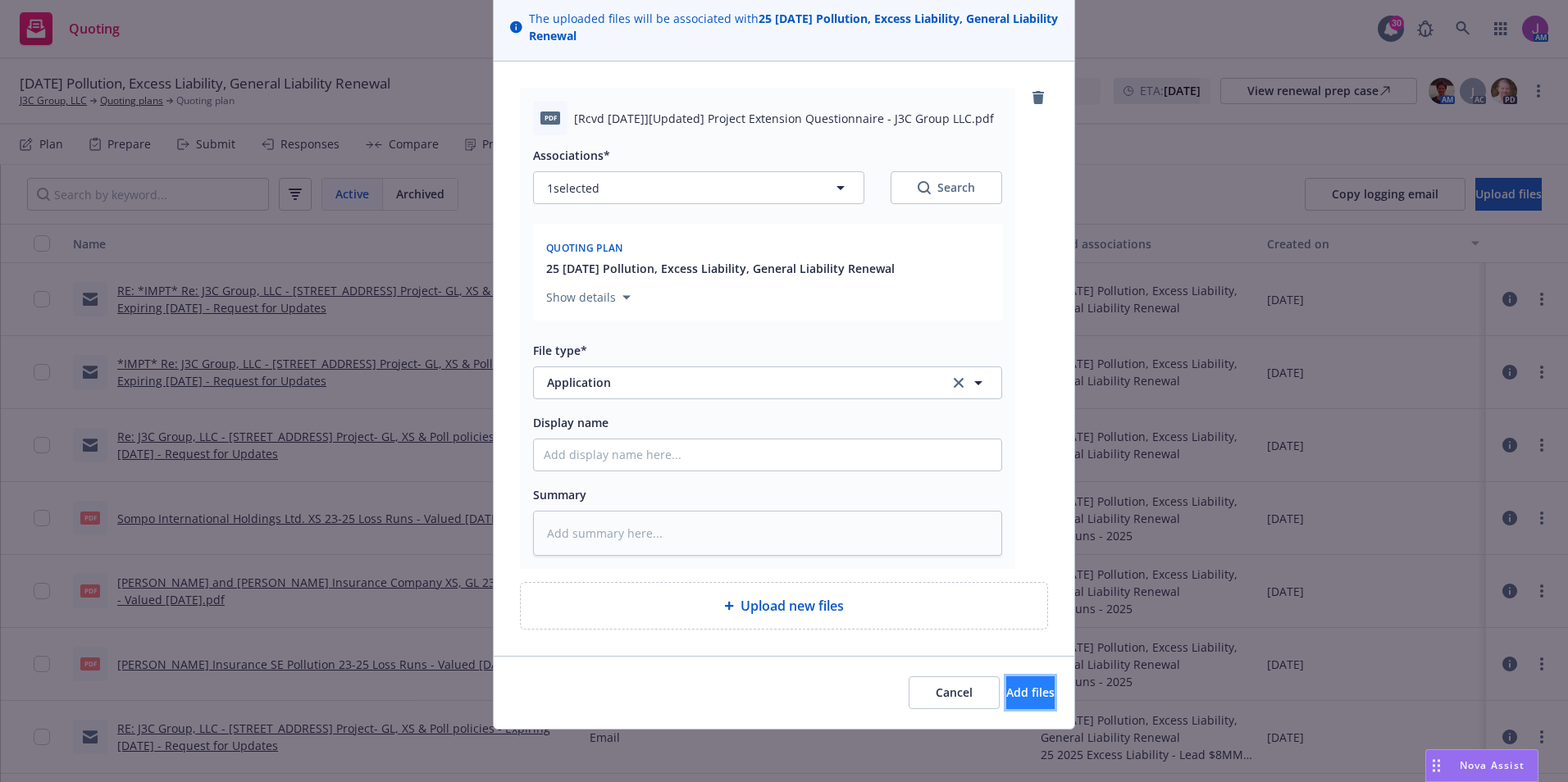
click at [1013, 701] on button "Add files" at bounding box center [1030, 693] width 48 height 33
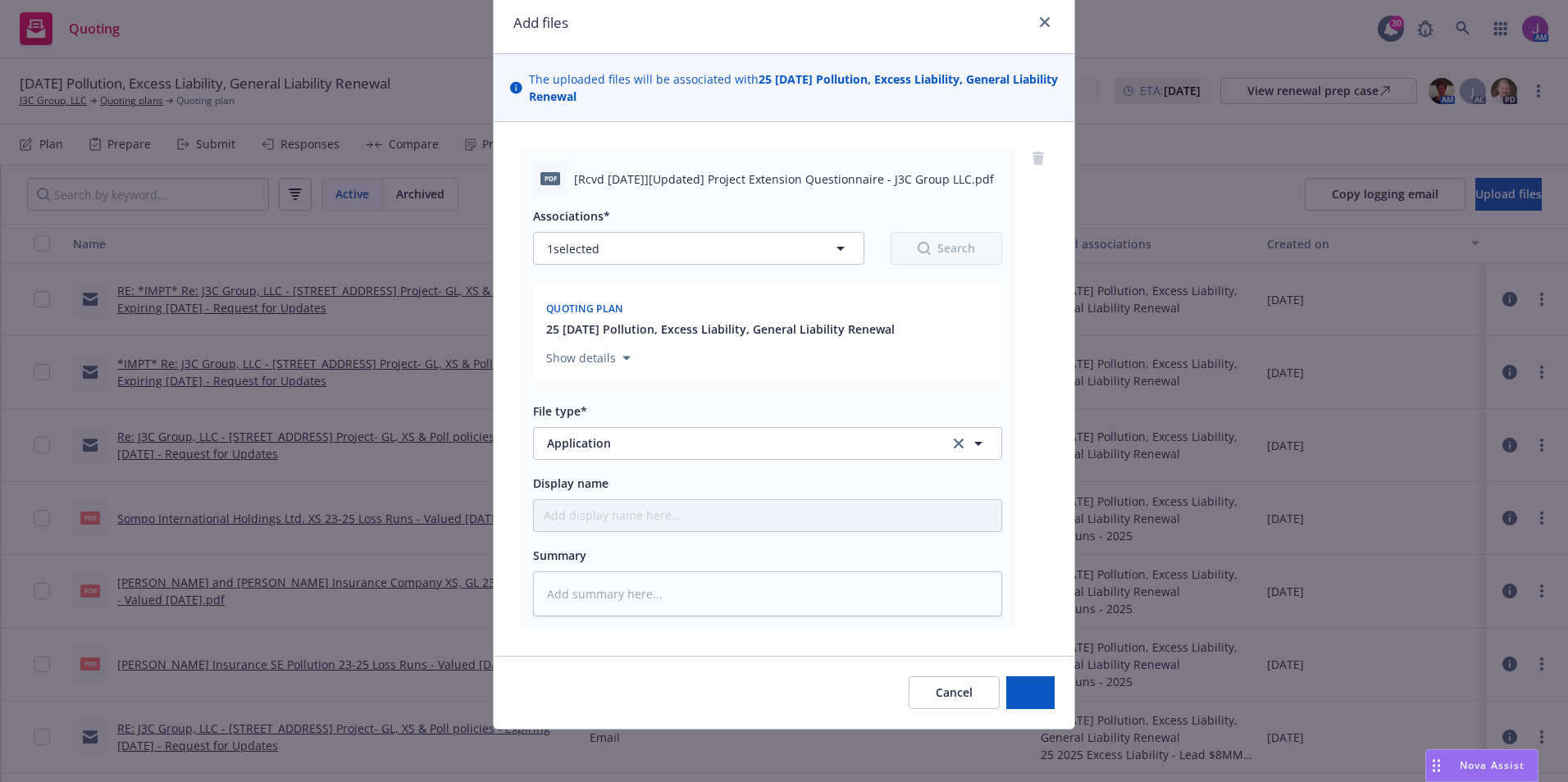
scroll to position [61, 0]
type textarea "x"
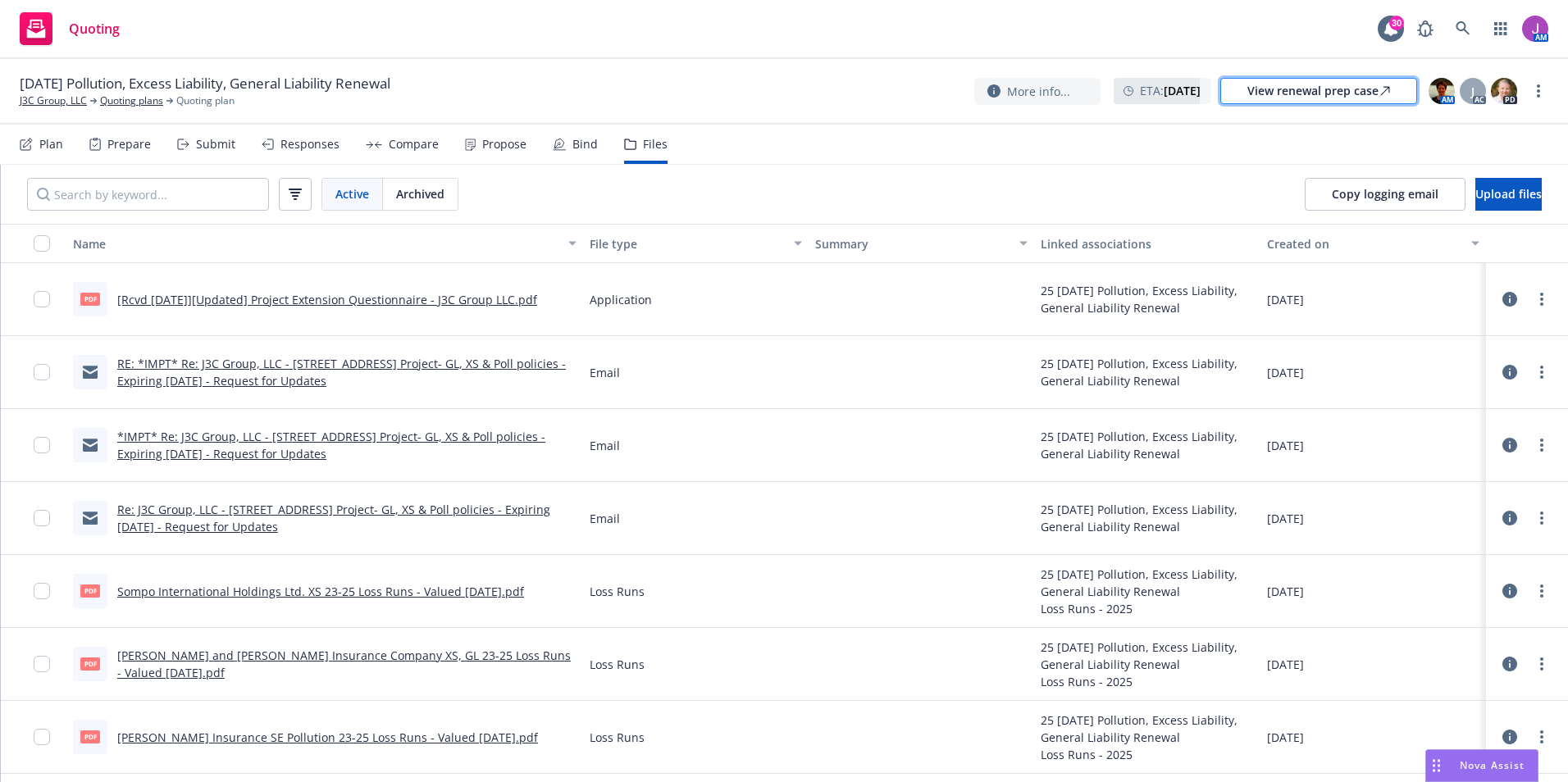
click at [1340, 93] on div "View renewal prep case" at bounding box center [1318, 91] width 142 height 25
click at [285, 298] on link "[Rcvd 8-20-25][Updated] Project Extension Questionnaire - J3C Group LLC.pdf" at bounding box center [328, 299] width 420 height 15
click at [1456, 30] on icon at bounding box center [1462, 28] width 15 height 15
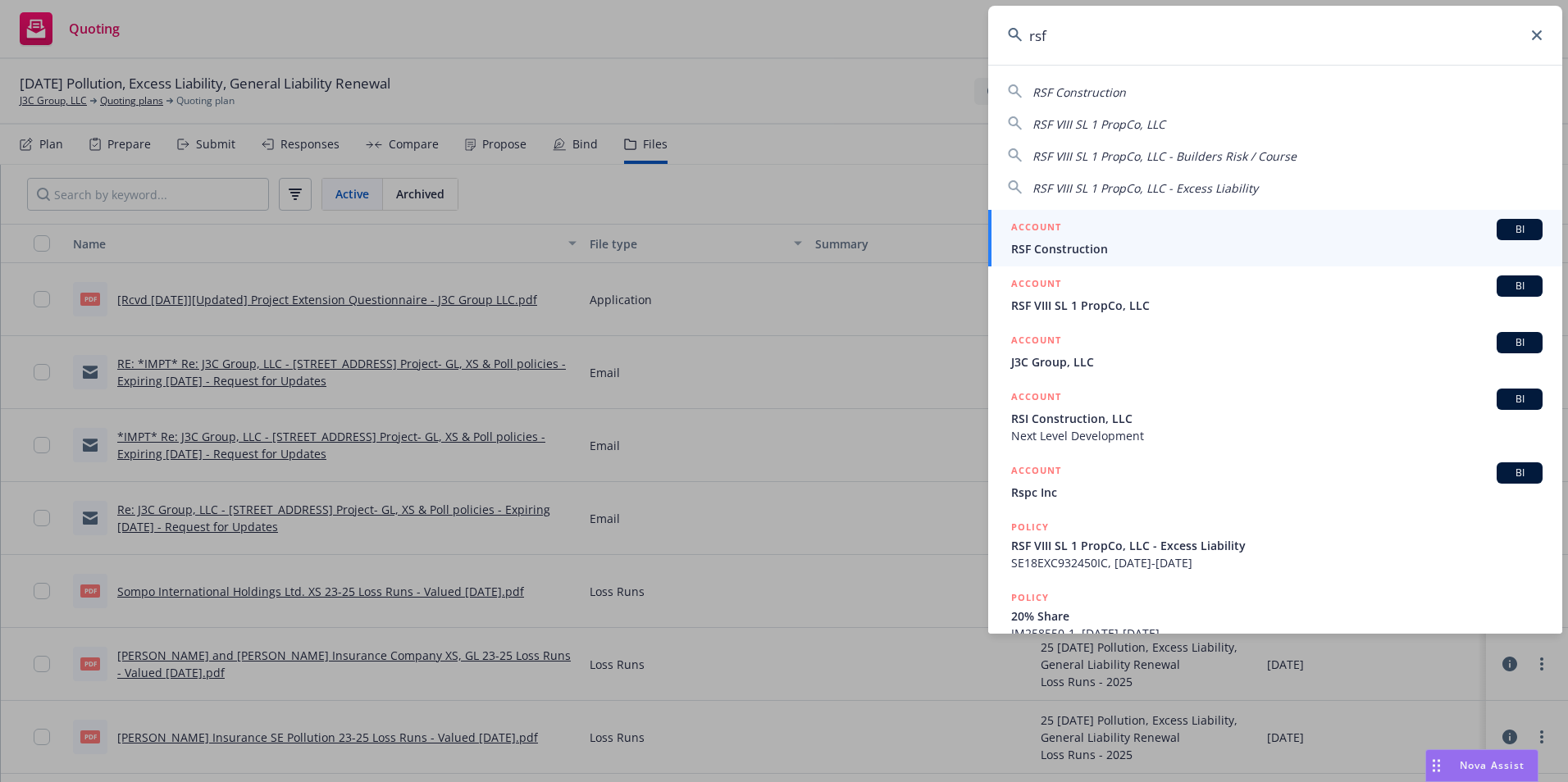
click at [1089, 123] on span "RSF VIII SL 1 PropCo, LLC" at bounding box center [1099, 124] width 133 height 15
type input "RSF VIII SL 1 PropCo, LLC"
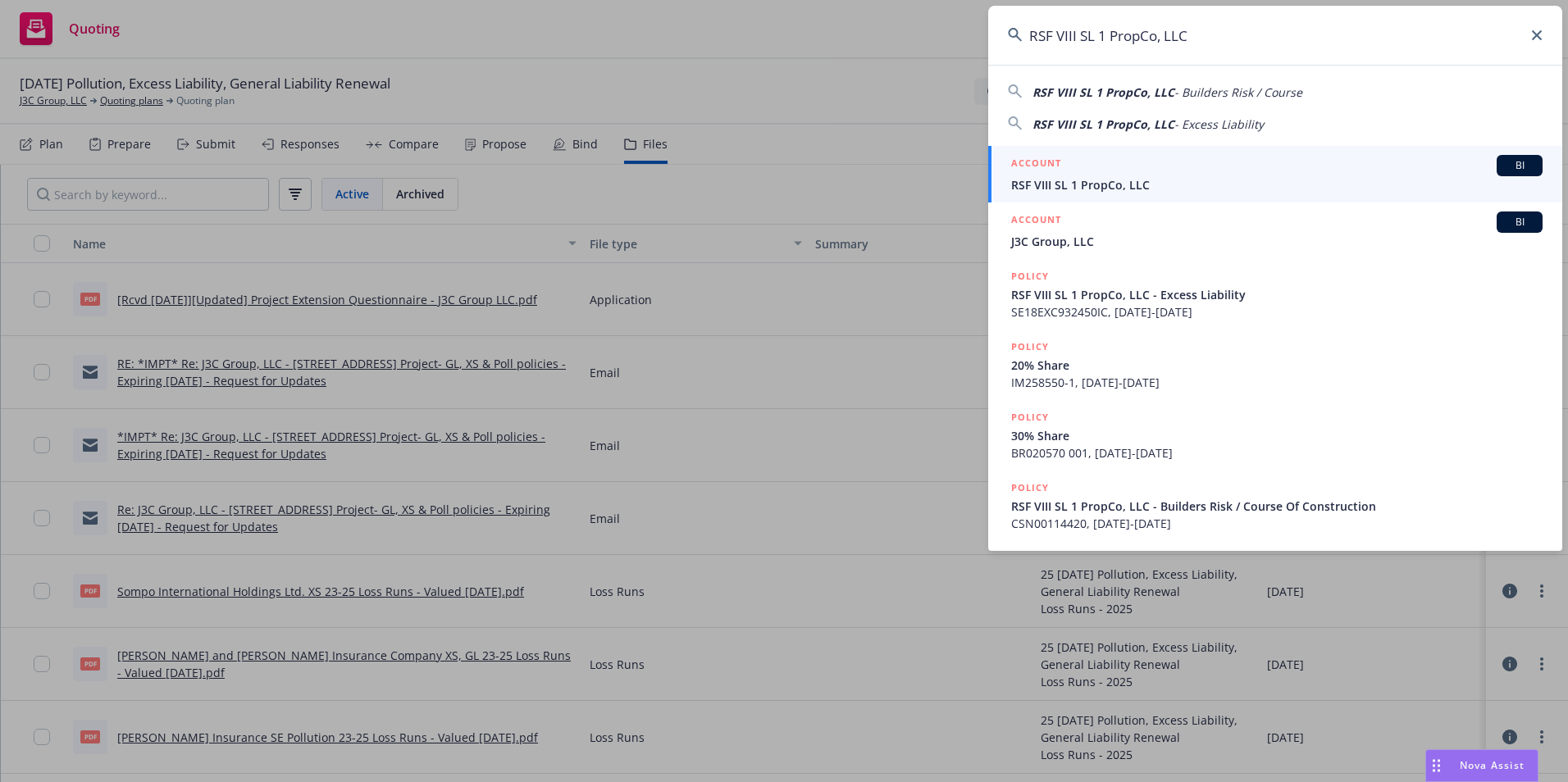
click at [1076, 180] on span "RSF VIII SL 1 PropCo, LLC" at bounding box center [1277, 185] width 532 height 17
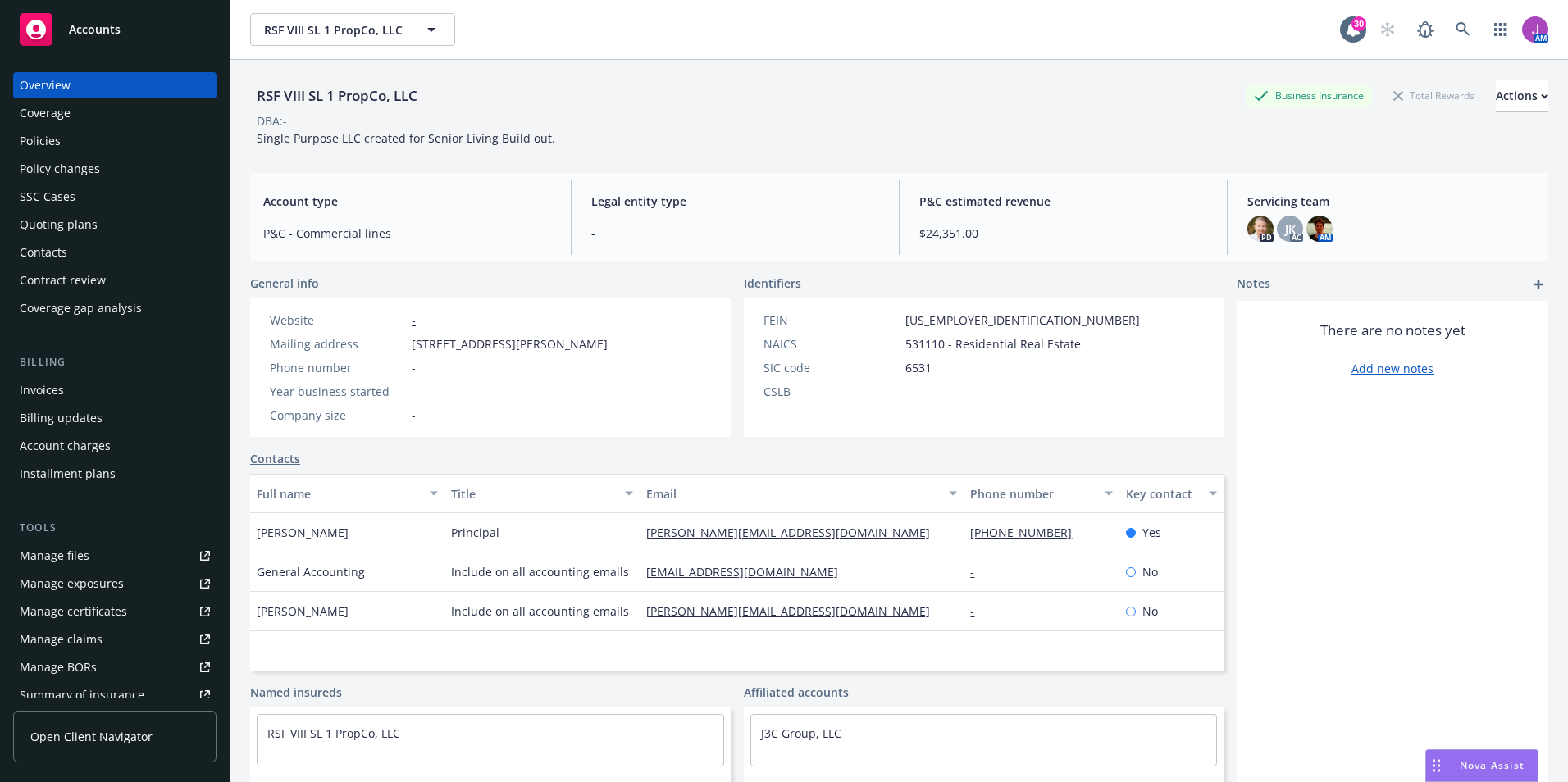
click at [61, 137] on div "Policies" at bounding box center [115, 141] width 190 height 27
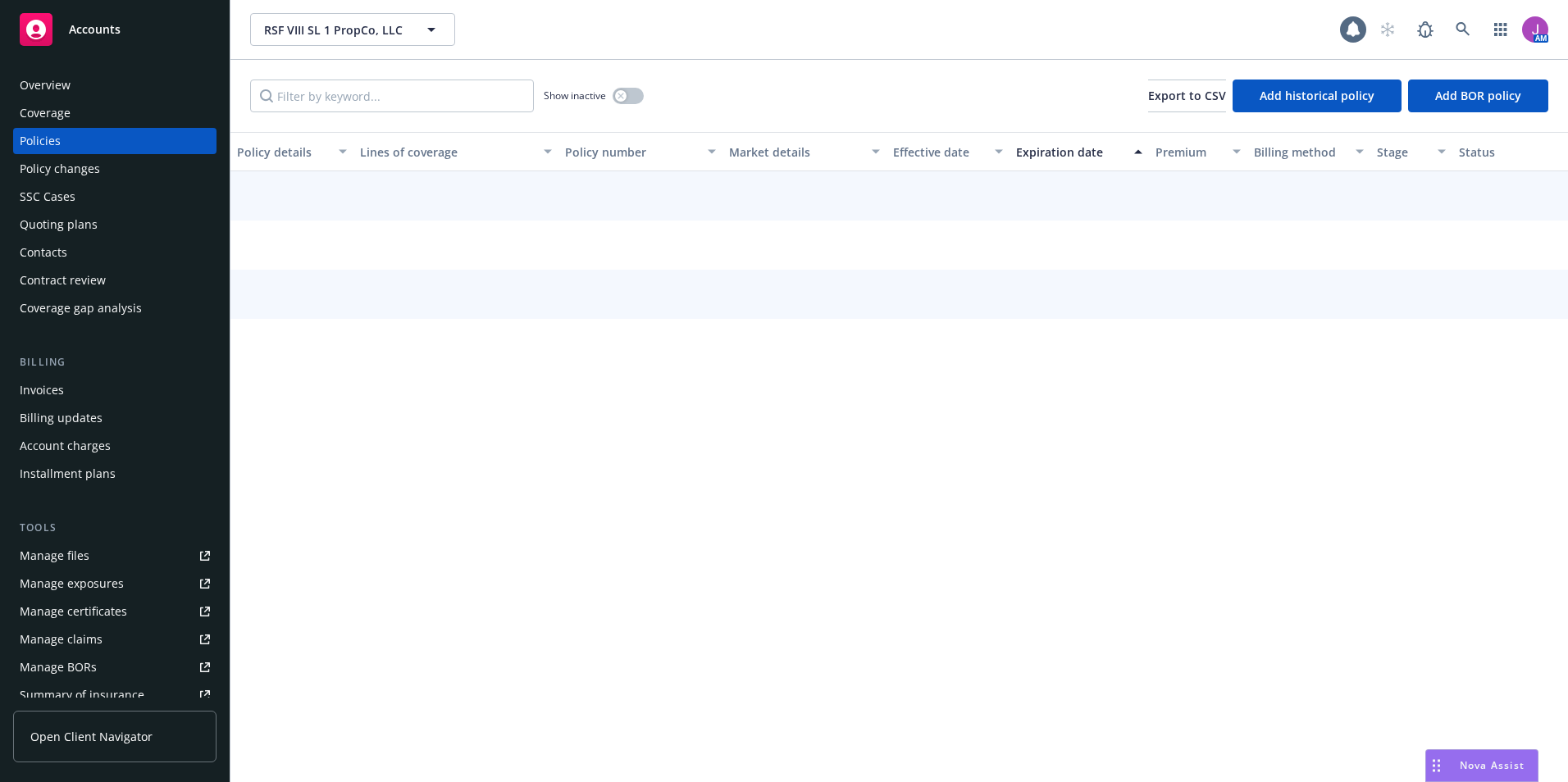
click at [69, 215] on div "Quoting plans" at bounding box center [58, 225] width 78 height 27
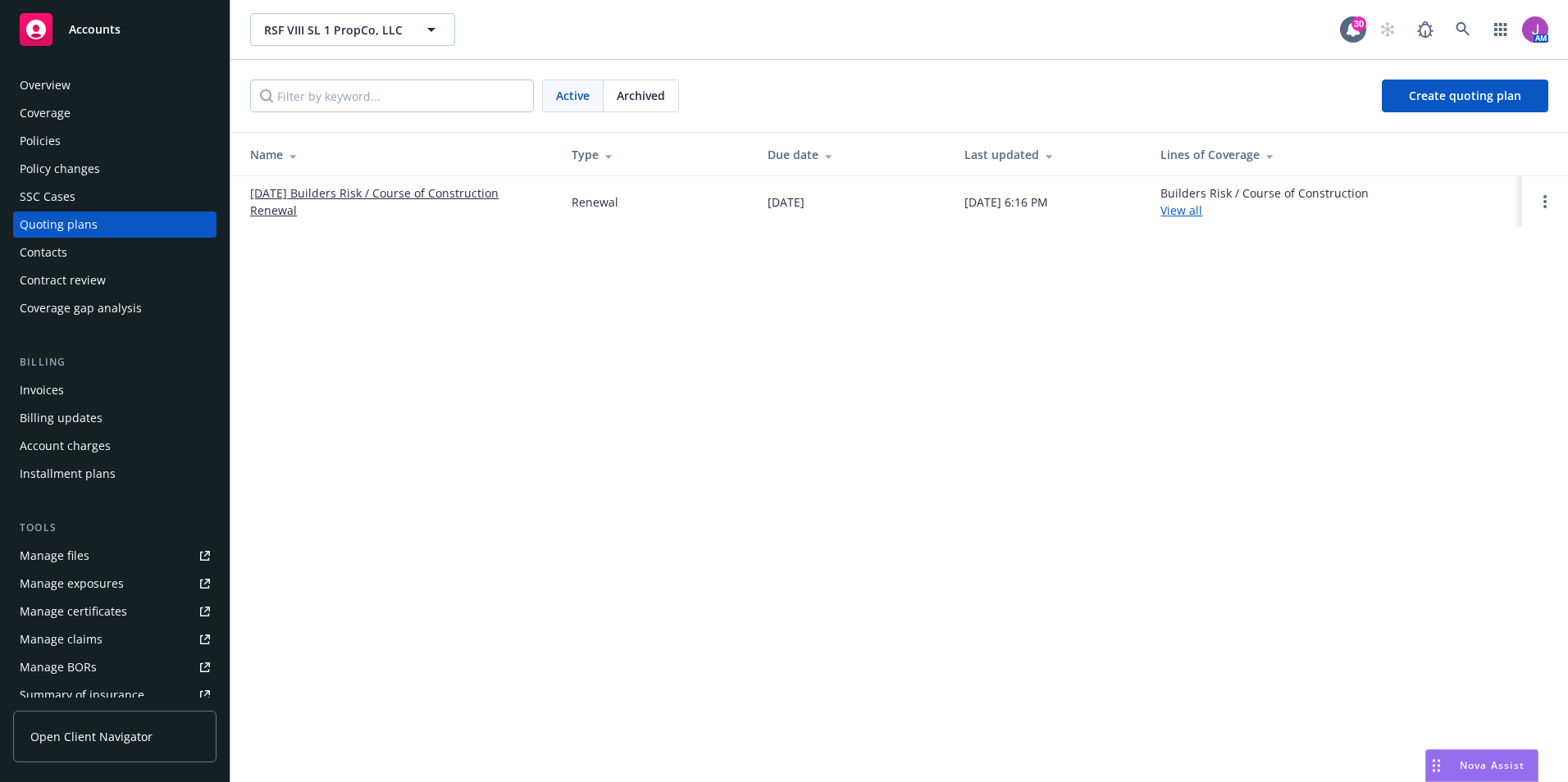
click at [385, 195] on link "[DATE] Builders Risk / Course of Construction Renewal" at bounding box center [398, 202] width 295 height 34
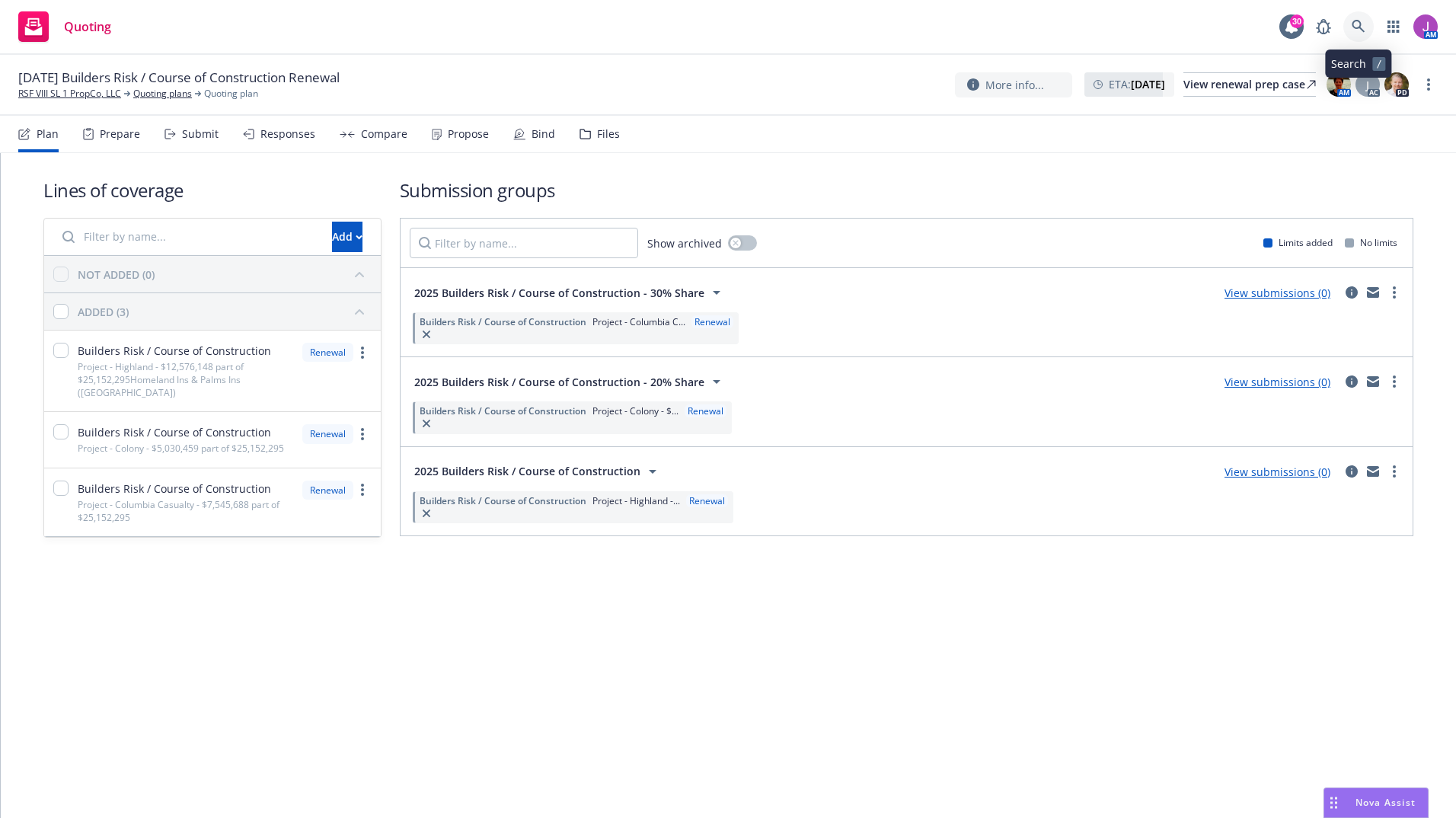
click at [1369, 26] on link at bounding box center [1359, 26] width 30 height 30
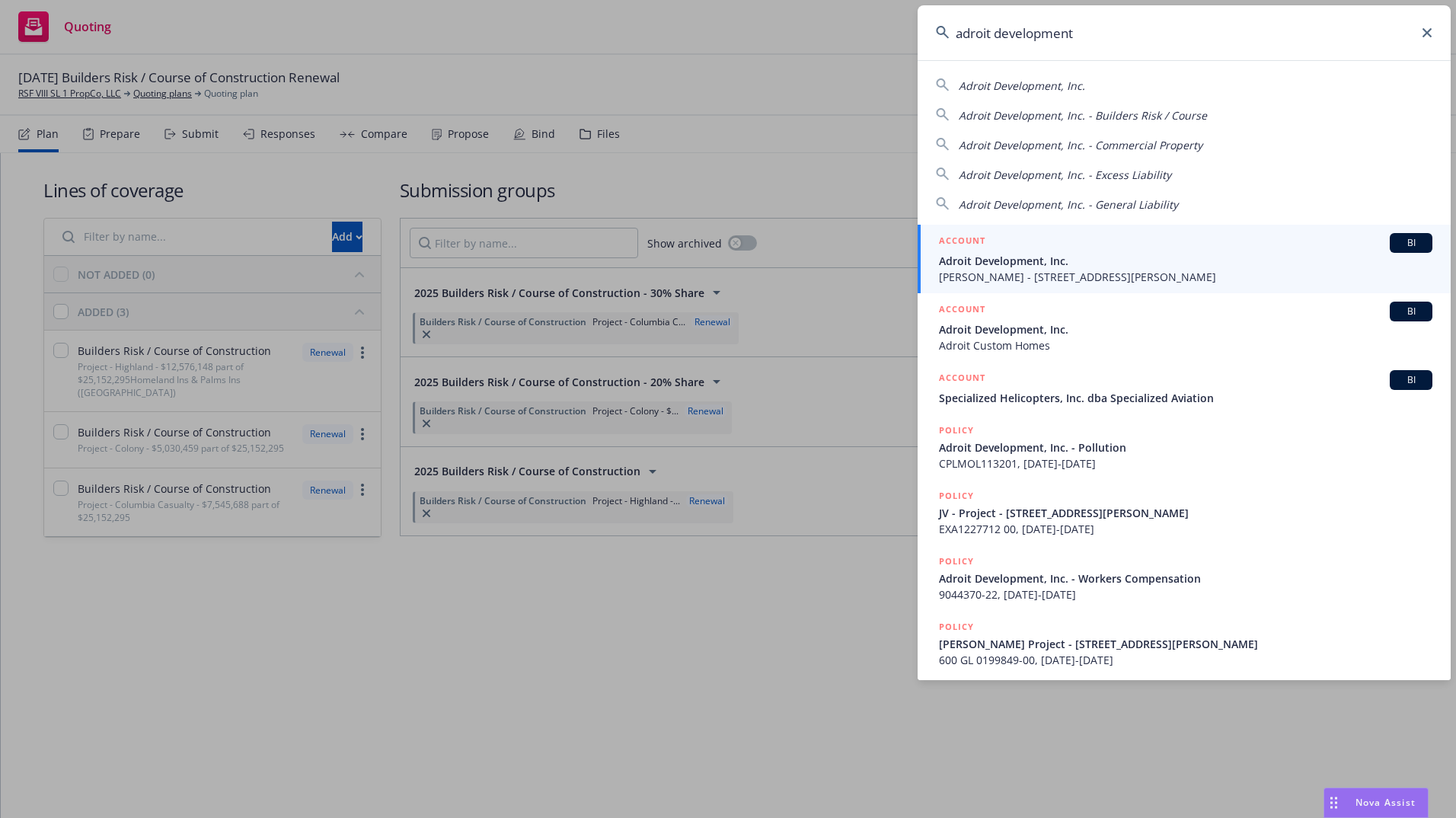
type input "adroit development"
click at [1016, 252] on span "Adroit Development, Inc." at bounding box center [1186, 260] width 494 height 16
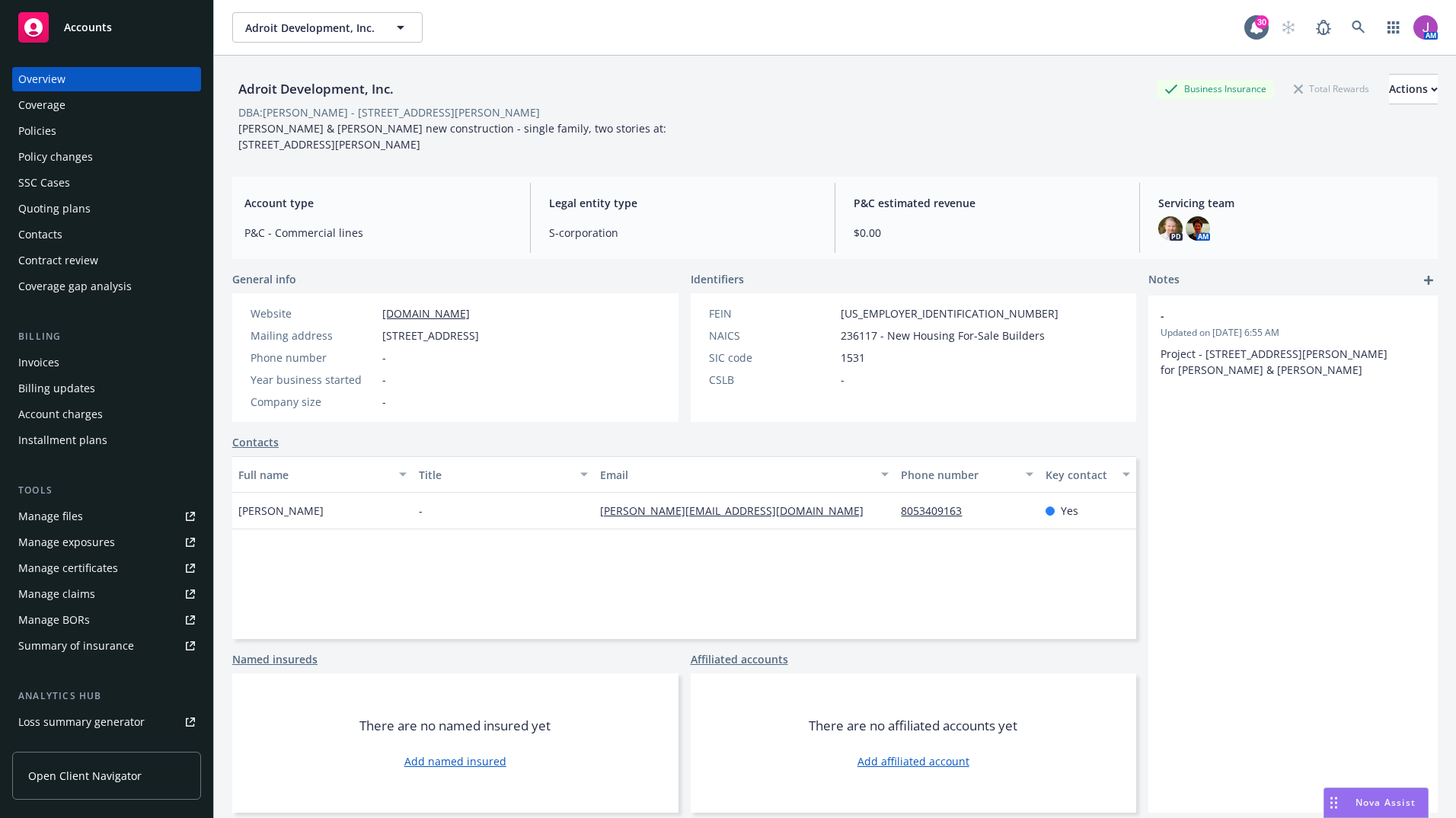
click at [98, 147] on div "Policy changes" at bounding box center [107, 157] width 177 height 25
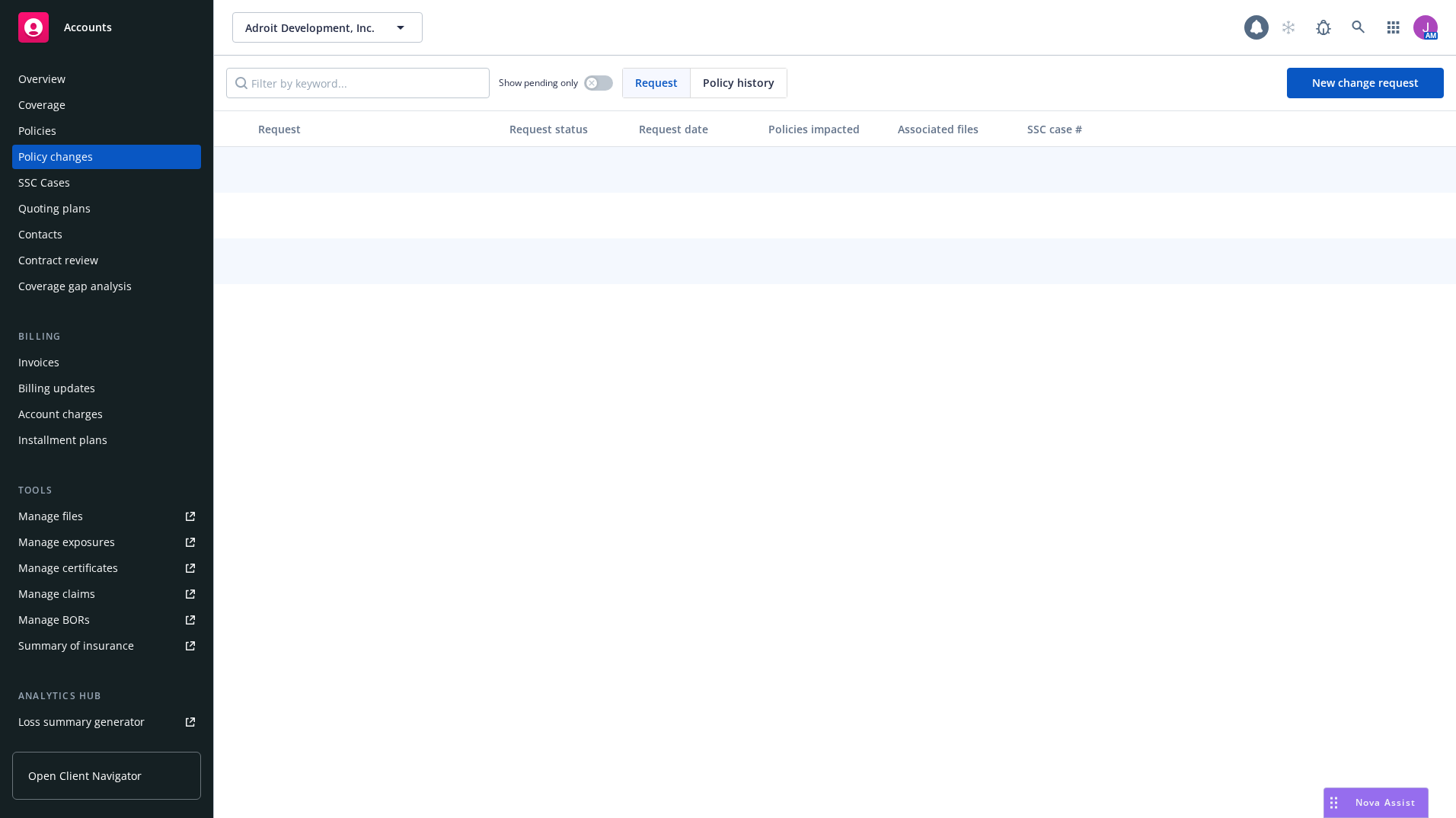
click at [79, 128] on div "Policies" at bounding box center [107, 131] width 177 height 25
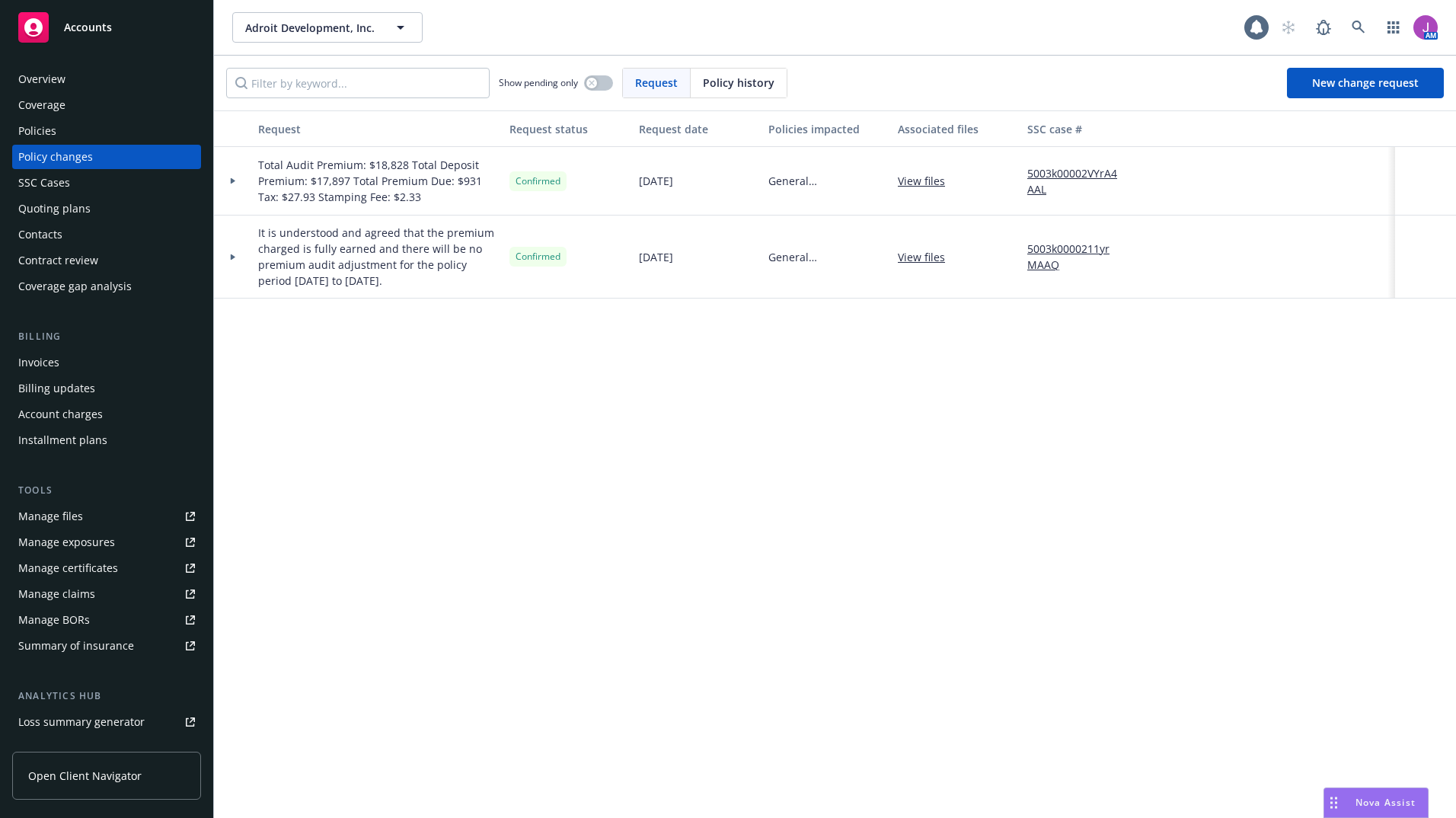
click at [79, 128] on div "Policies" at bounding box center [107, 131] width 177 height 25
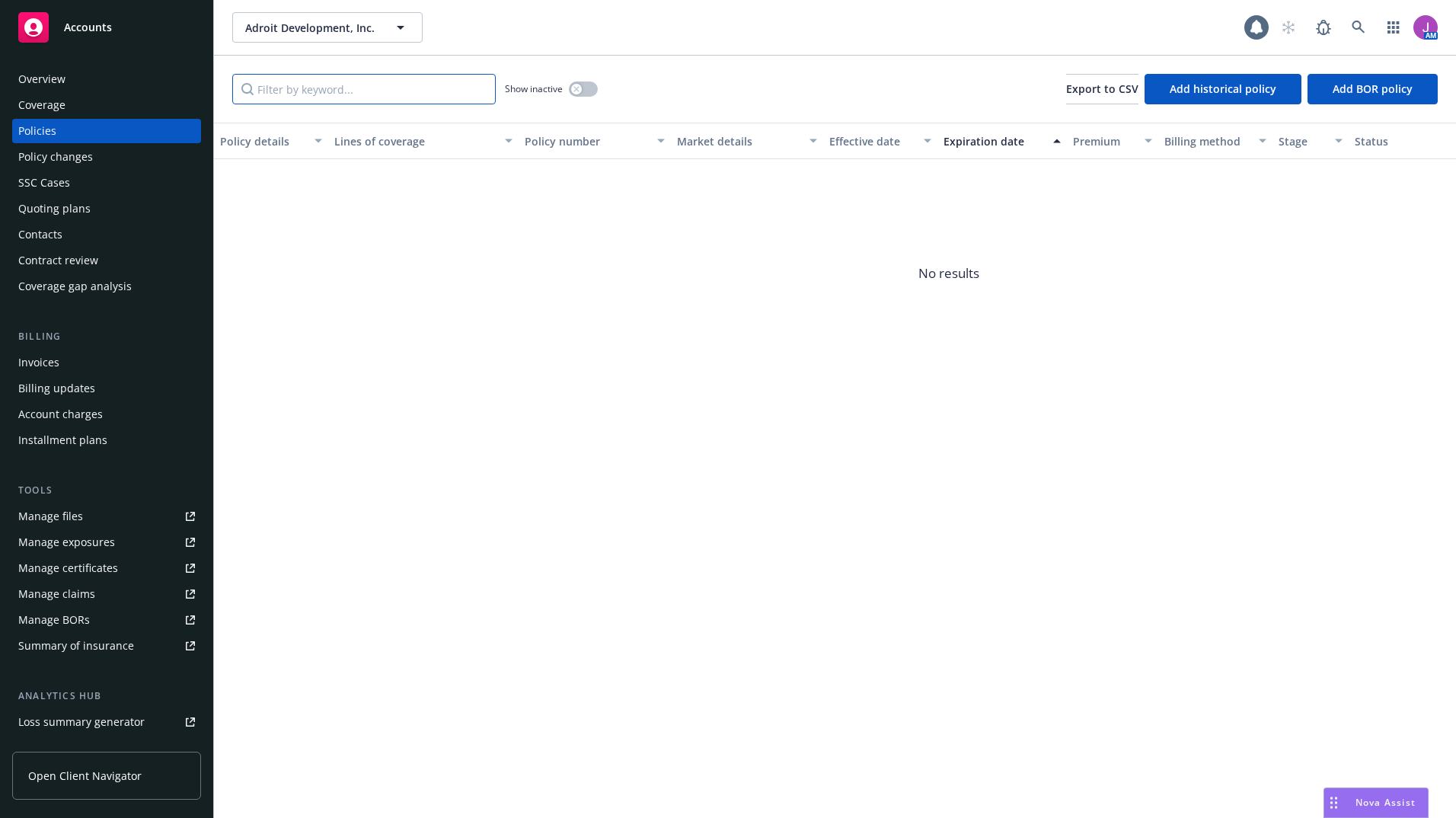
click at [340, 90] on input "Filter by keyword..." at bounding box center [364, 89] width 264 height 30
paste input "3AA856472"
type input "3AA856472"
click at [589, 85] on button "button" at bounding box center [583, 88] width 29 height 15
click at [589, 85] on div "button" at bounding box center [589, 88] width 10 height 10
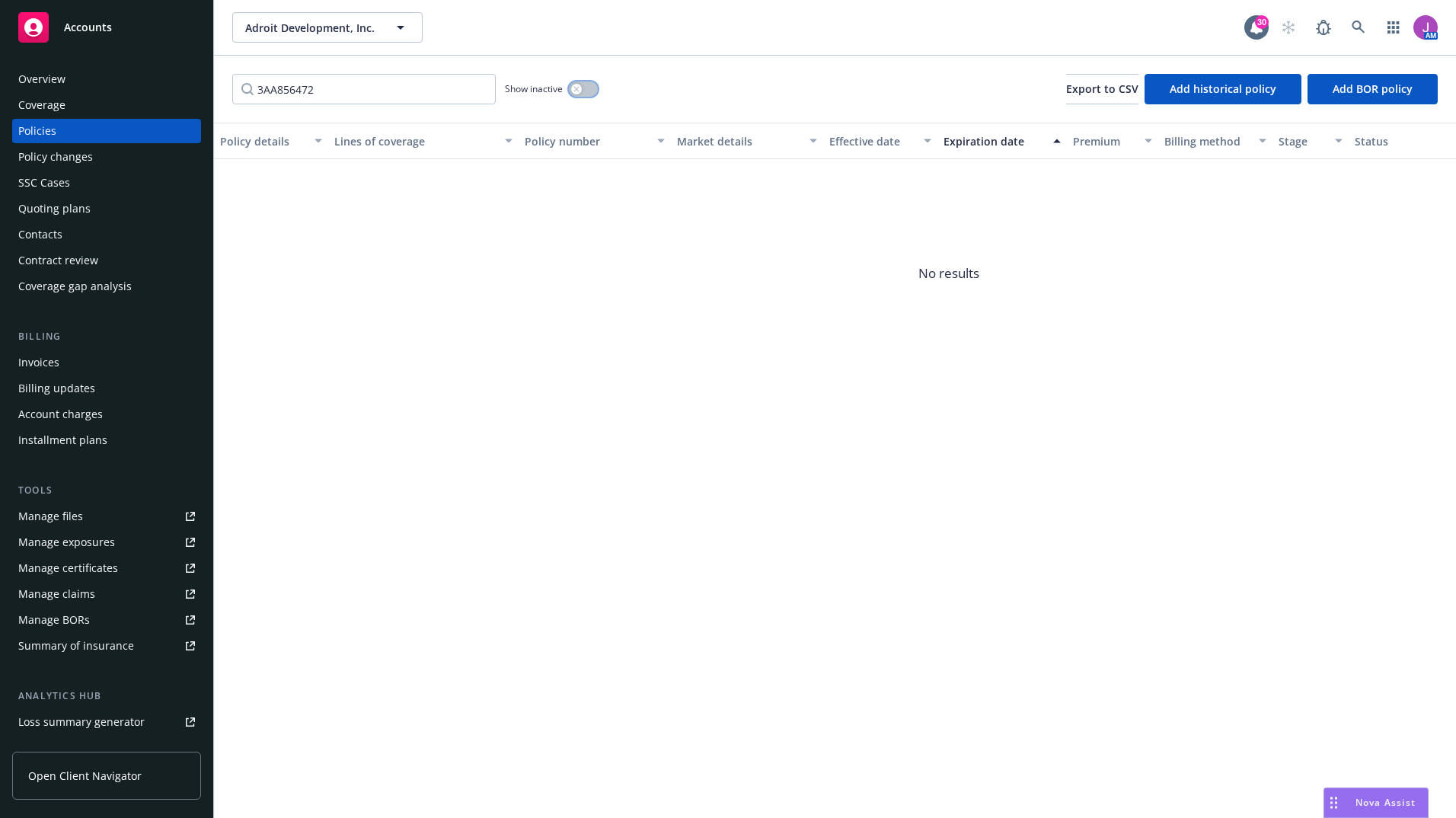
click at [589, 85] on button "button" at bounding box center [583, 88] width 29 height 15
drag, startPoint x: 322, startPoint y: 83, endPoint x: 165, endPoint y: 53, distance: 159.8
click at [165, 53] on div "Accounts Overview Coverage Policies Policy changes SSC Cases Quoting plans Cont…" at bounding box center [728, 409] width 1456 height 818
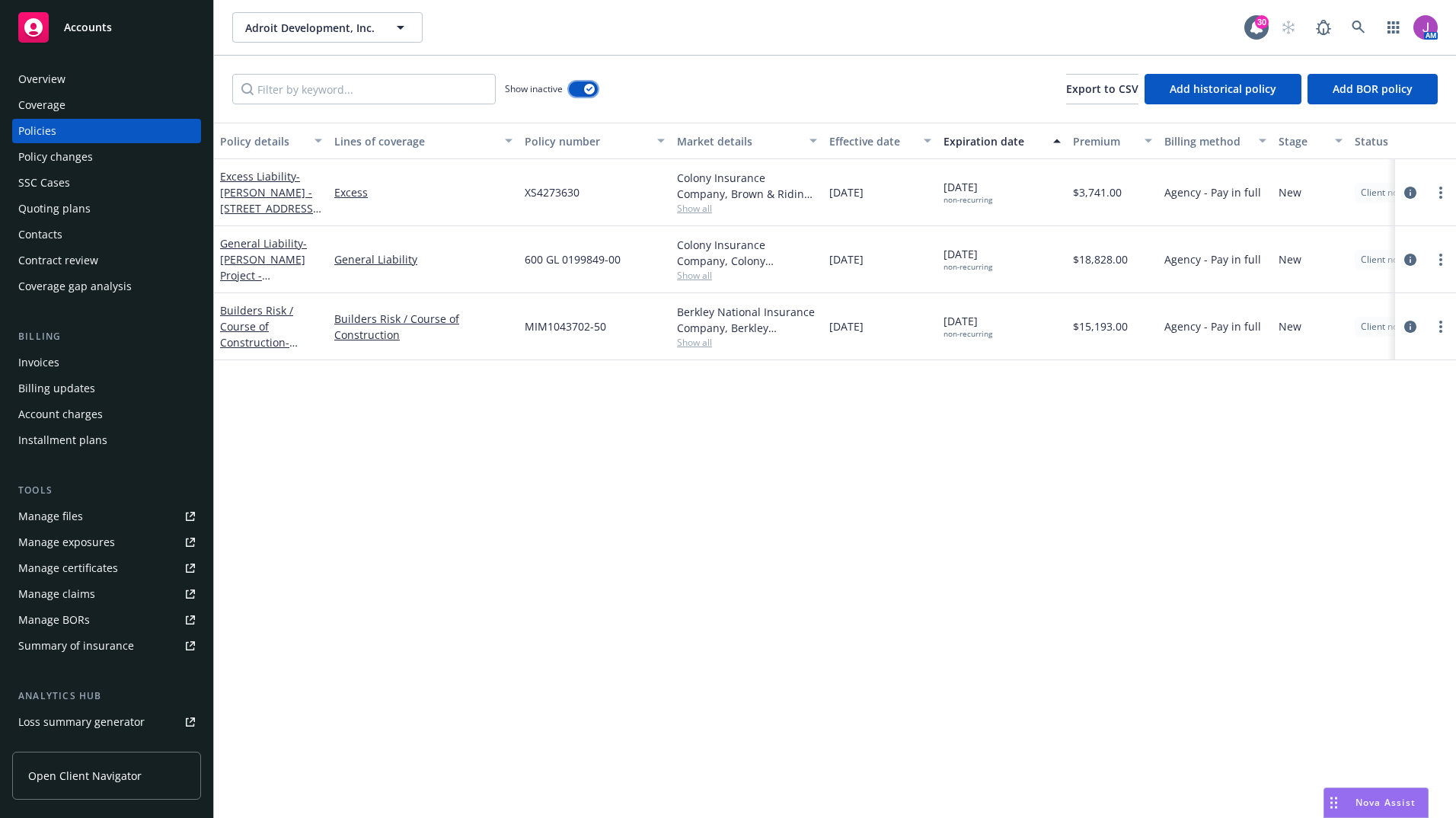
click at [592, 88] on icon "button" at bounding box center [589, 89] width 6 height 5
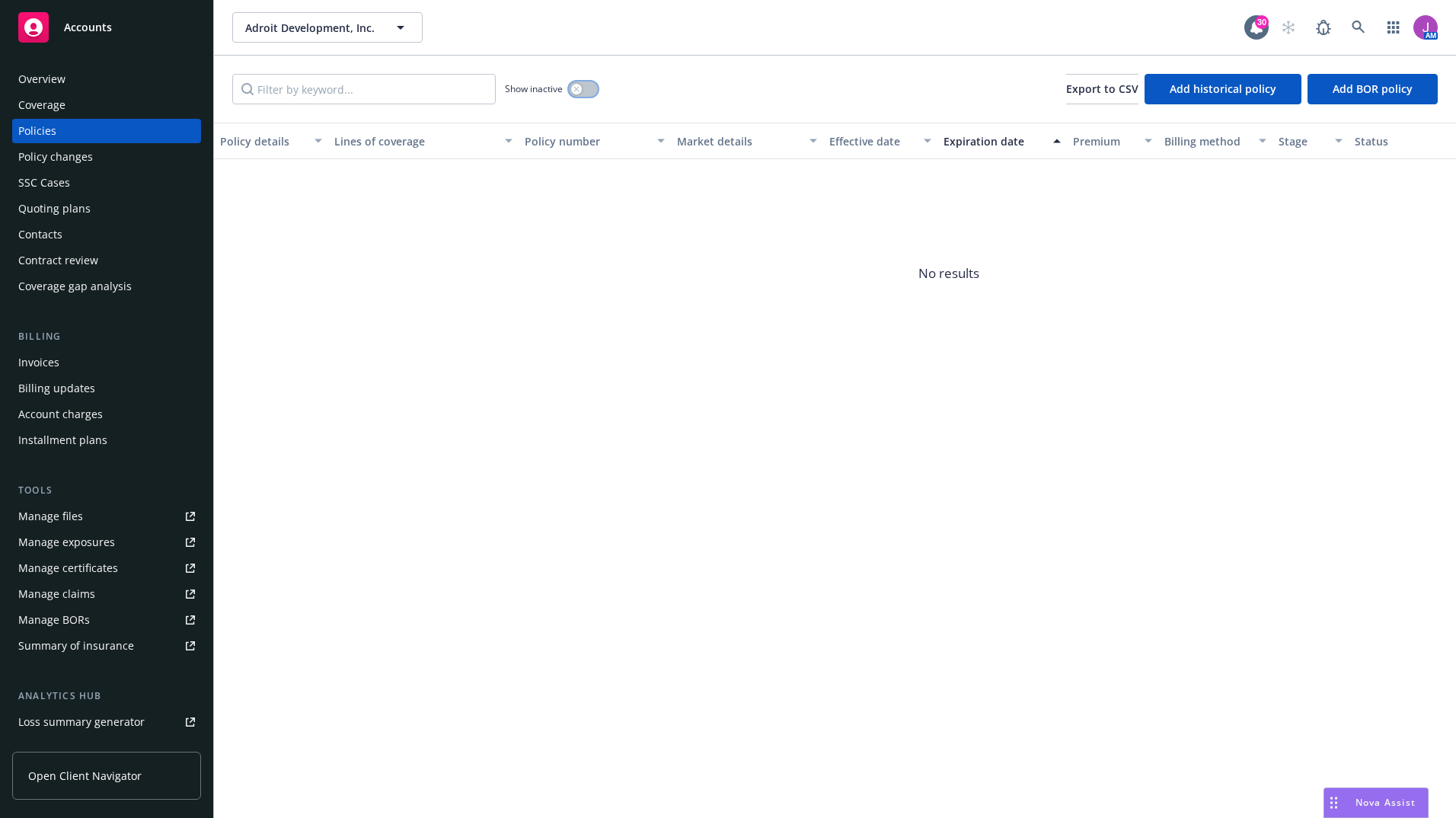
click at [592, 88] on button "button" at bounding box center [583, 88] width 29 height 15
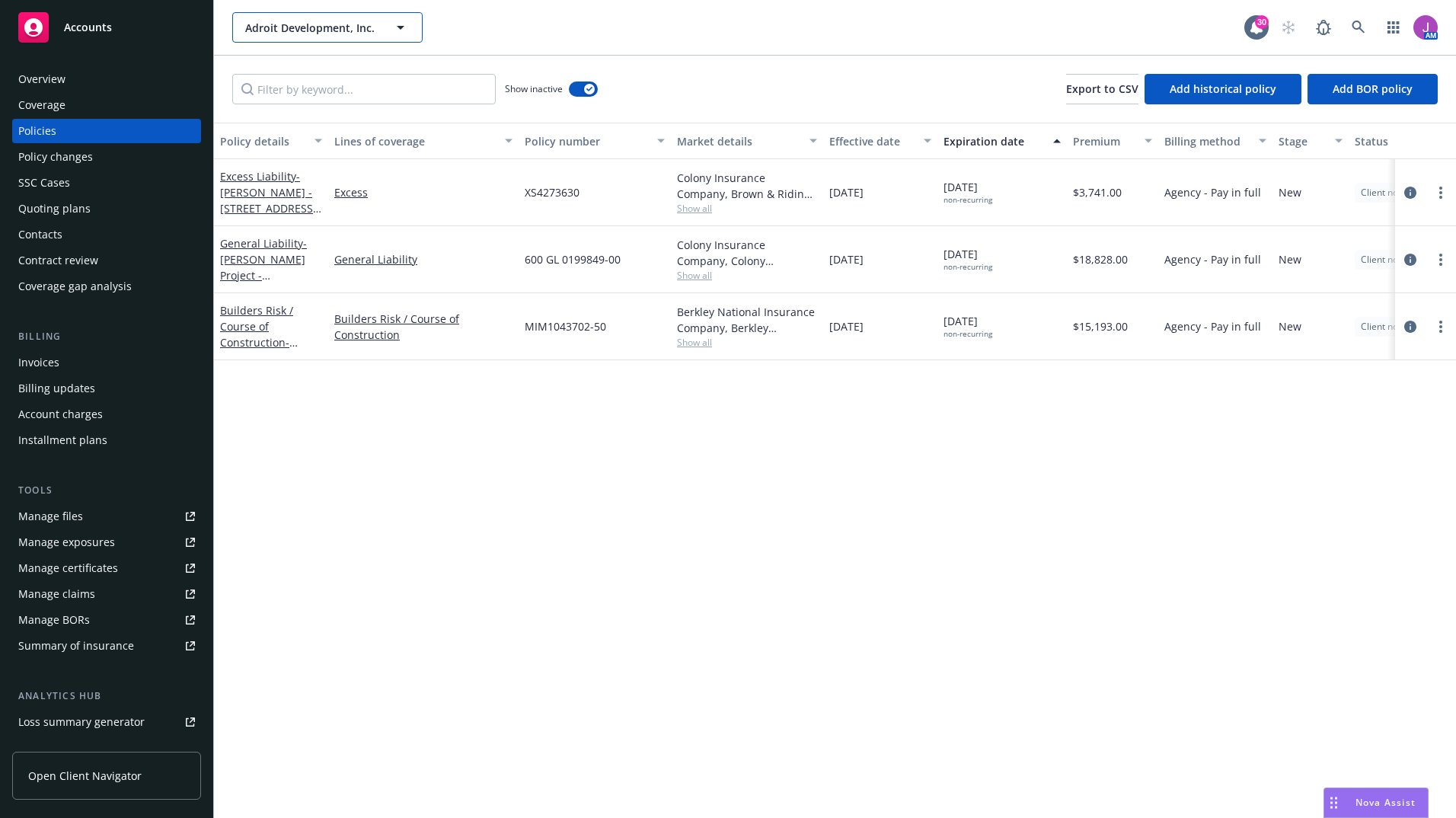
click at [288, 28] on span "Adroit Development, Inc." at bounding box center [311, 28] width 131 height 16
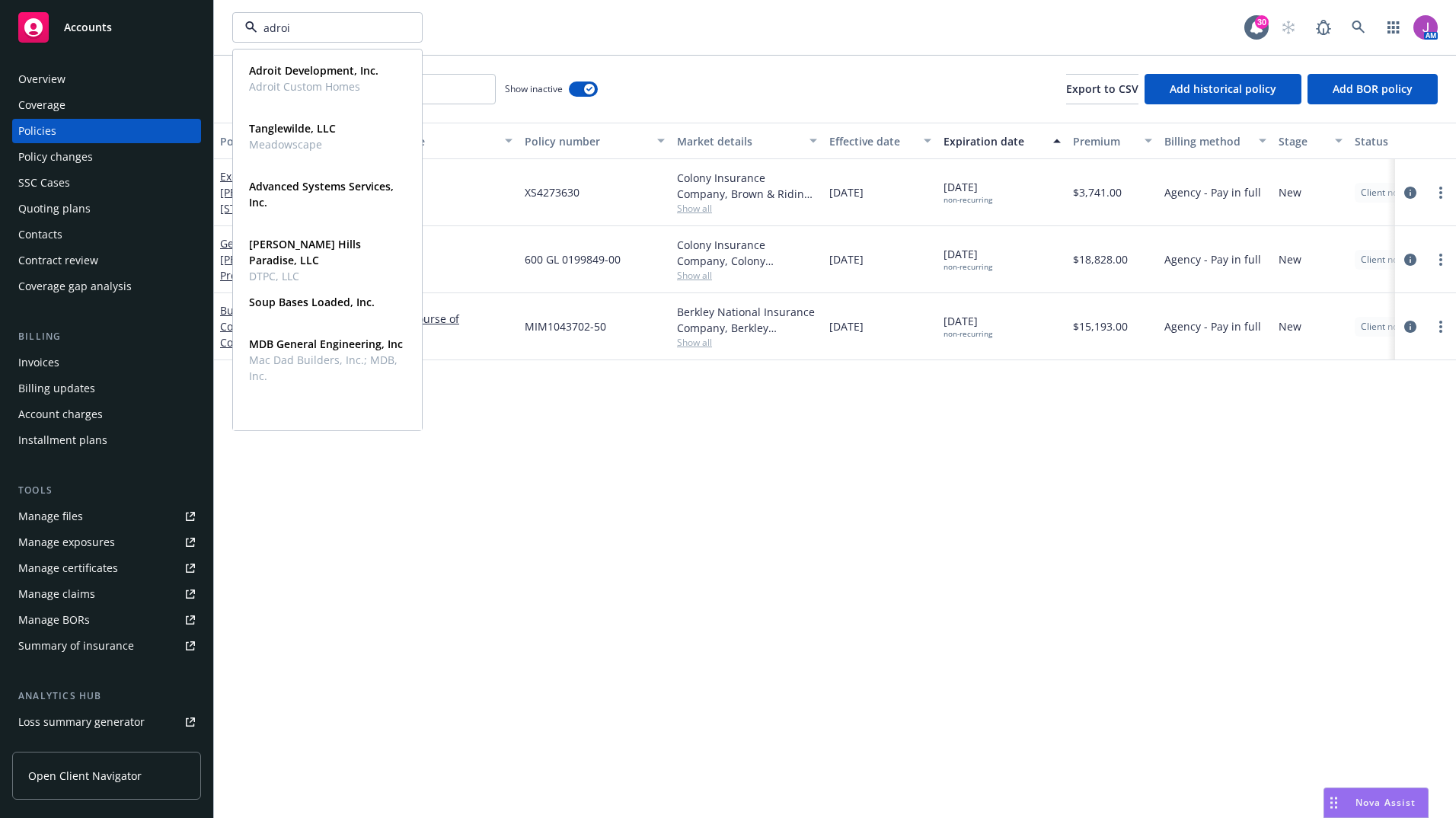
type input "adroit"
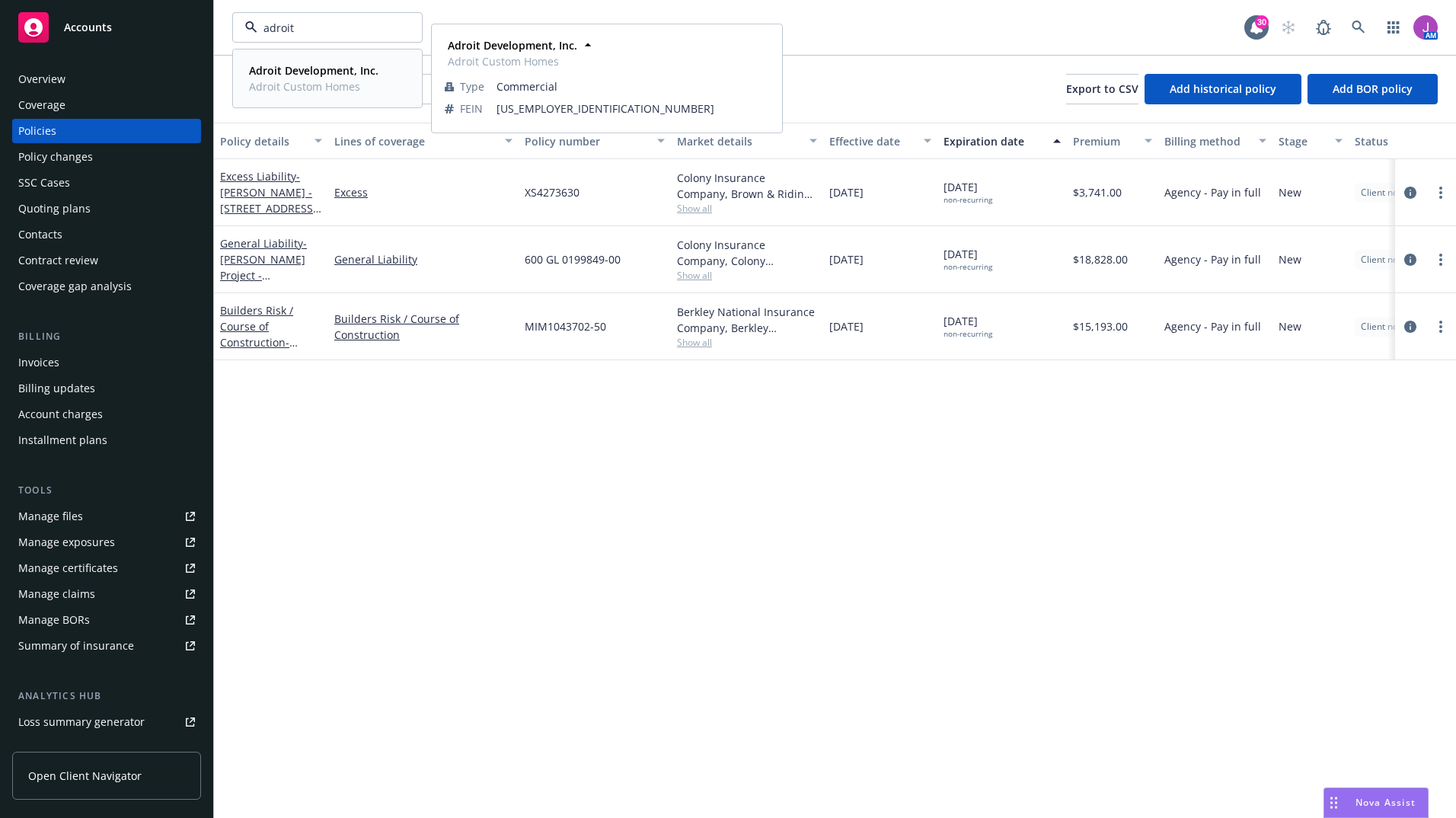
click at [303, 65] on strong "Adroit Development, Inc." at bounding box center [314, 70] width 130 height 14
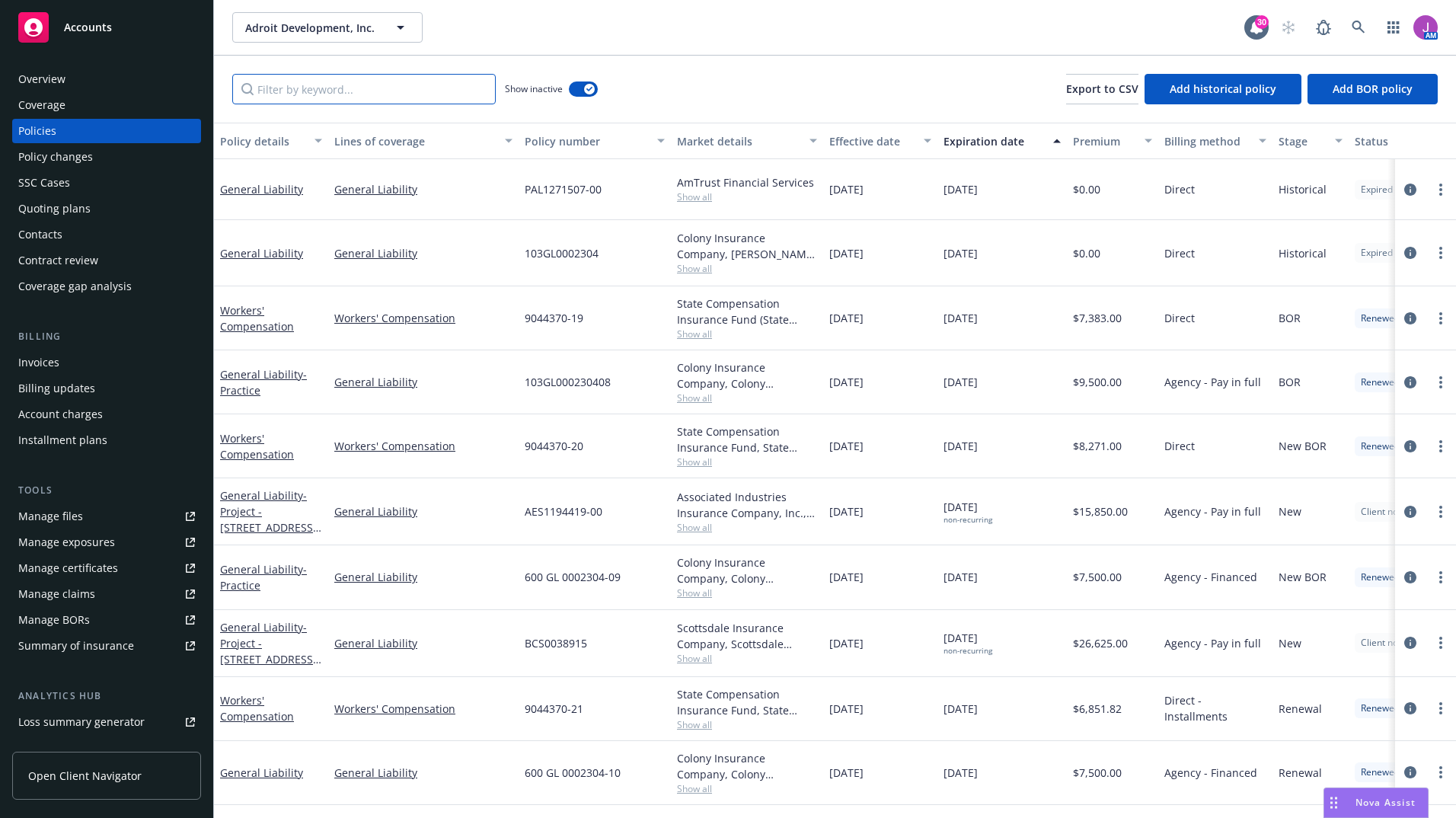
click at [387, 92] on input "Filter by keyword..." at bounding box center [364, 89] width 264 height 30
paste input "3AA856472"
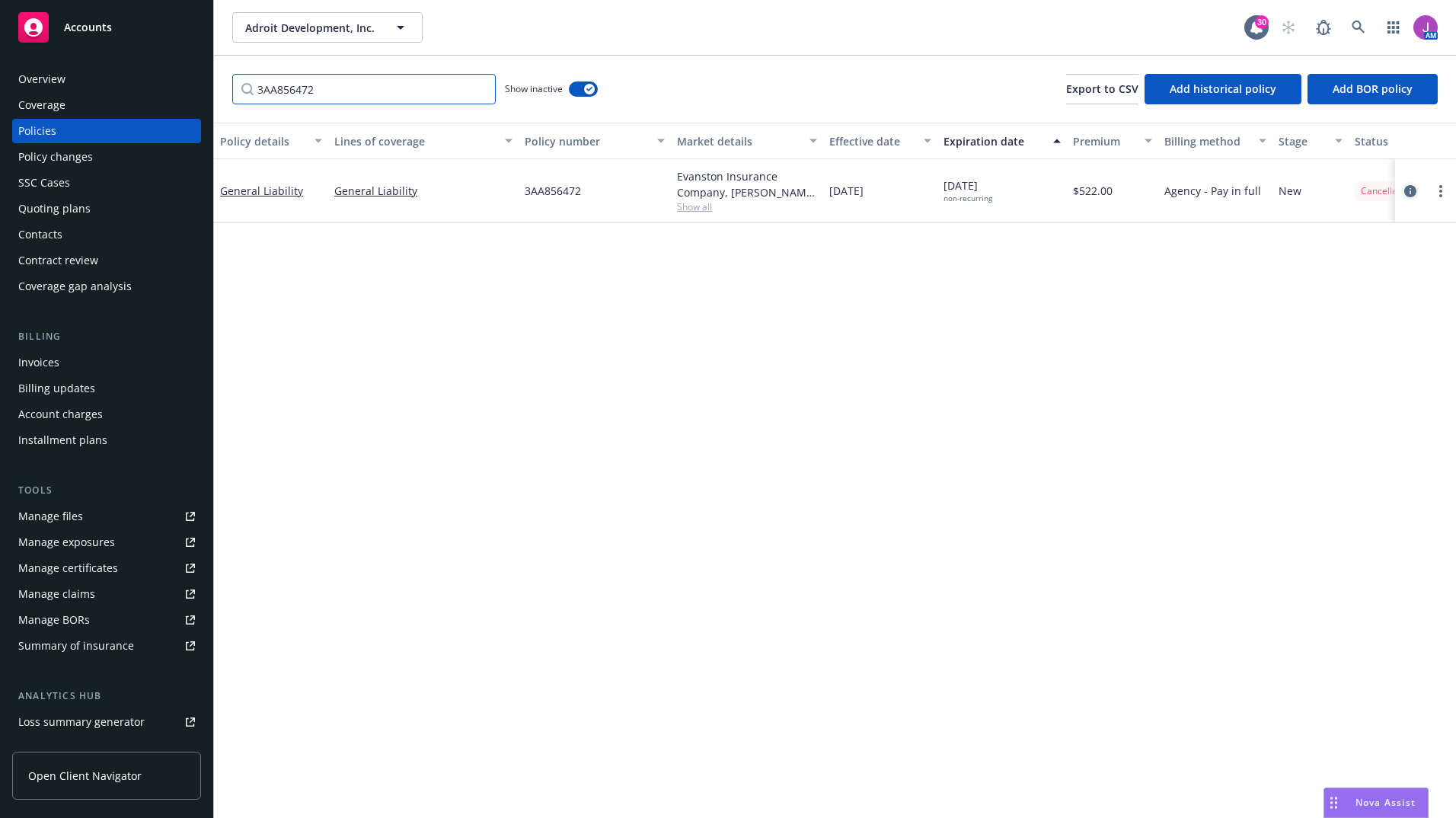
type input "3AA856472"
click at [1414, 186] on icon "circleInformation" at bounding box center [1410, 190] width 12 height 12
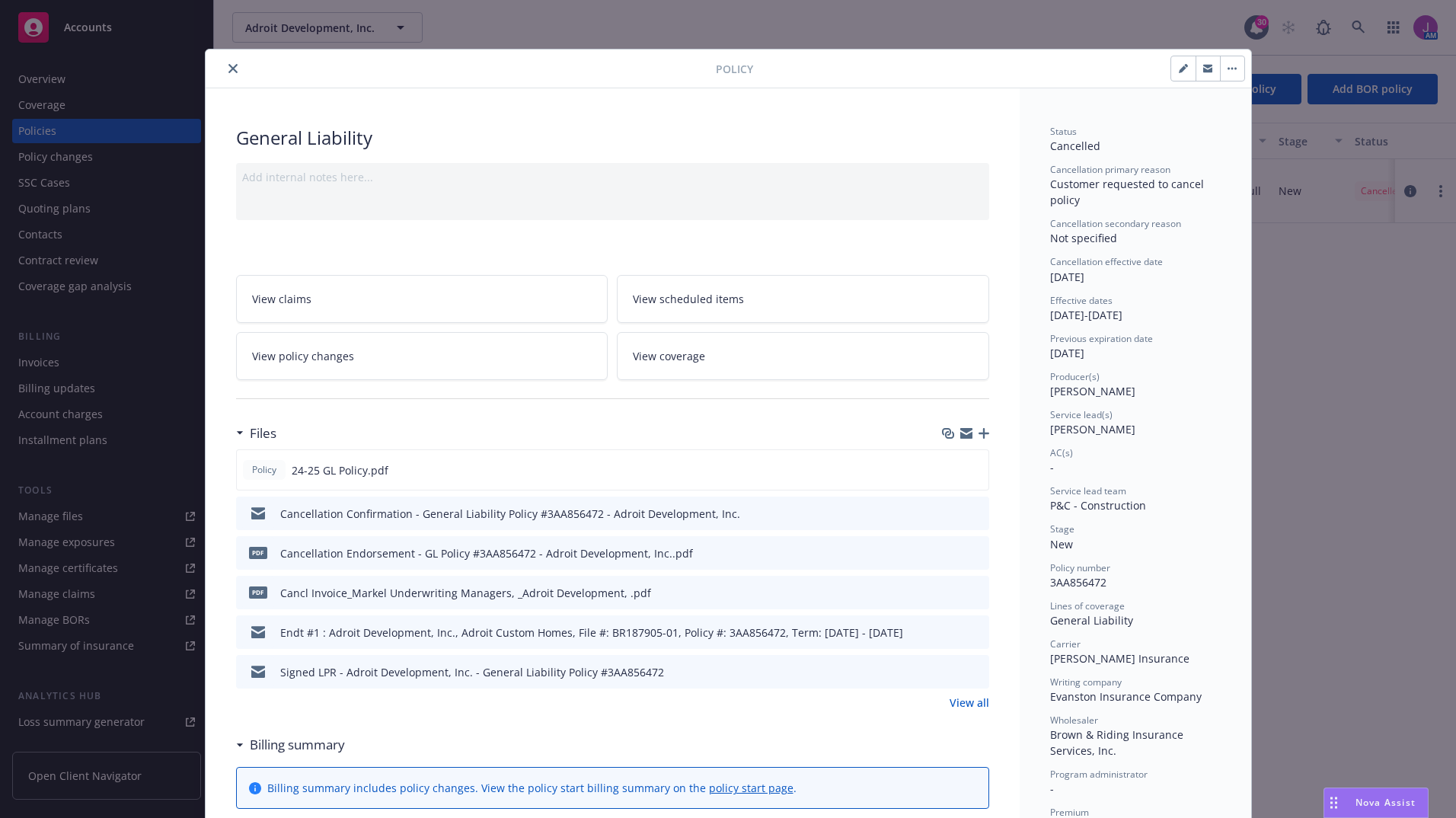
click at [944, 553] on icon "download file" at bounding box center [949, 552] width 12 height 12
click at [946, 589] on icon "download file" at bounding box center [949, 591] width 12 height 12
click at [1202, 75] on button "button" at bounding box center [1207, 68] width 25 height 25
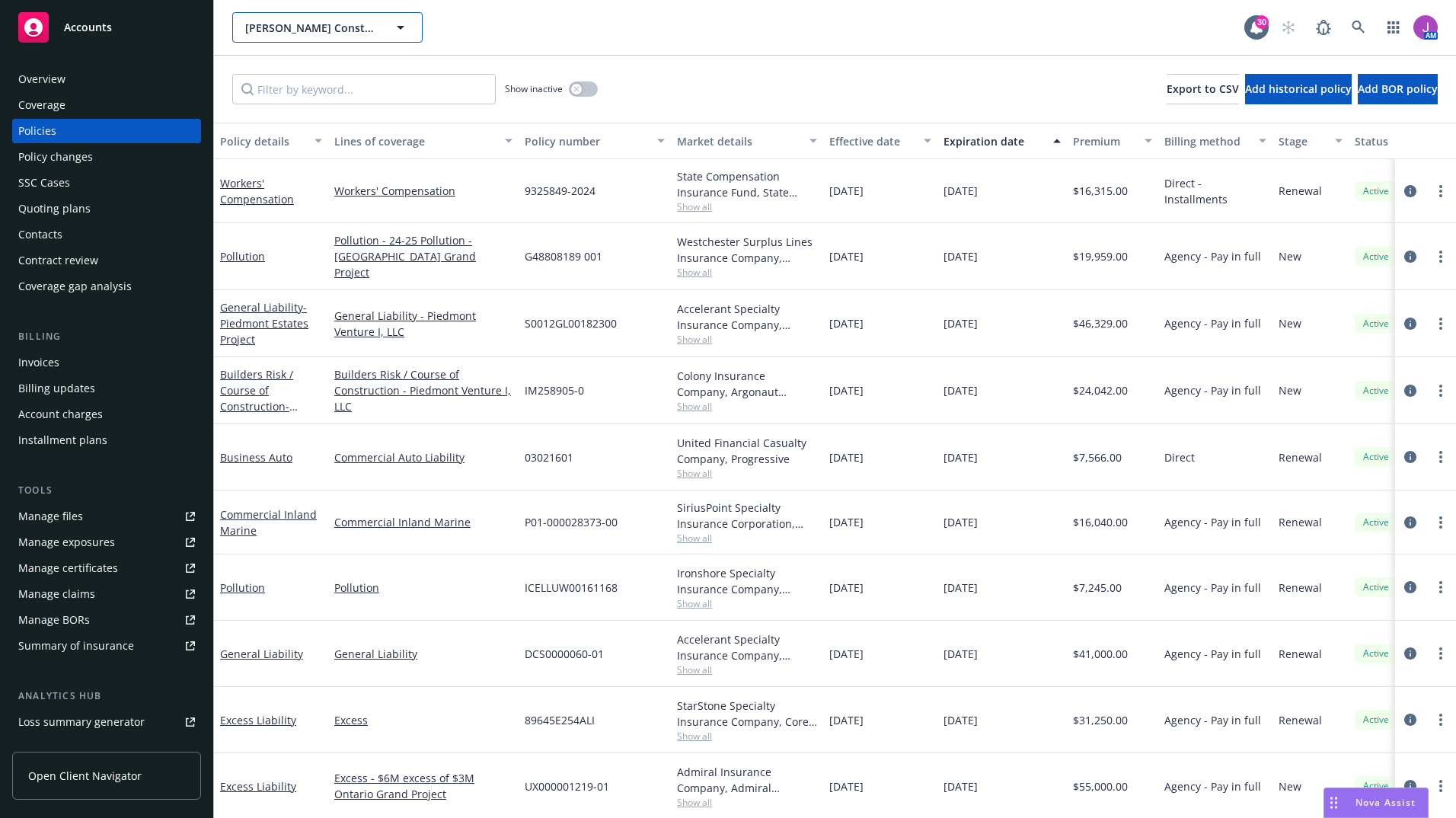
click at [316, 33] on span "[PERSON_NAME] Construction Company" at bounding box center [311, 28] width 131 height 16
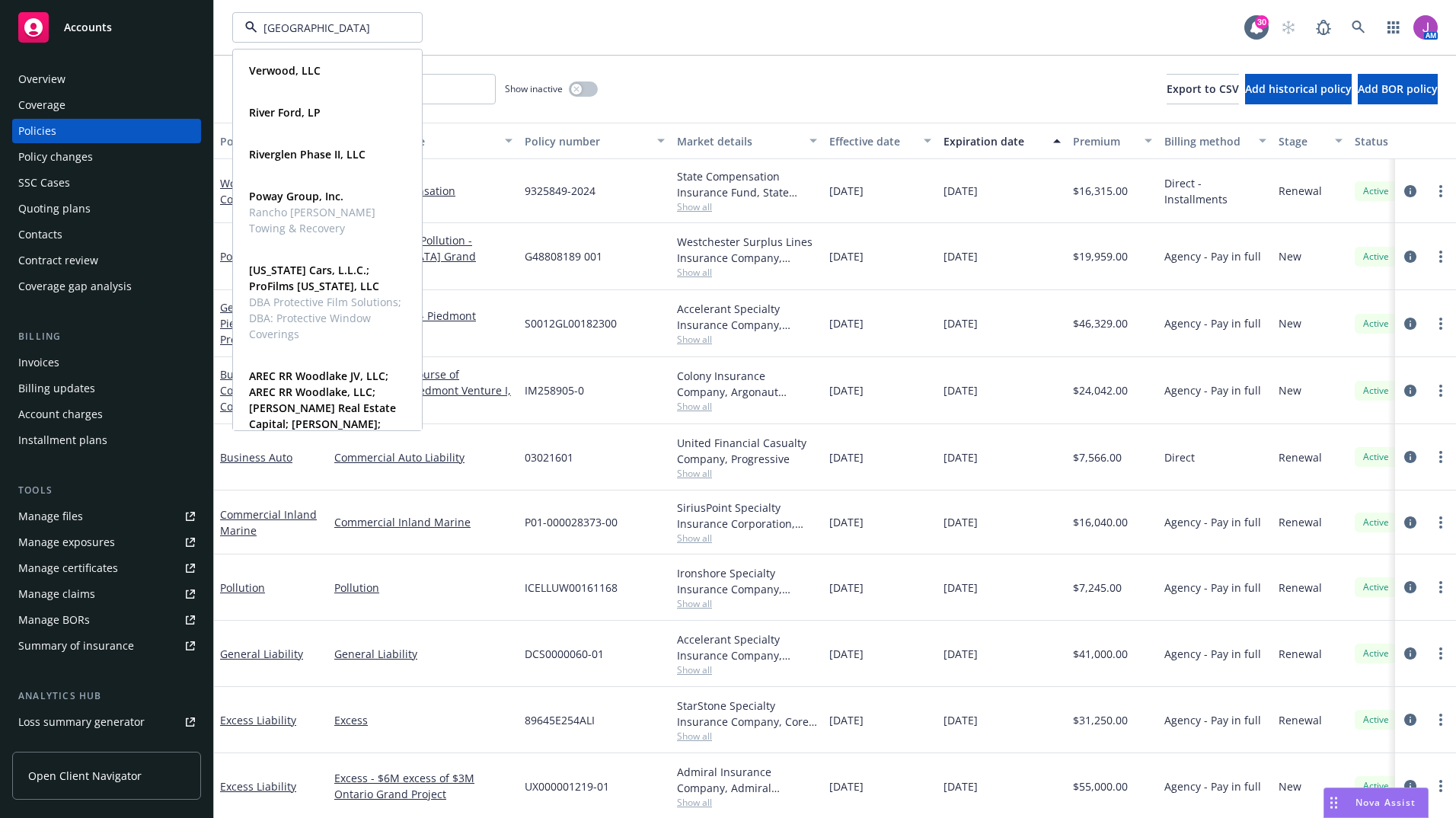
type input "[GEOGRAPHIC_DATA]"
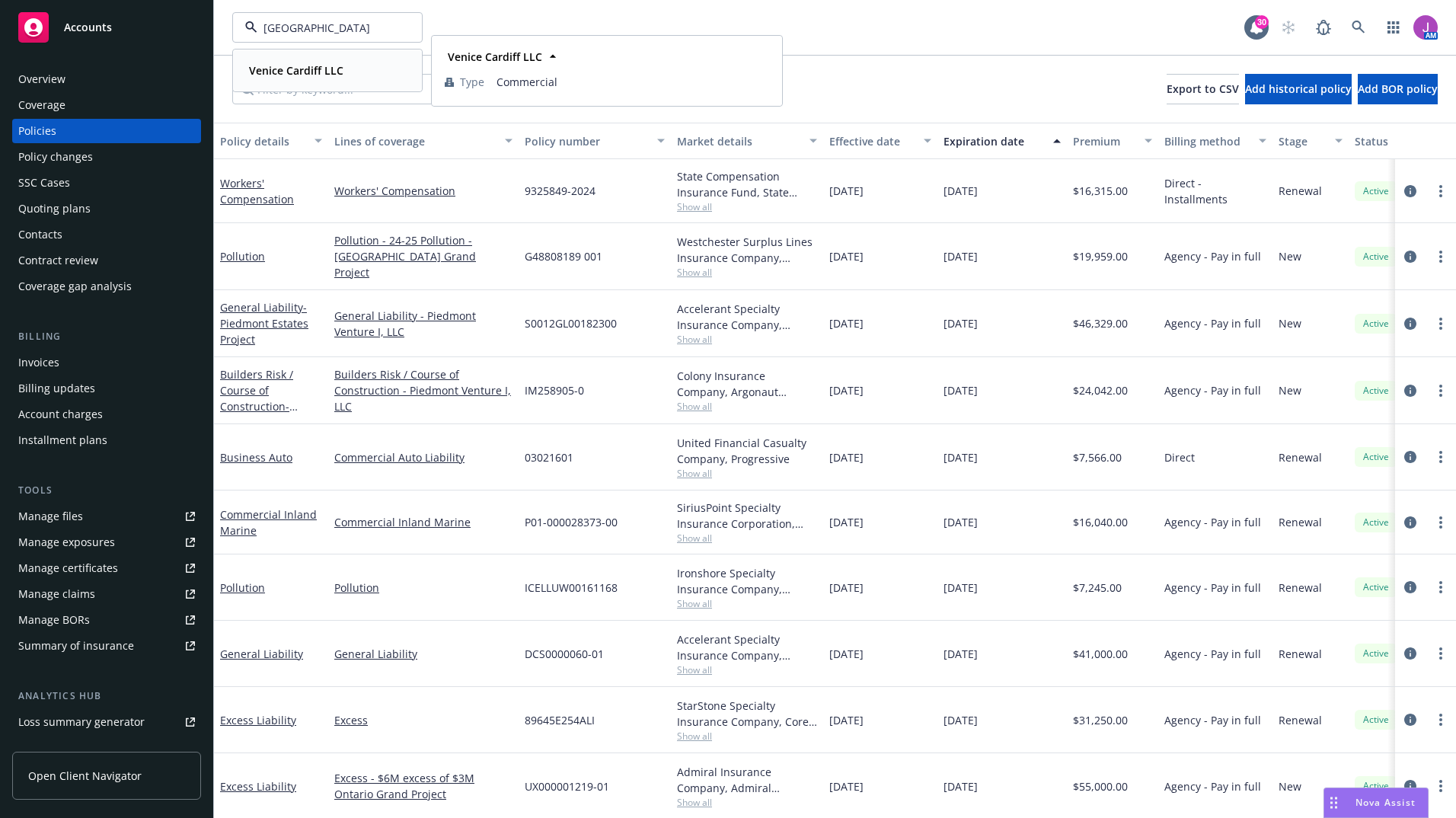
click at [289, 70] on strong "Venice Cardiff LLC" at bounding box center [296, 70] width 95 height 14
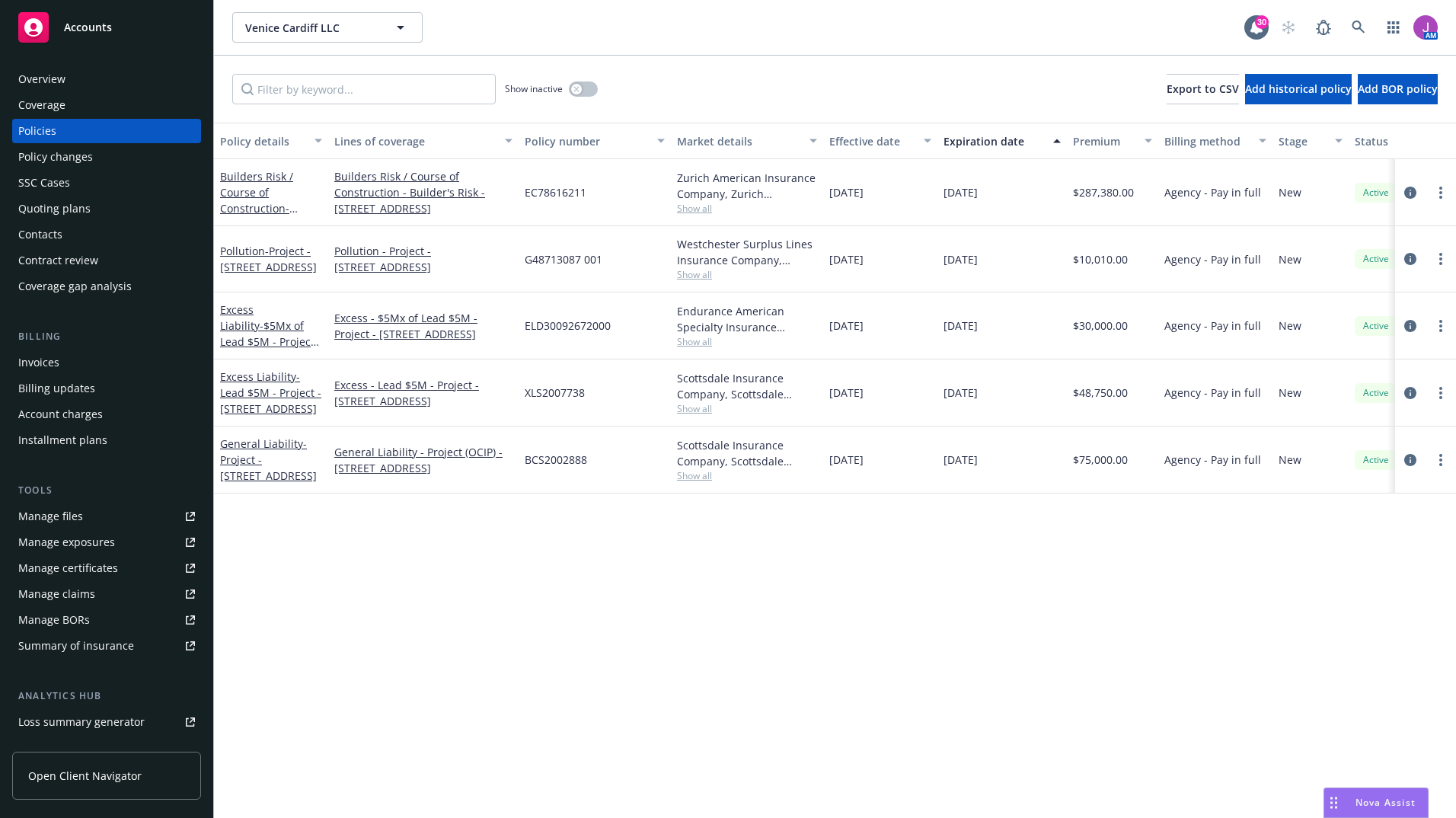
click at [57, 354] on div "Invoices" at bounding box center [39, 362] width 41 height 25
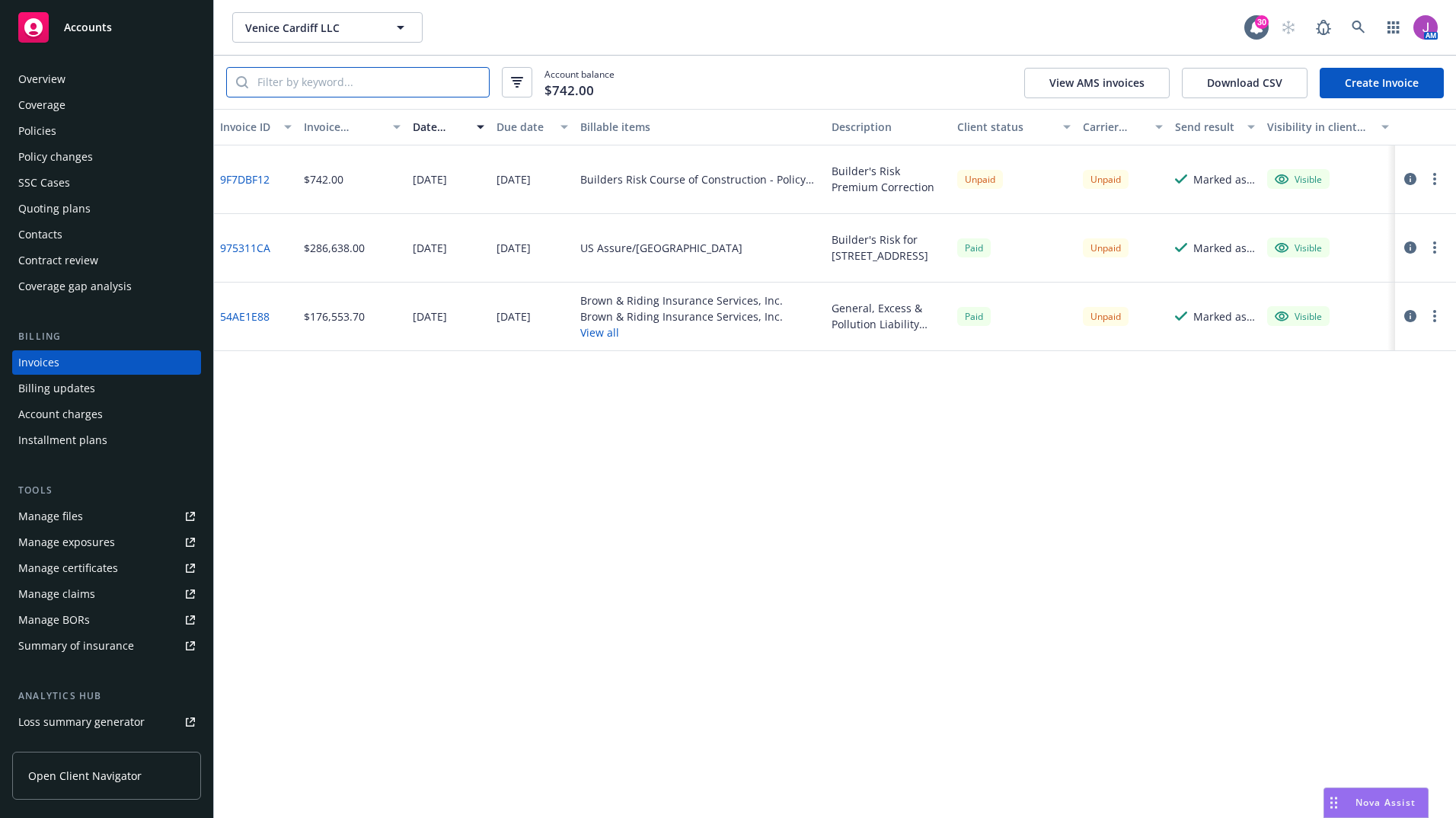
click at [292, 87] on input "search" at bounding box center [369, 82] width 241 height 29
paste input "9F7DBF12"
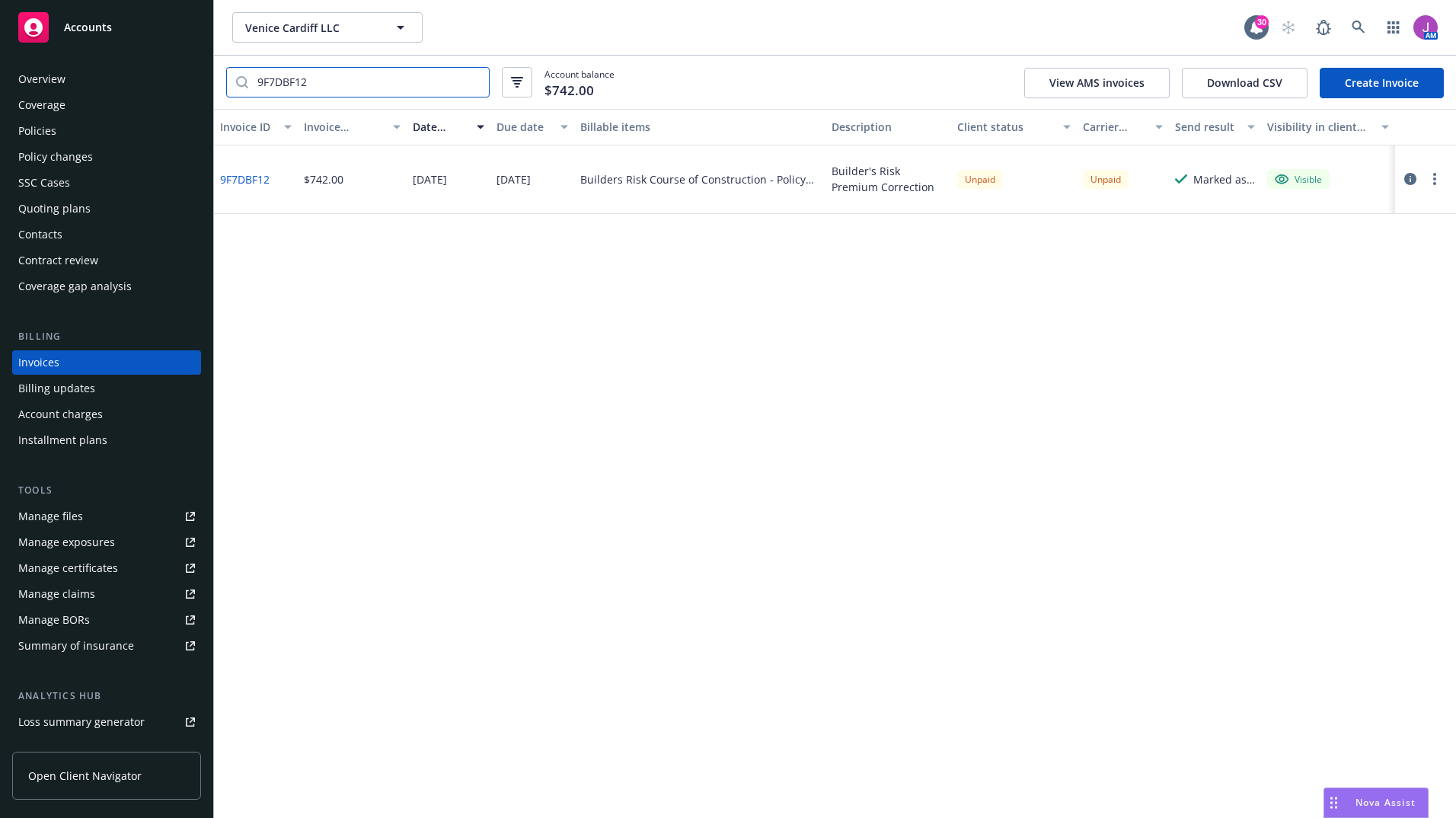
type input "9F7DBF12"
click at [250, 179] on link "9F7DBF12" at bounding box center [245, 179] width 49 height 16
click at [1431, 180] on button "button" at bounding box center [1434, 178] width 18 height 18
click at [1403, 181] on button "button" at bounding box center [1410, 178] width 18 height 18
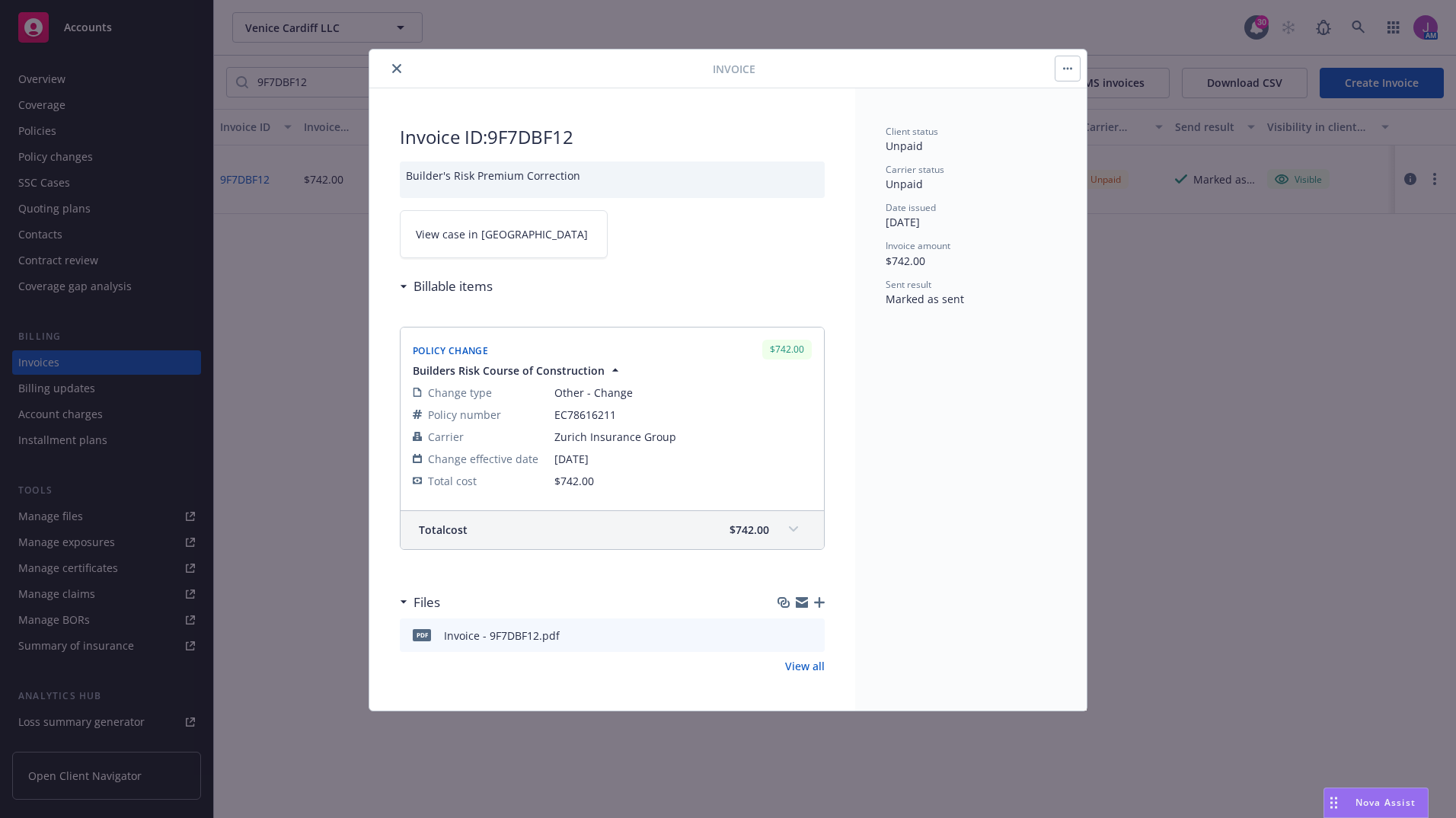
click at [1072, 60] on button "button" at bounding box center [1067, 68] width 25 height 25
click at [393, 68] on icon "close" at bounding box center [396, 68] width 9 height 9
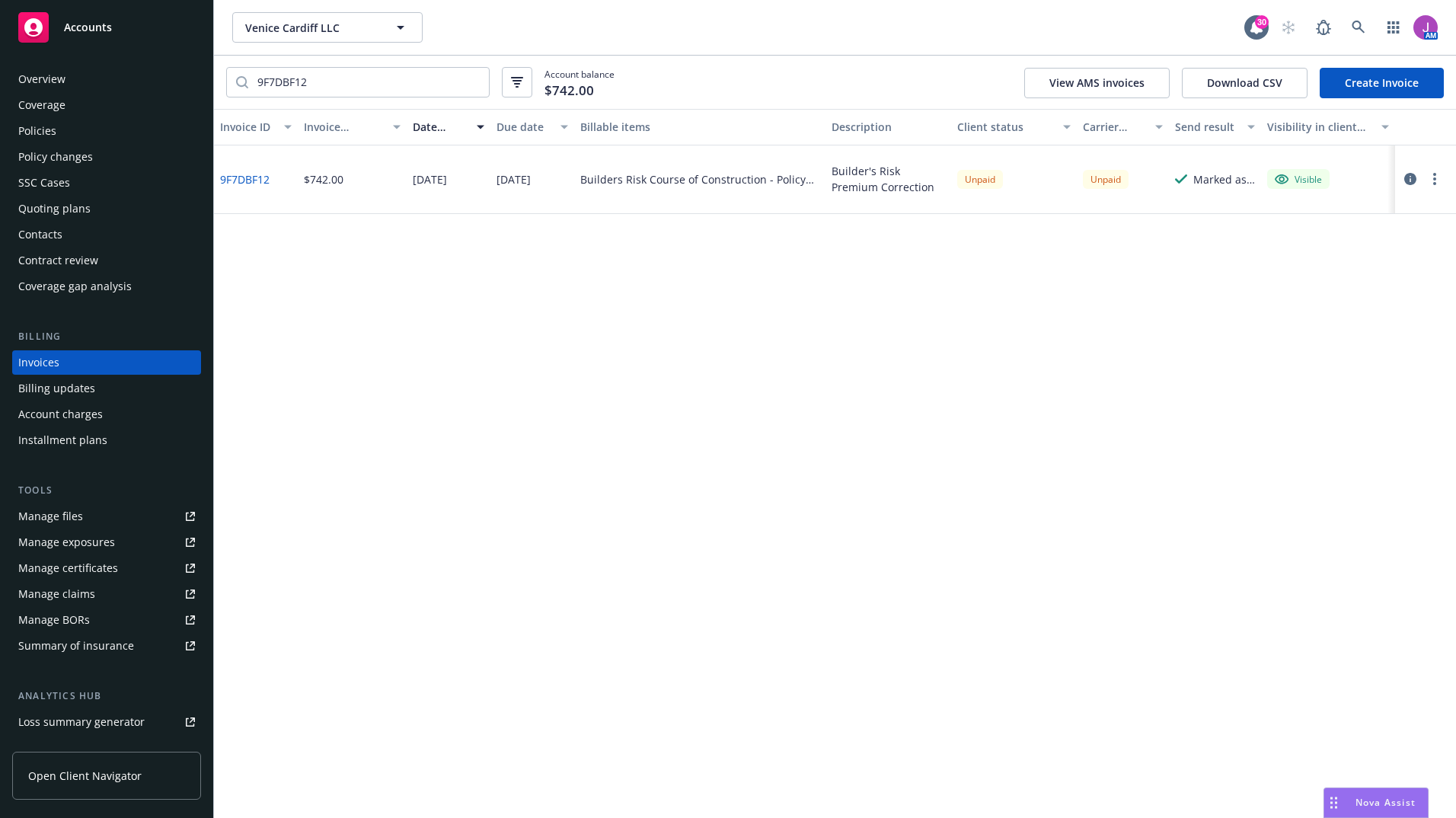
click at [1403, 175] on button "button" at bounding box center [1410, 178] width 18 height 18
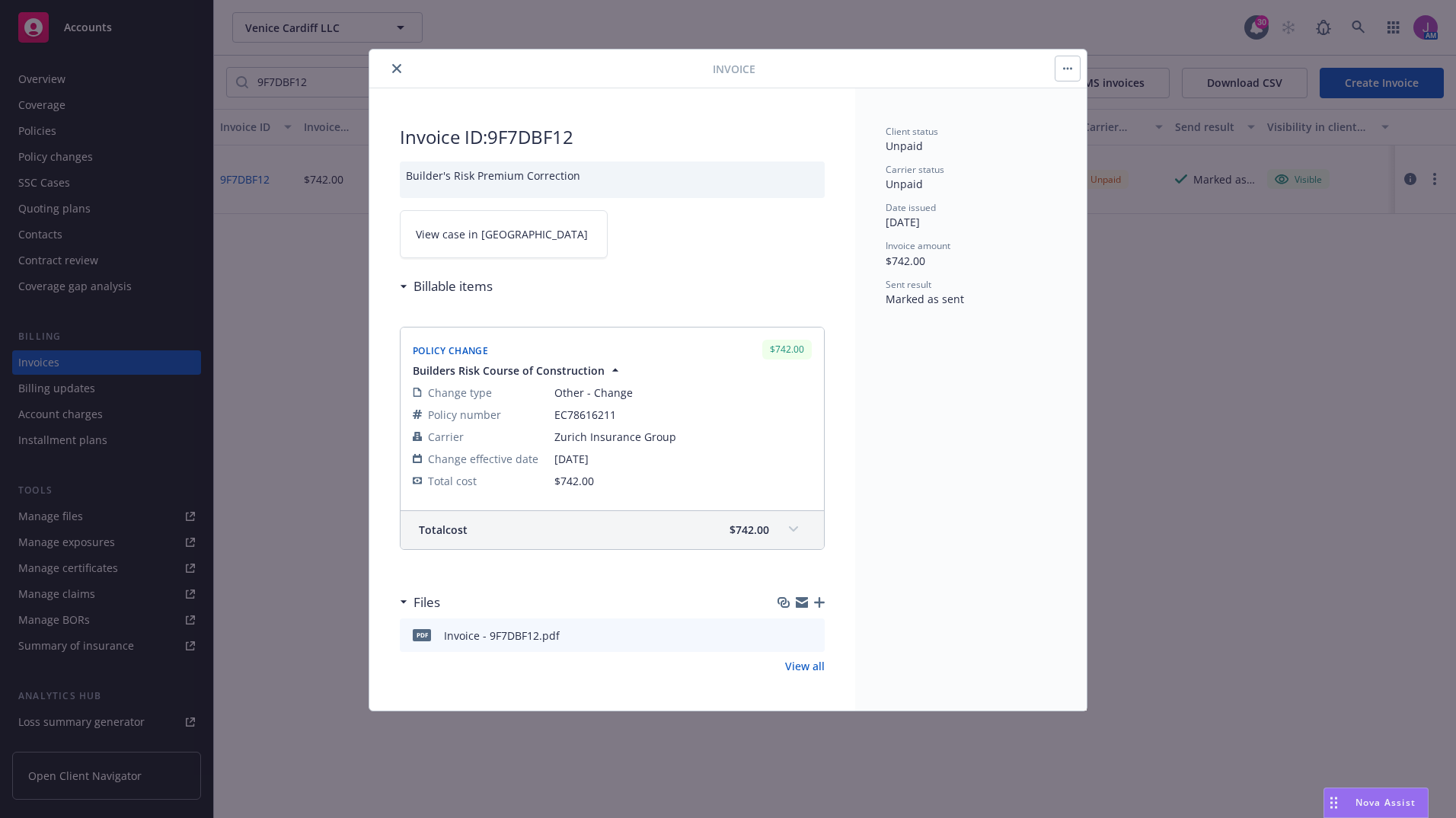
click at [1059, 69] on button "button" at bounding box center [1067, 68] width 25 height 25
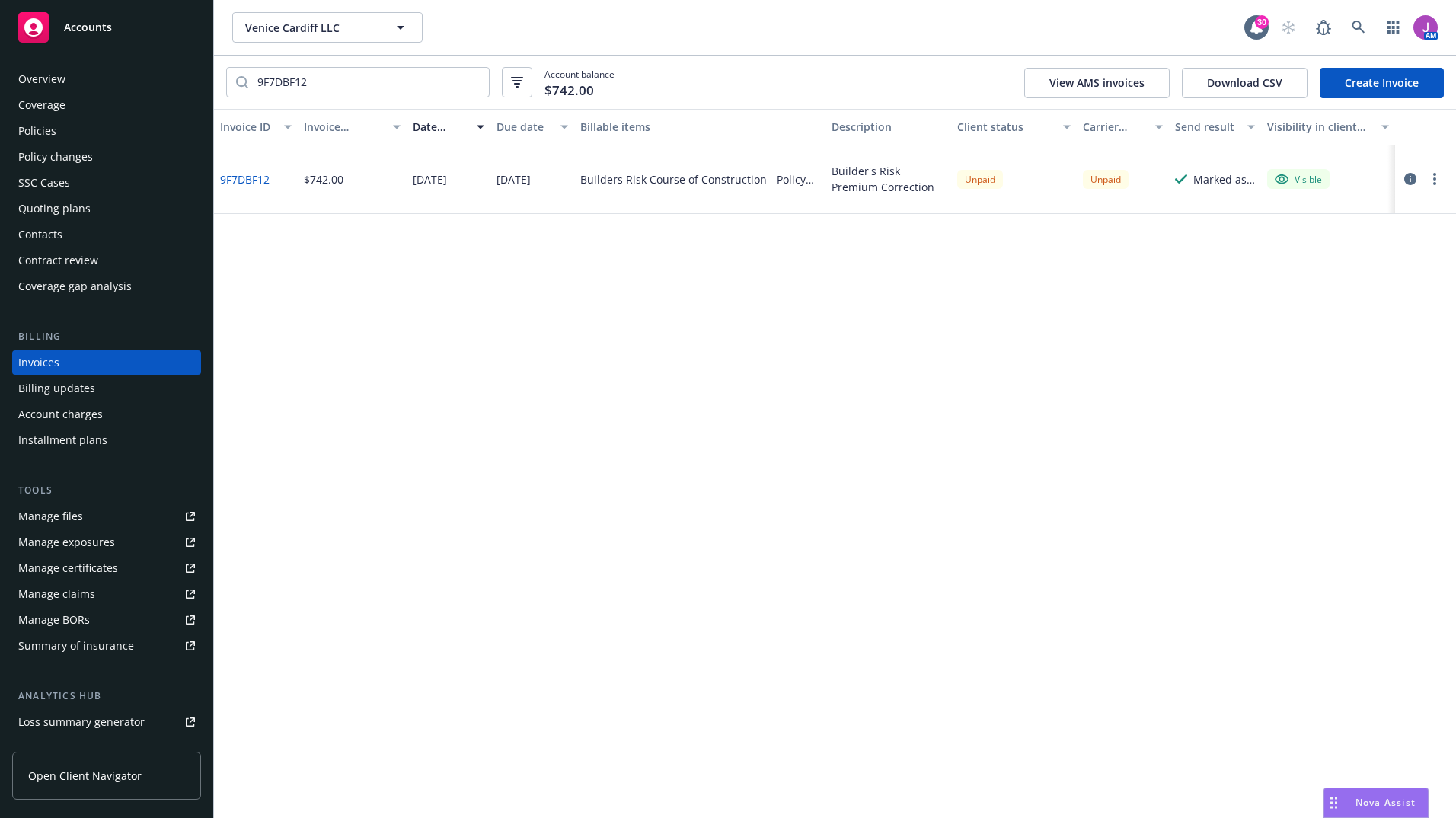
click at [1439, 178] on button "button" at bounding box center [1434, 178] width 18 height 18
click at [1181, 370] on div "Invoice ID Invoice amount Date issued Due date Billable items Description Clien…" at bounding box center [836, 464] width 1243 height 709
click at [1243, 189] on div "Marked as sent" at bounding box center [1215, 180] width 92 height 68
click at [1257, 120] on div "button" at bounding box center [1254, 127] width 8 height 35
click at [1226, 161] on div "Marked as sent" at bounding box center [1215, 180] width 92 height 68
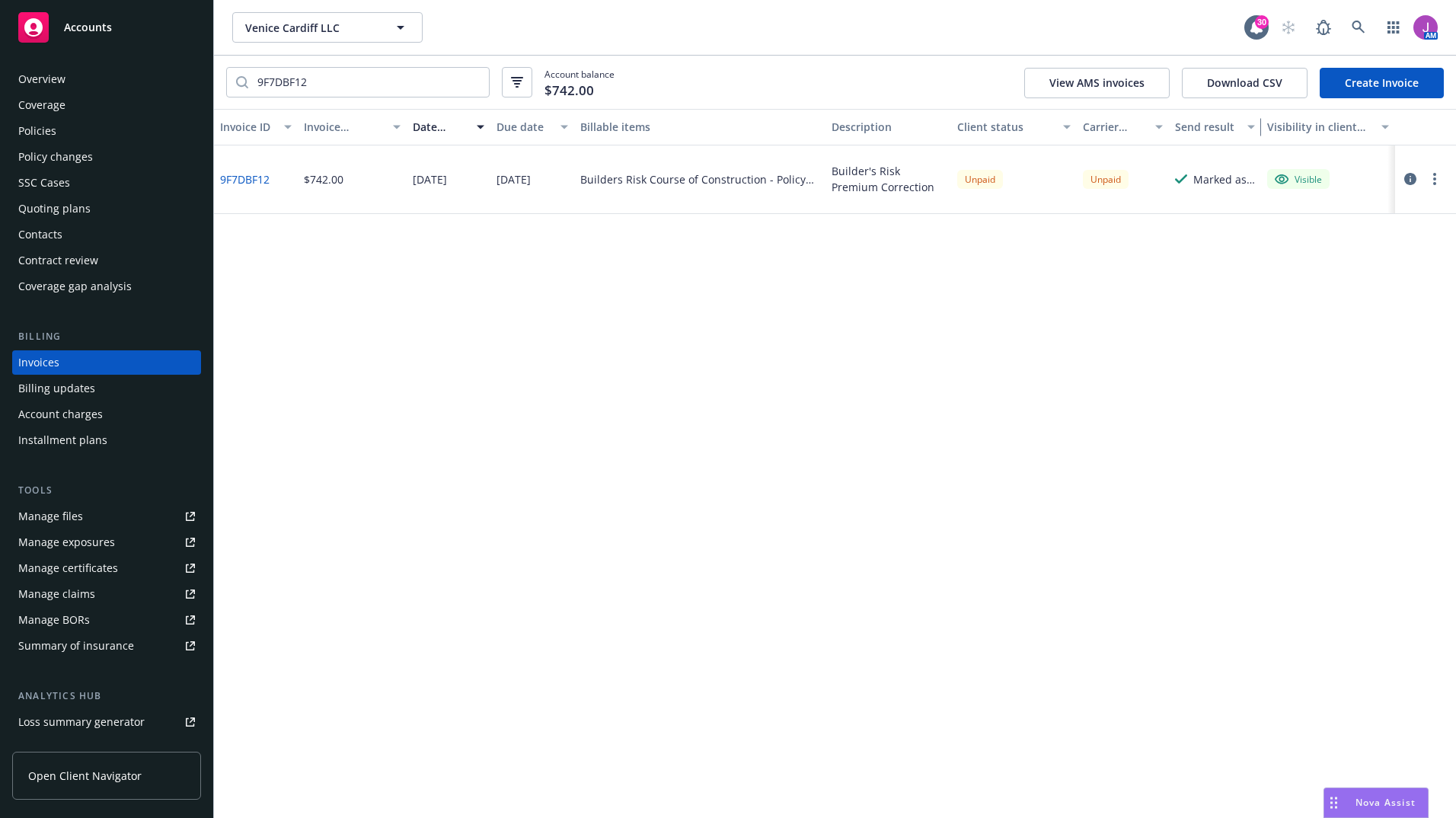
click at [1250, 126] on div "button" at bounding box center [1254, 127] width 8 height 35
click at [1243, 127] on div "Send result" at bounding box center [1215, 127] width 80 height 16
click at [1248, 127] on icon "button" at bounding box center [1251, 127] width 8 height 5
click at [1433, 177] on button "button" at bounding box center [1434, 178] width 18 height 18
drag, startPoint x: 1090, startPoint y: 579, endPoint x: 229, endPoint y: 186, distance: 946.5
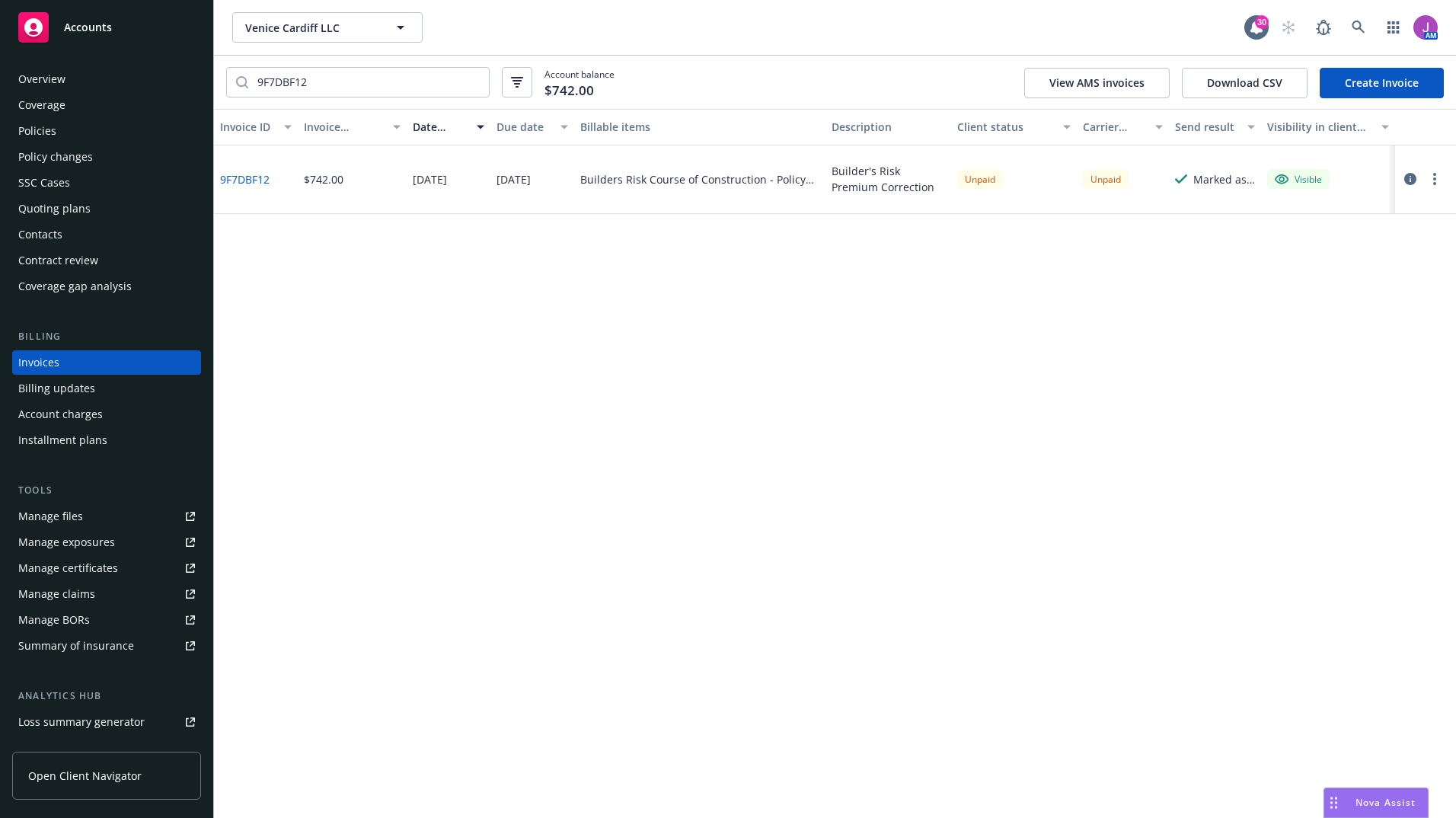
click at [229, 186] on link "9F7DBF12" at bounding box center [245, 179] width 49 height 16
click at [1434, 185] on circle "button" at bounding box center [1435, 184] width 3 height 3
click at [1407, 179] on icon "button" at bounding box center [1410, 178] width 12 height 12
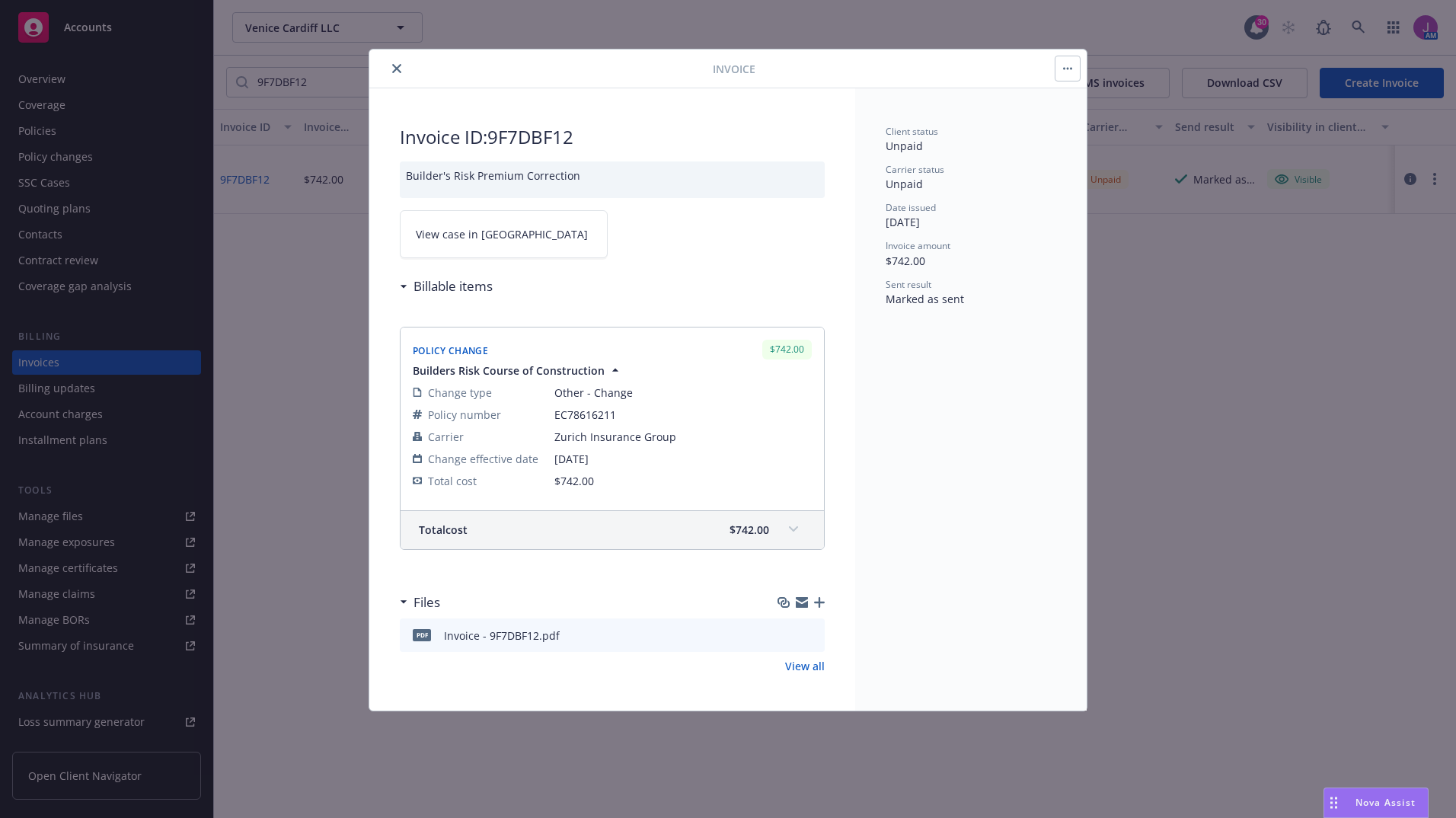
click at [1063, 62] on button "button" at bounding box center [1067, 68] width 25 height 25
